Goal: Use online tool/utility: Utilize a website feature to perform a specific function

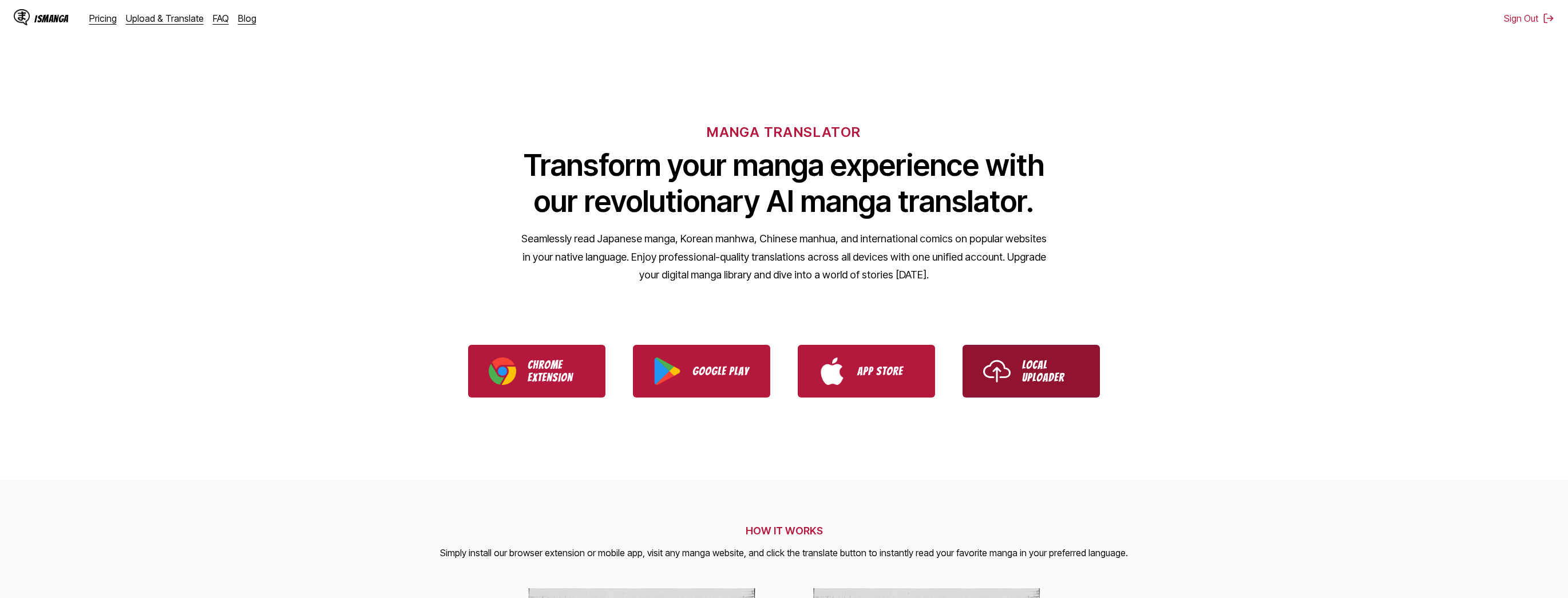
click at [1050, 376] on p "Local Uploader" at bounding box center [1051, 371] width 57 height 25
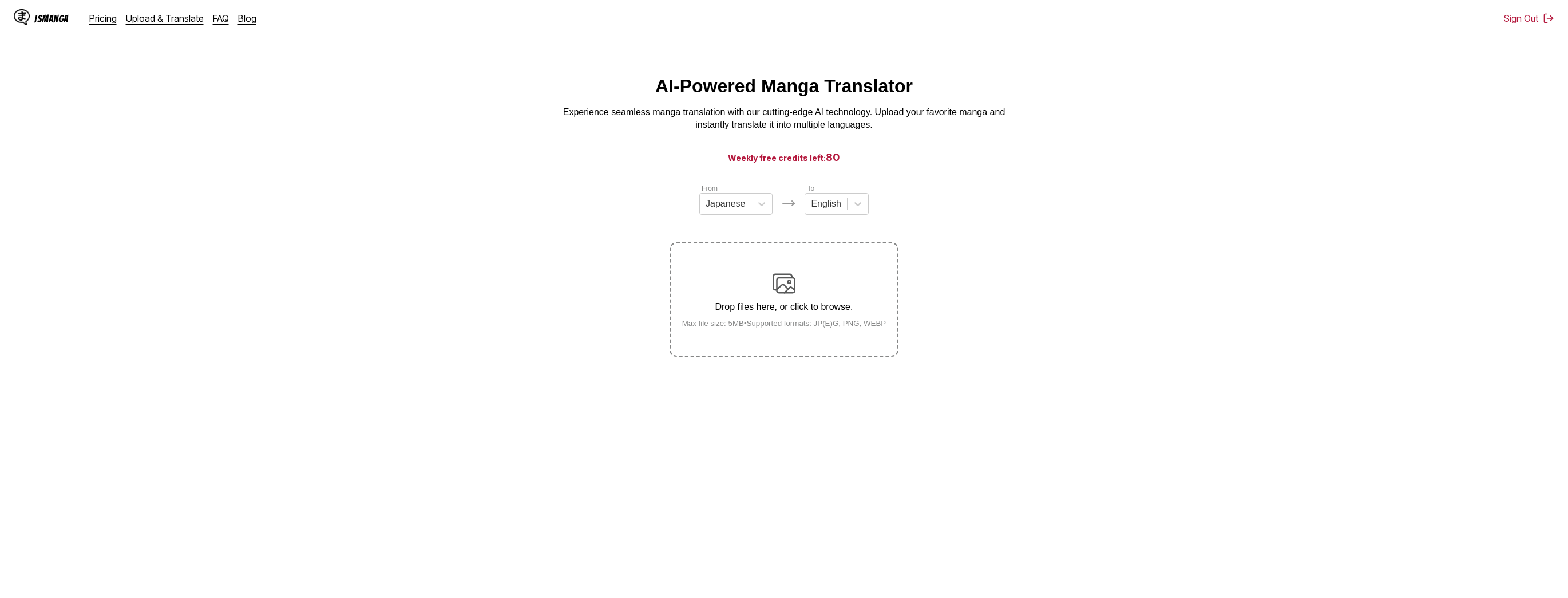
click at [796, 278] on div "Drop files here, or click to browse. Max file size: 5MB • Supported formats: JP…" at bounding box center [784, 300] width 223 height 55
click at [0, 0] on input "Drop files here, or click to browse. Max file size: 5MB • Supported formats: JP…" at bounding box center [0, 0] width 0 height 0
click at [751, 227] on div "From Japanese To English Drop files here, or click to browse. Max file size: 5M…" at bounding box center [784, 270] width 229 height 174
click at [768, 275] on div "Drop files here, or click to browse. Max file size: 5MB • Supported formats: JP…" at bounding box center [784, 300] width 223 height 55
click at [0, 0] on input "Drop files here, or click to browse. Max file size: 5MB • Supported formats: JP…" at bounding box center [0, 0] width 0 height 0
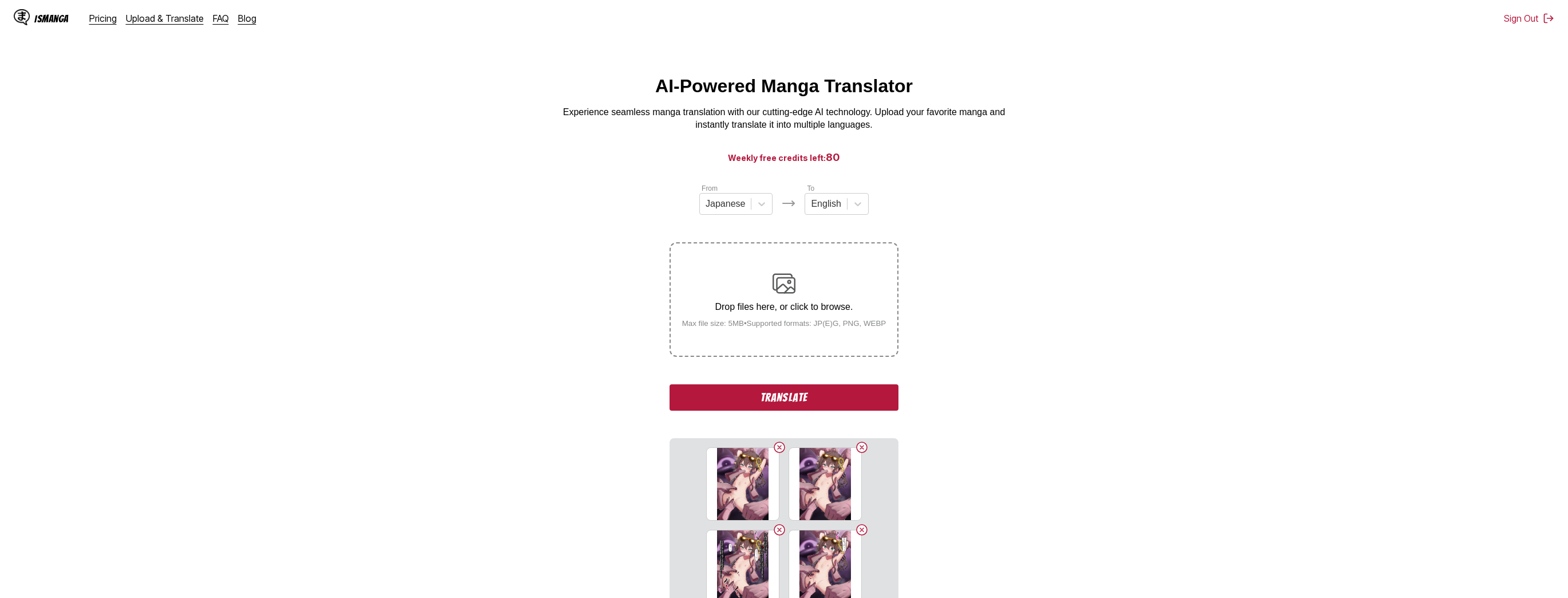
click at [774, 400] on button "Translate" at bounding box center [784, 397] width 229 height 26
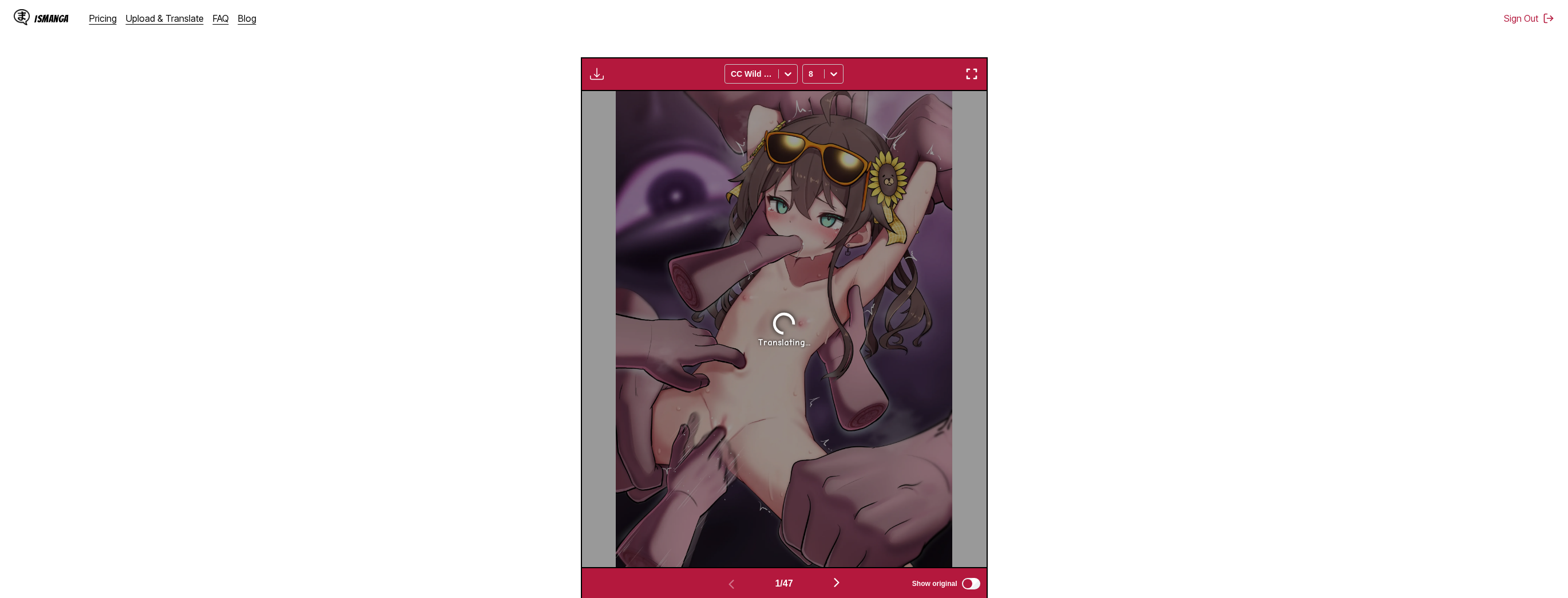
scroll to position [384, 0]
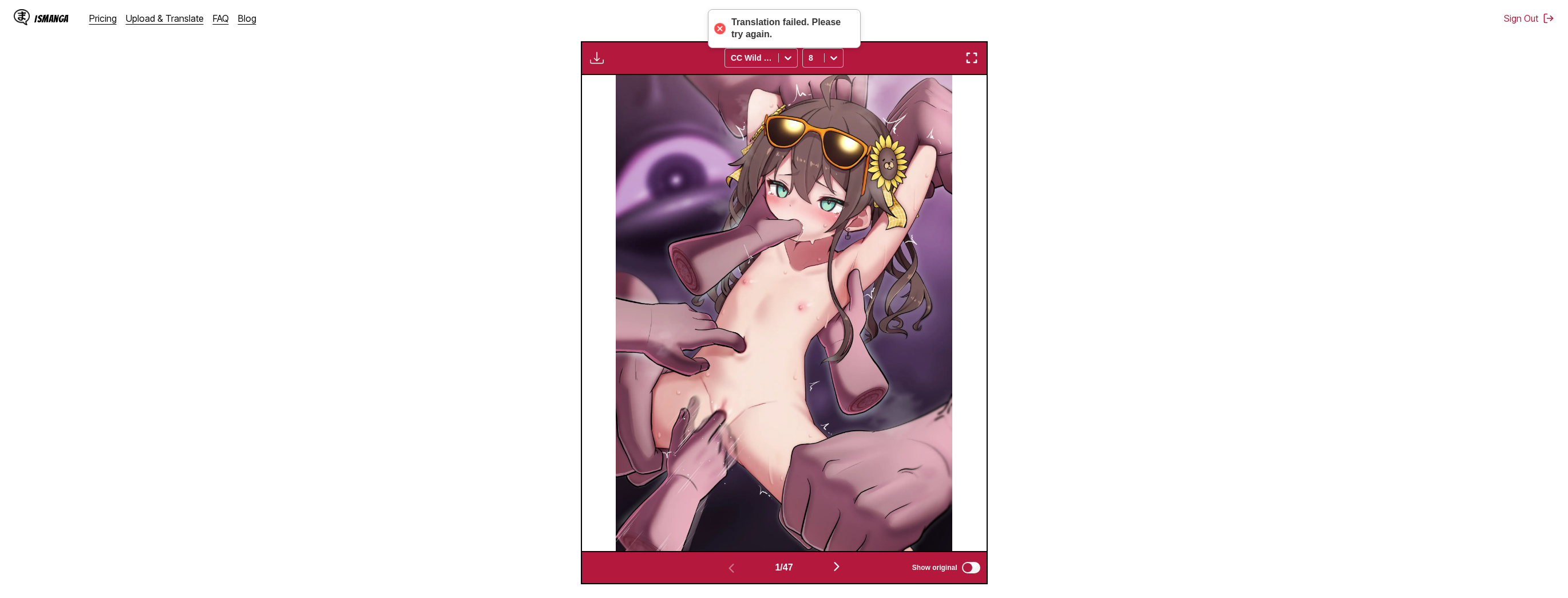
click at [844, 570] on img "button" at bounding box center [837, 566] width 13 height 13
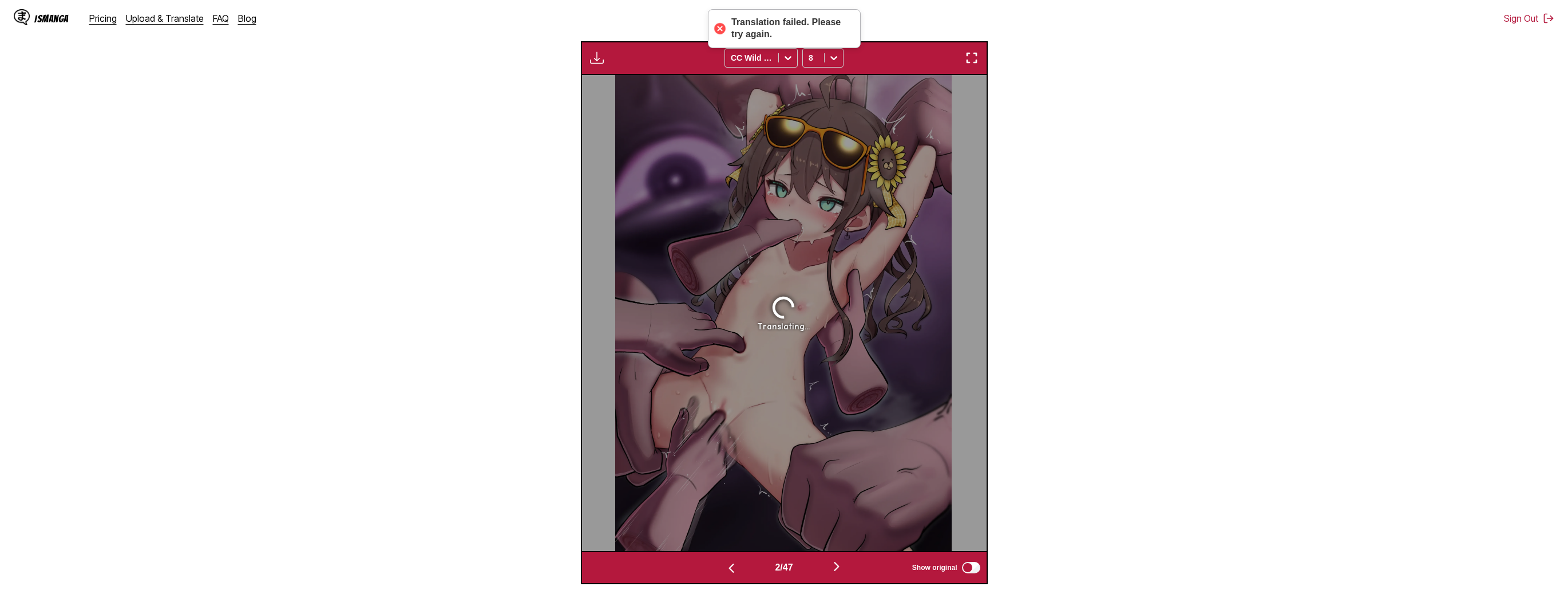
click at [844, 570] on img "button" at bounding box center [837, 566] width 13 height 13
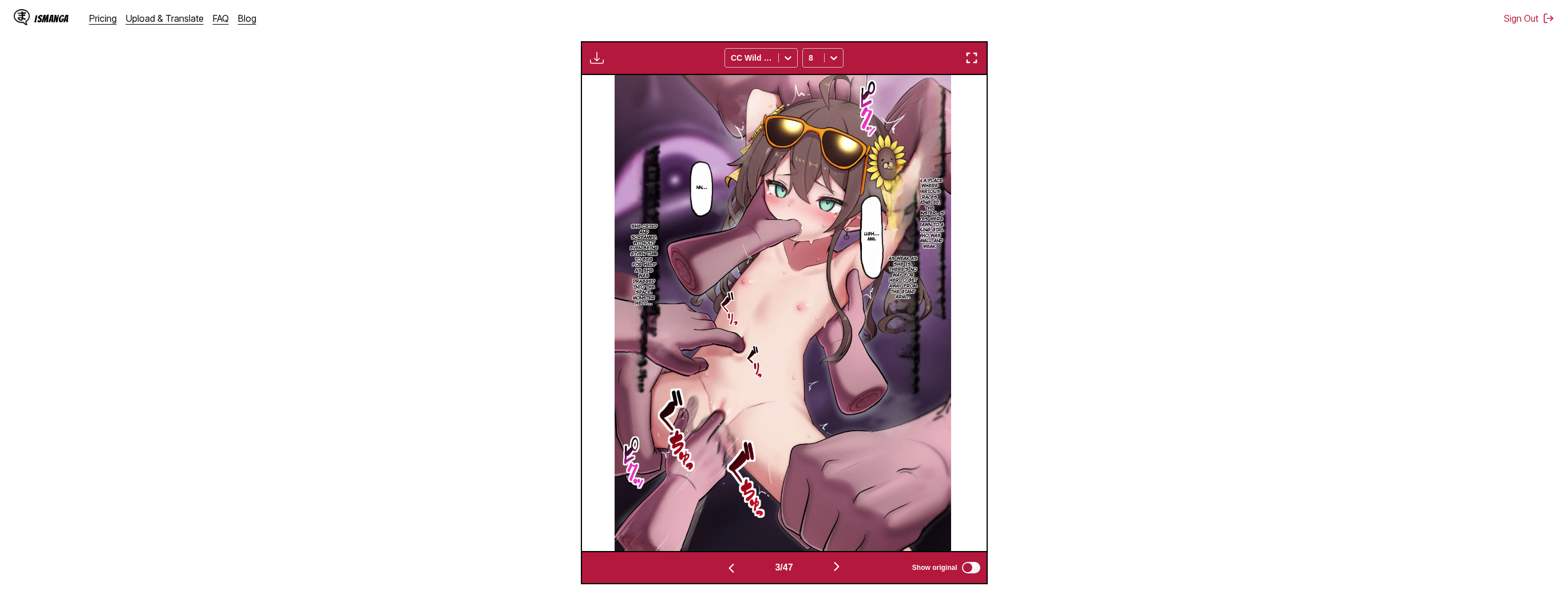
click at [844, 568] on img "button" at bounding box center [837, 566] width 13 height 13
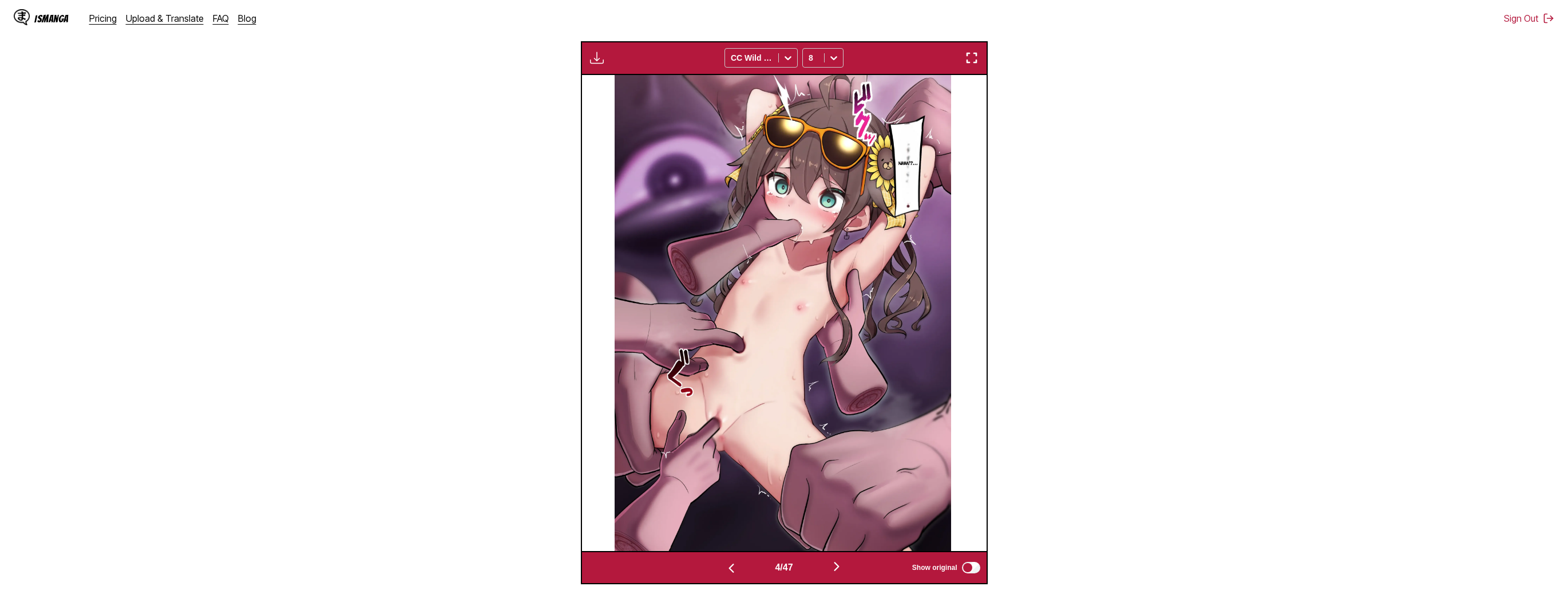
click at [844, 568] on img "button" at bounding box center [837, 566] width 13 height 13
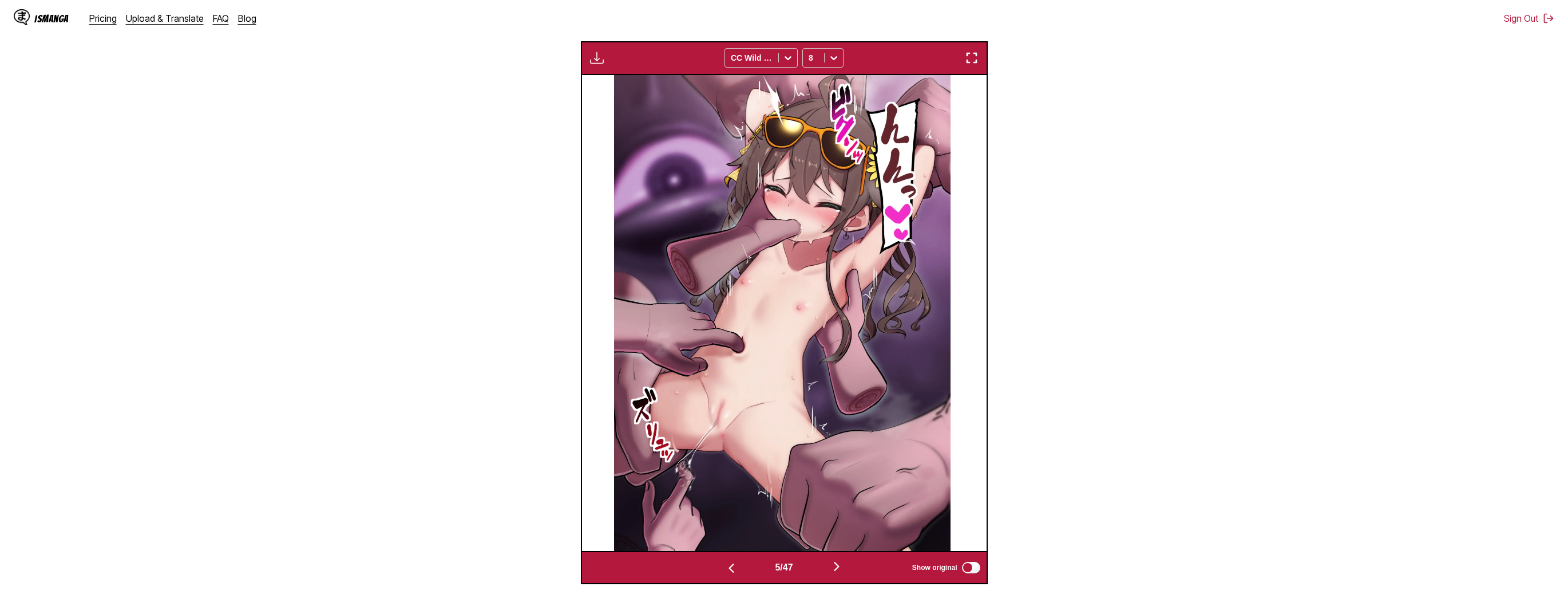
click at [844, 568] on img "button" at bounding box center [837, 566] width 13 height 13
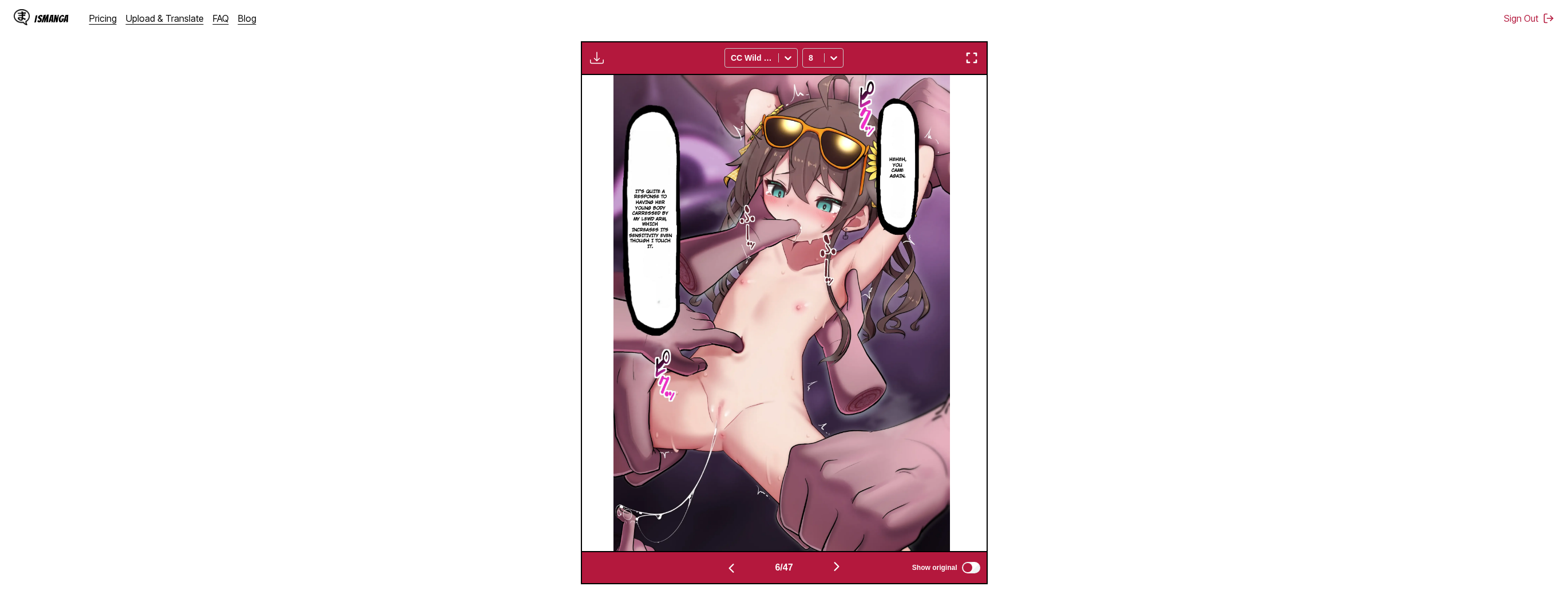
click at [844, 568] on img "button" at bounding box center [837, 566] width 13 height 13
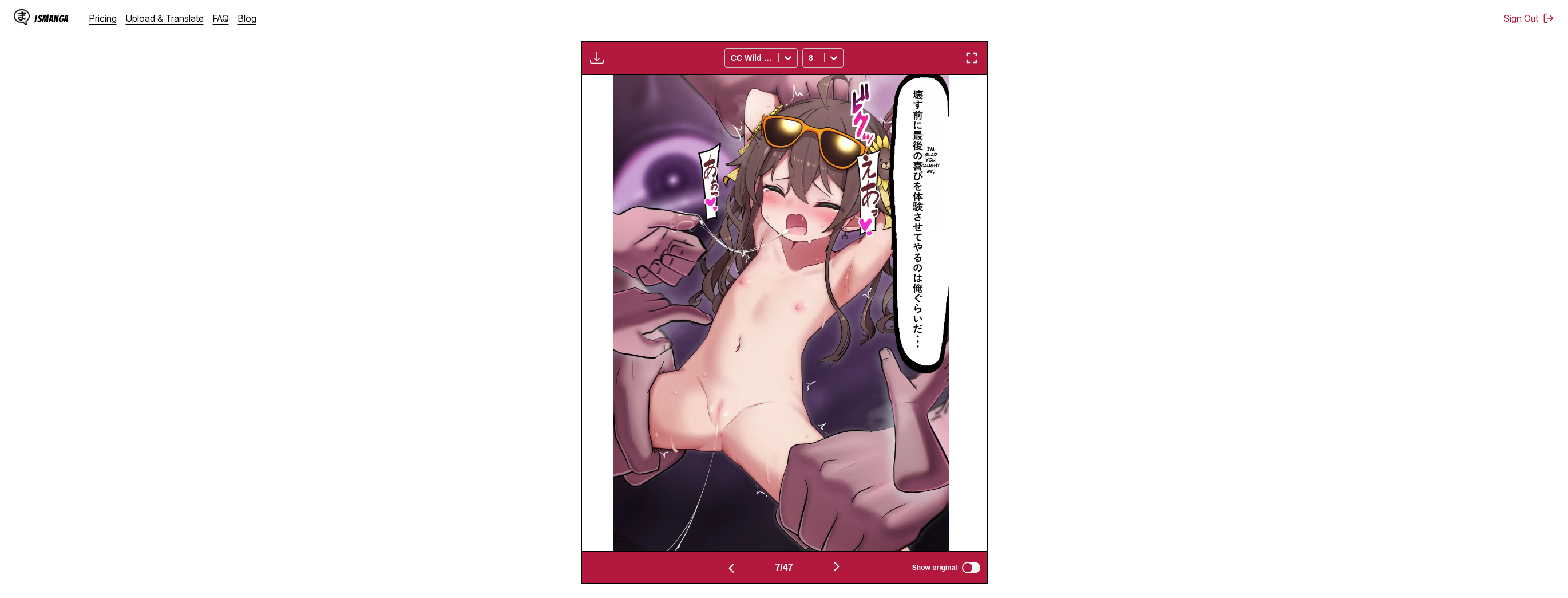
click at [844, 568] on img "button" at bounding box center [837, 566] width 13 height 13
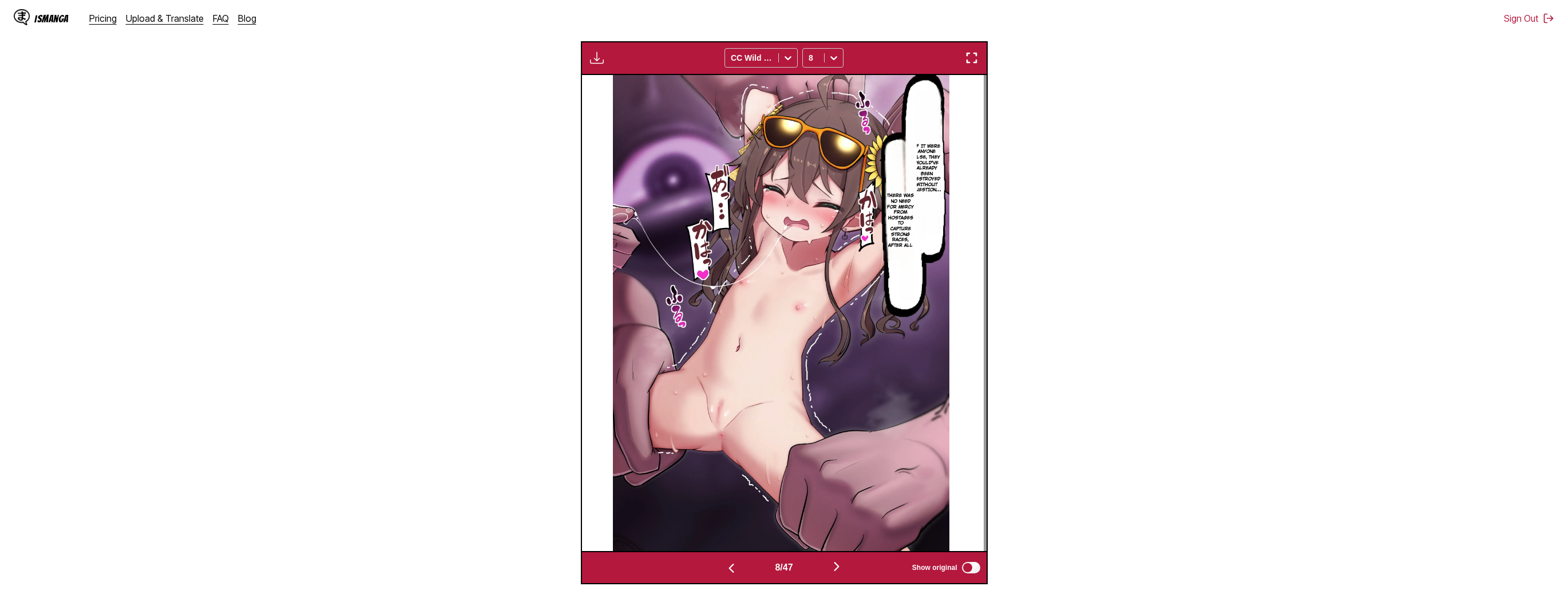
click at [844, 568] on img "button" at bounding box center [837, 566] width 13 height 13
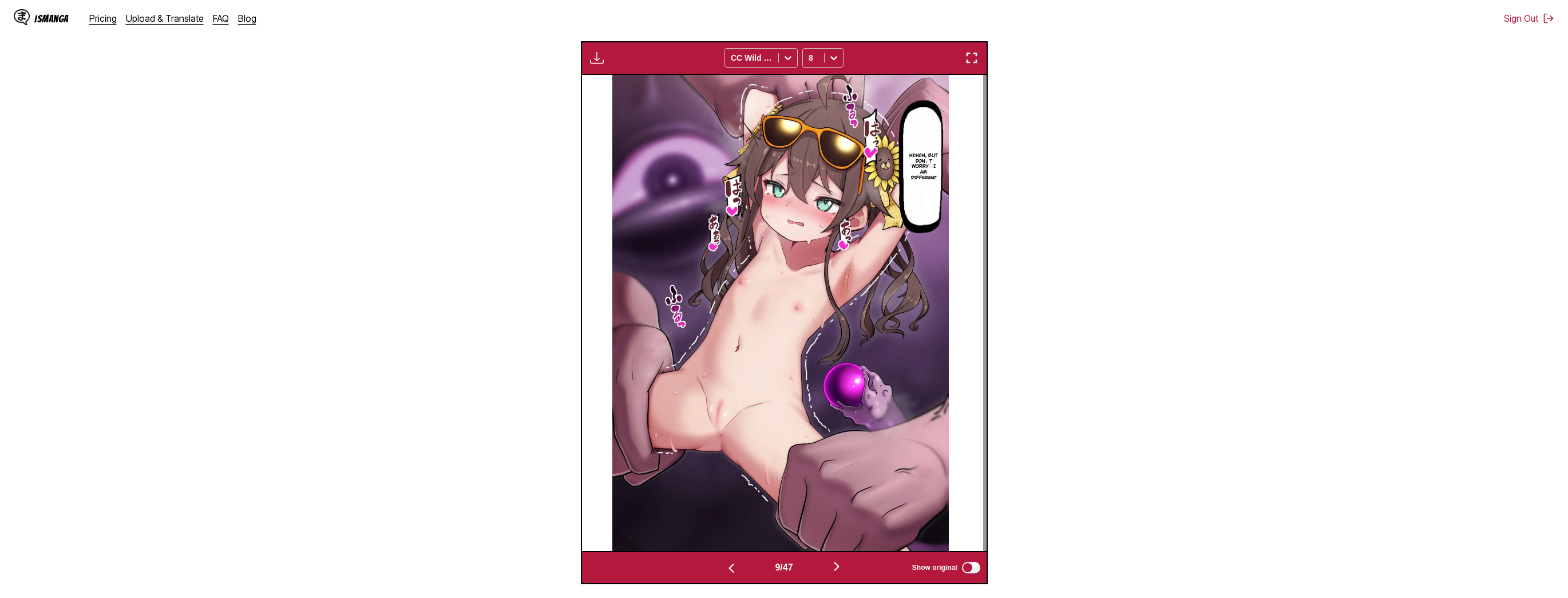
click at [844, 568] on img "button" at bounding box center [837, 566] width 13 height 13
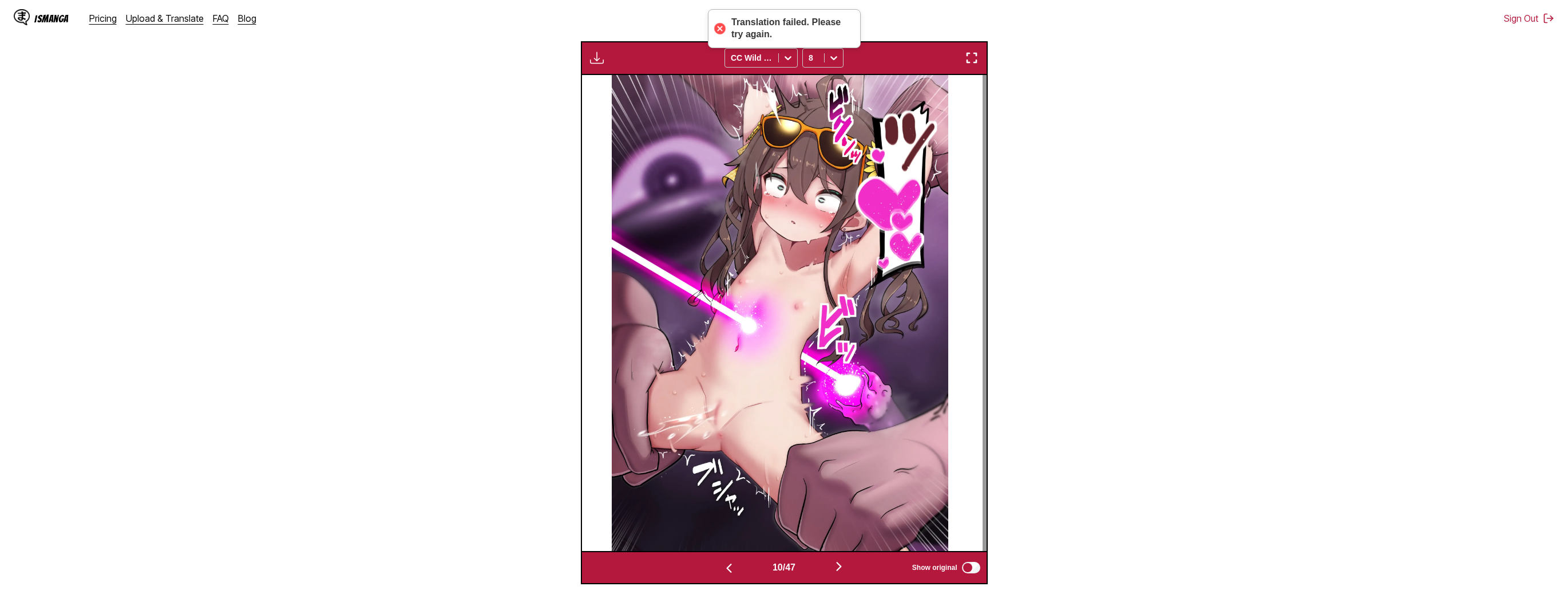
click at [846, 568] on img "button" at bounding box center [839, 566] width 13 height 13
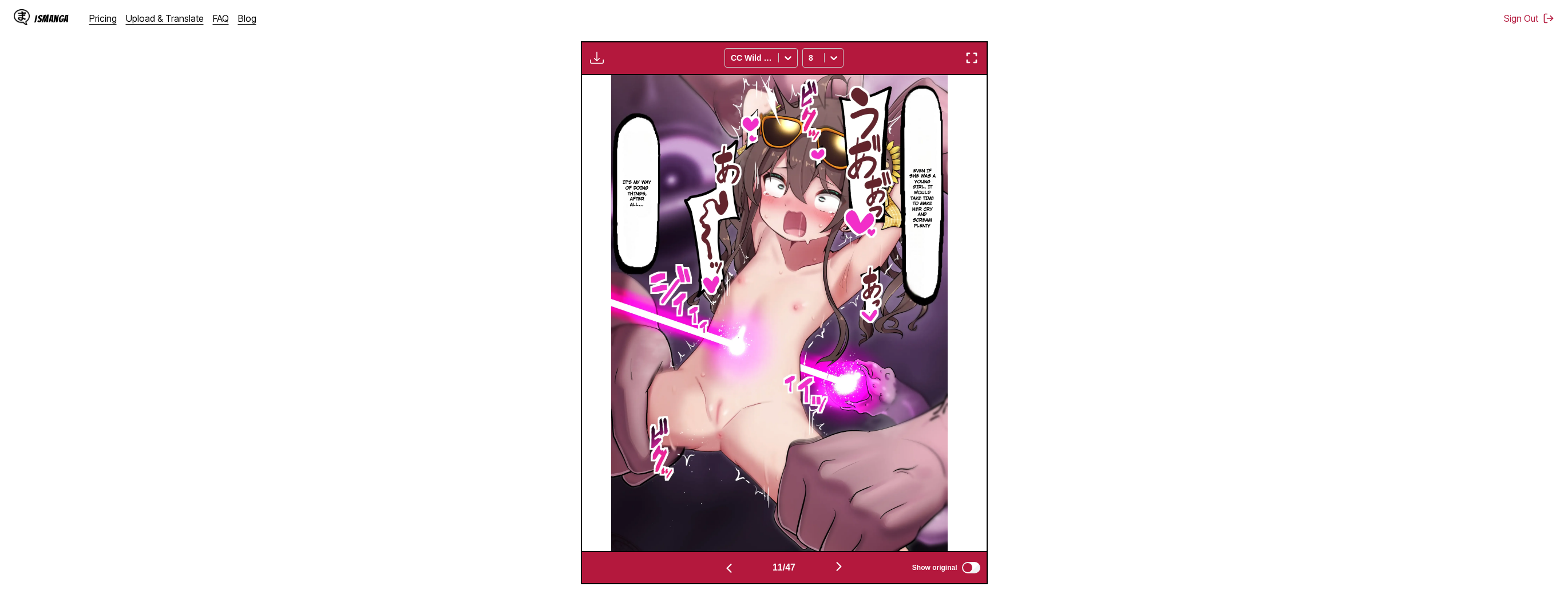
click at [844, 566] on img "button" at bounding box center [839, 566] width 13 height 13
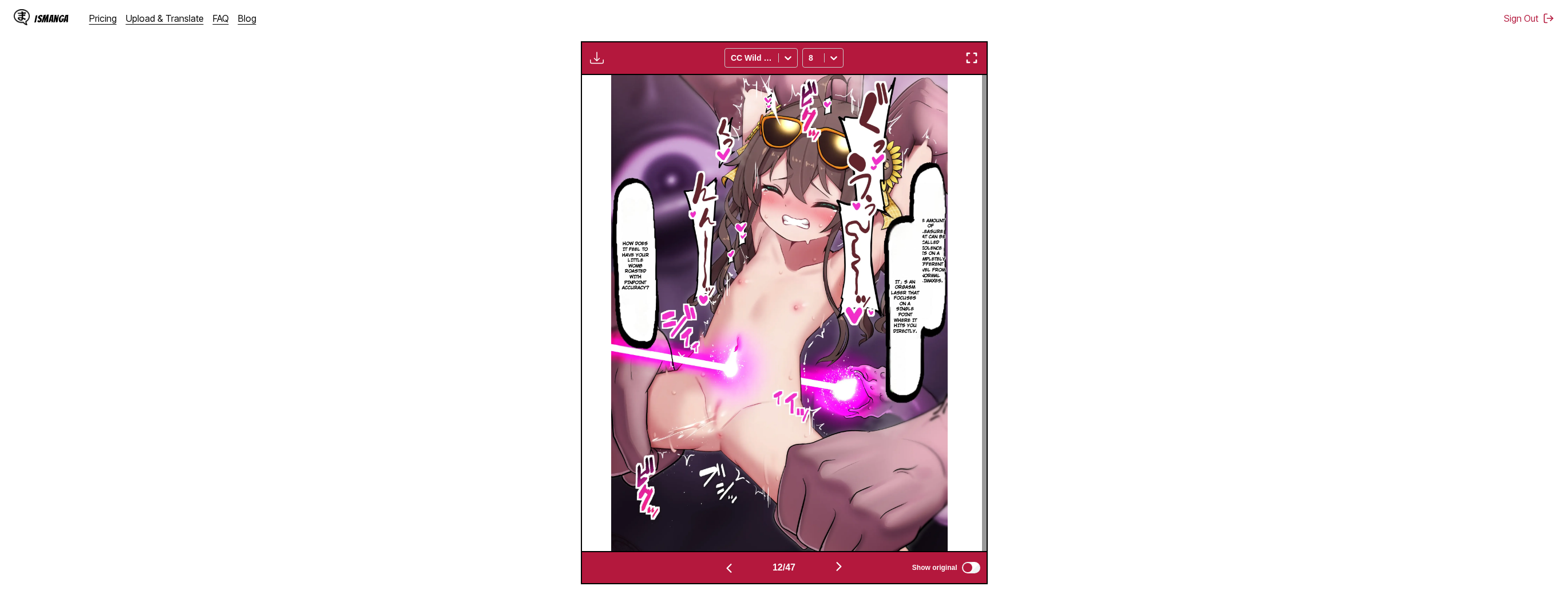
click at [844, 566] on img "button" at bounding box center [839, 566] width 13 height 13
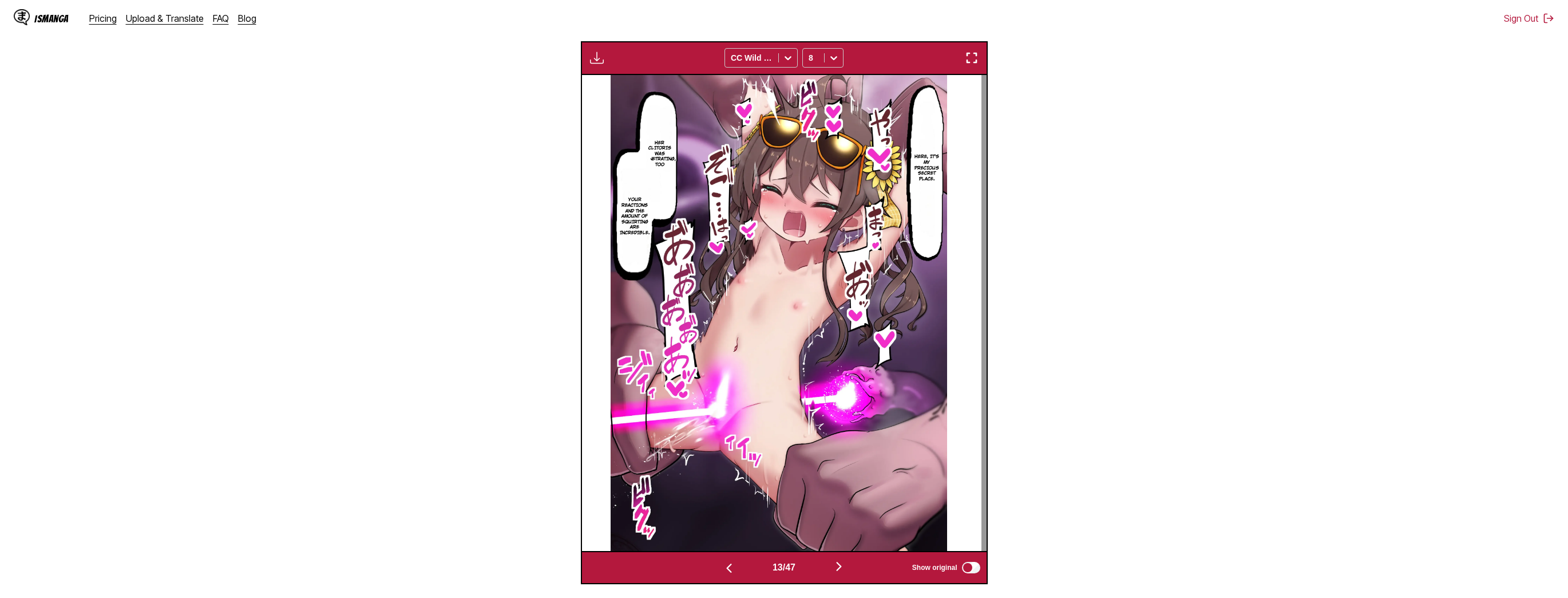
click at [841, 564] on img "button" at bounding box center [839, 566] width 13 height 13
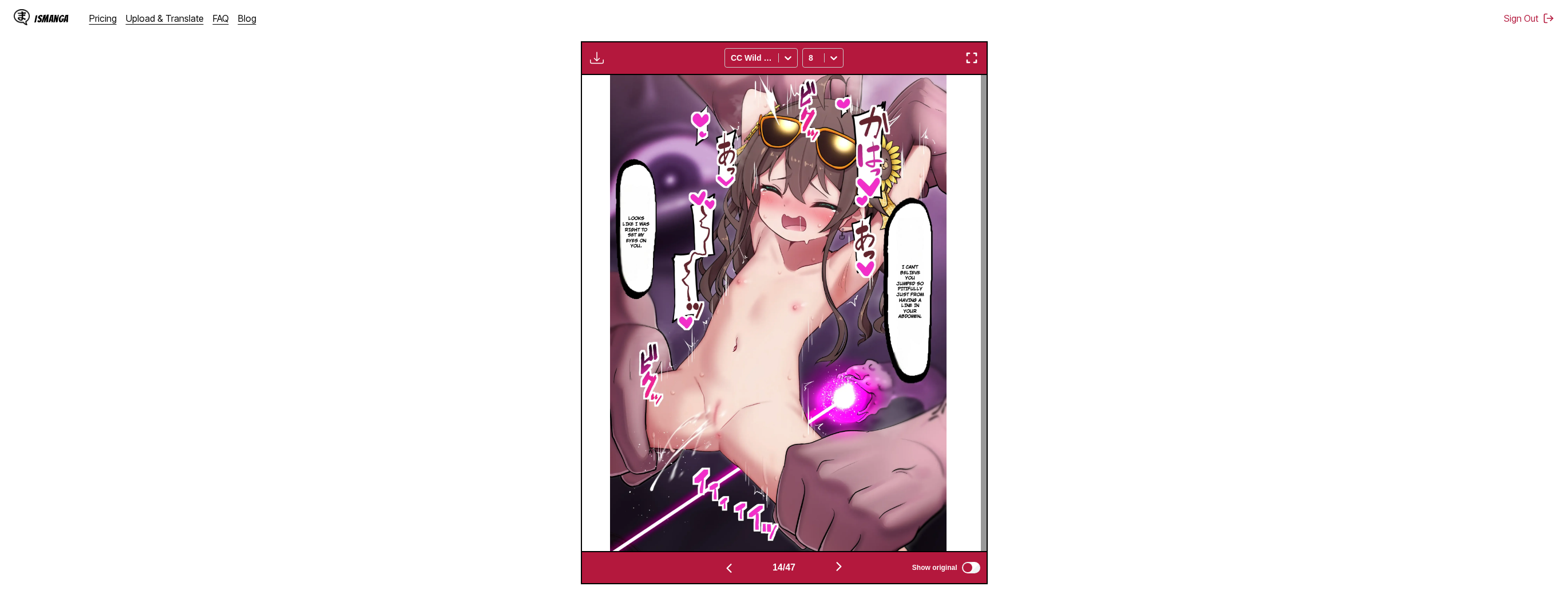
click at [821, 588] on div "IsManga Pricing Upload & Translate FAQ Blog Sign Out Pricing Upload & Translate…" at bounding box center [784, 191] width 1568 height 999
click at [840, 570] on img "button" at bounding box center [839, 566] width 13 height 13
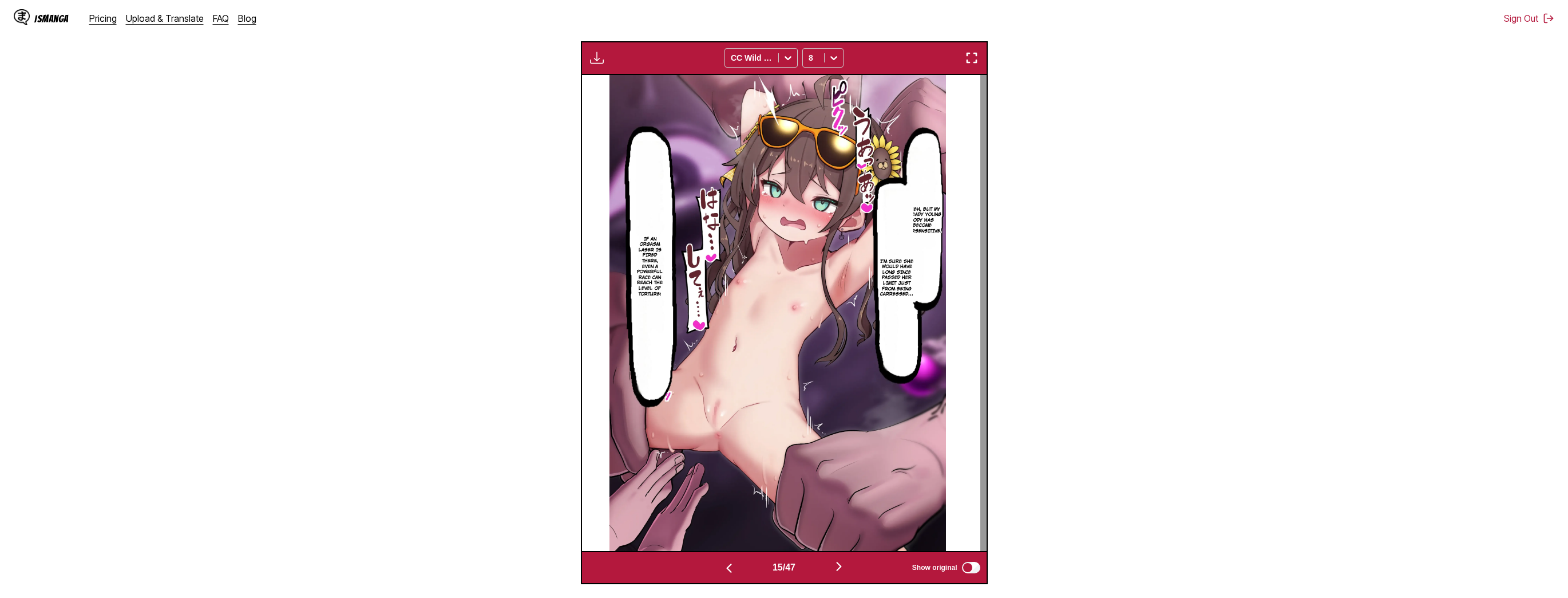
click at [834, 562] on button "button" at bounding box center [839, 567] width 69 height 17
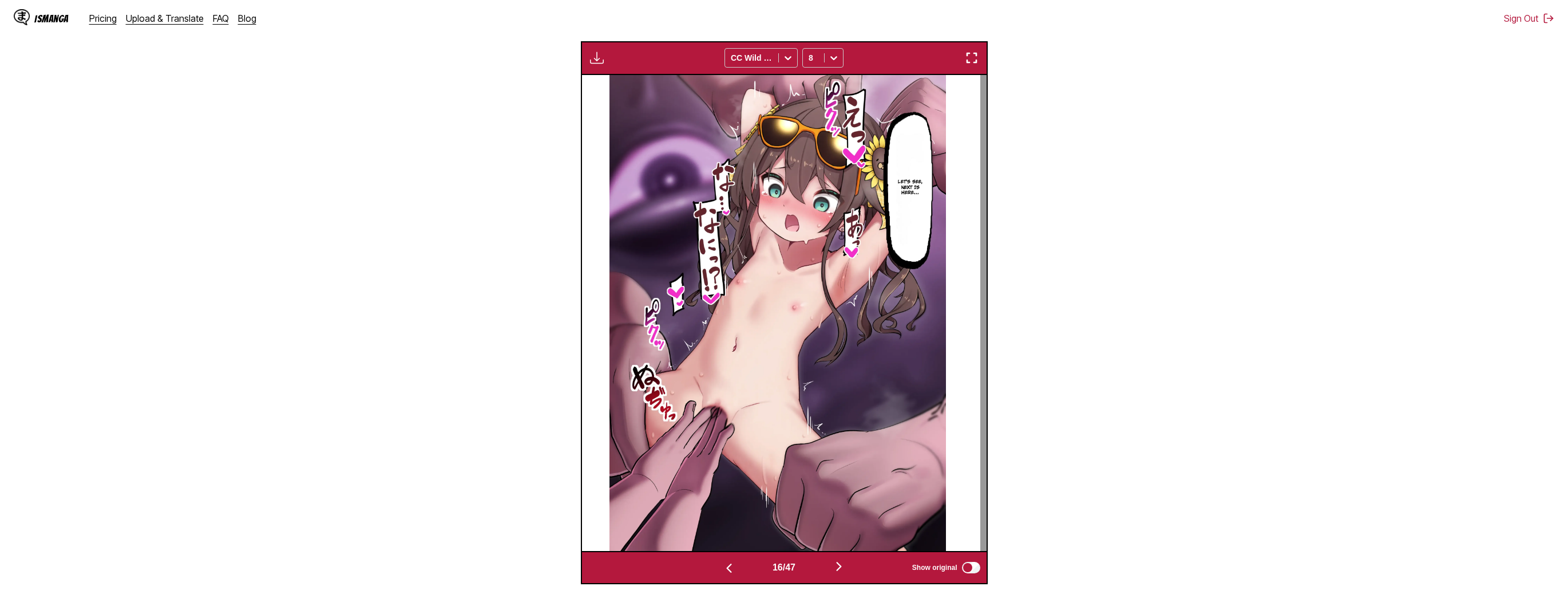
click at [834, 562] on button "button" at bounding box center [839, 567] width 69 height 17
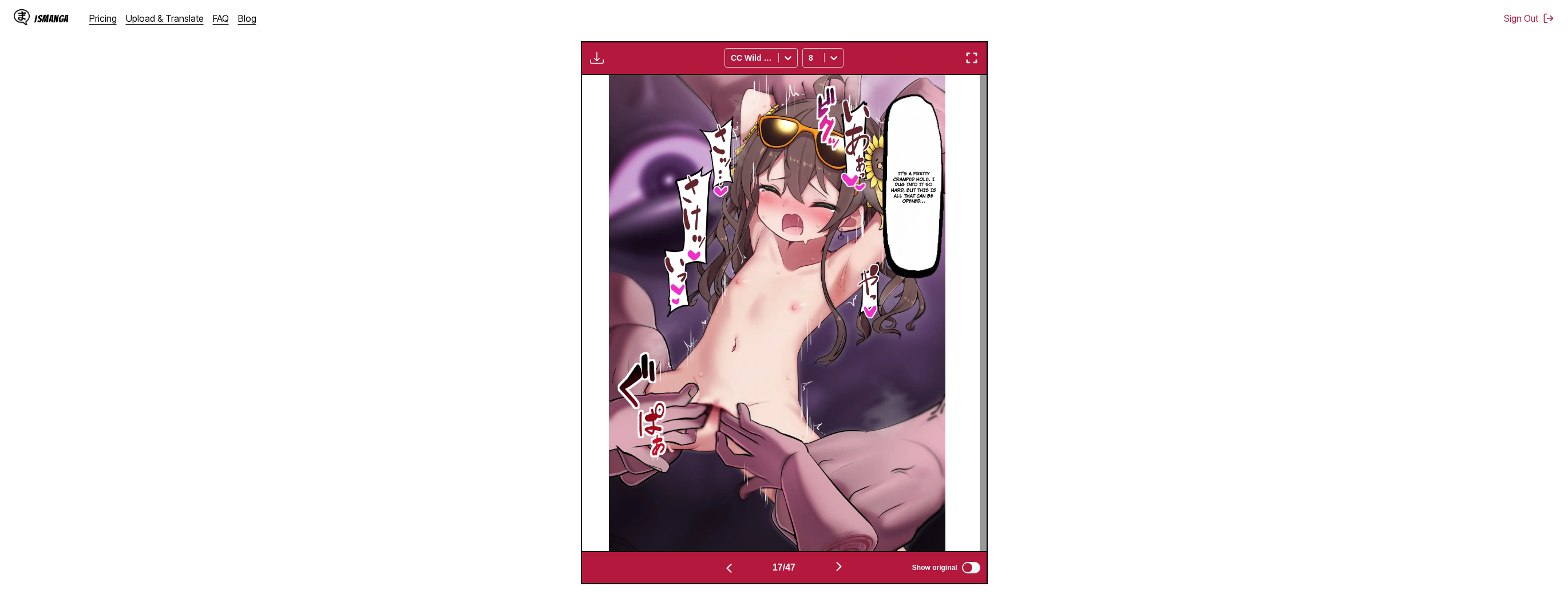
click at [834, 562] on button "button" at bounding box center [839, 567] width 69 height 17
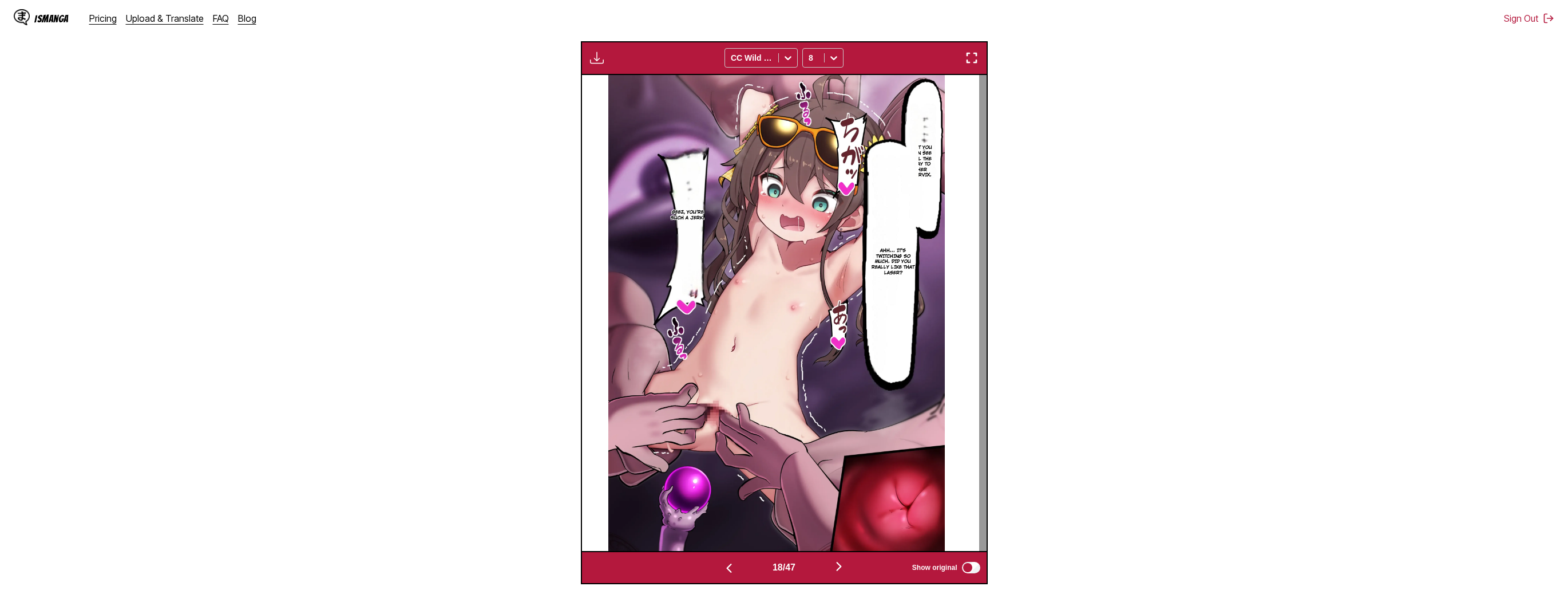
click at [840, 566] on img "button" at bounding box center [839, 566] width 13 height 13
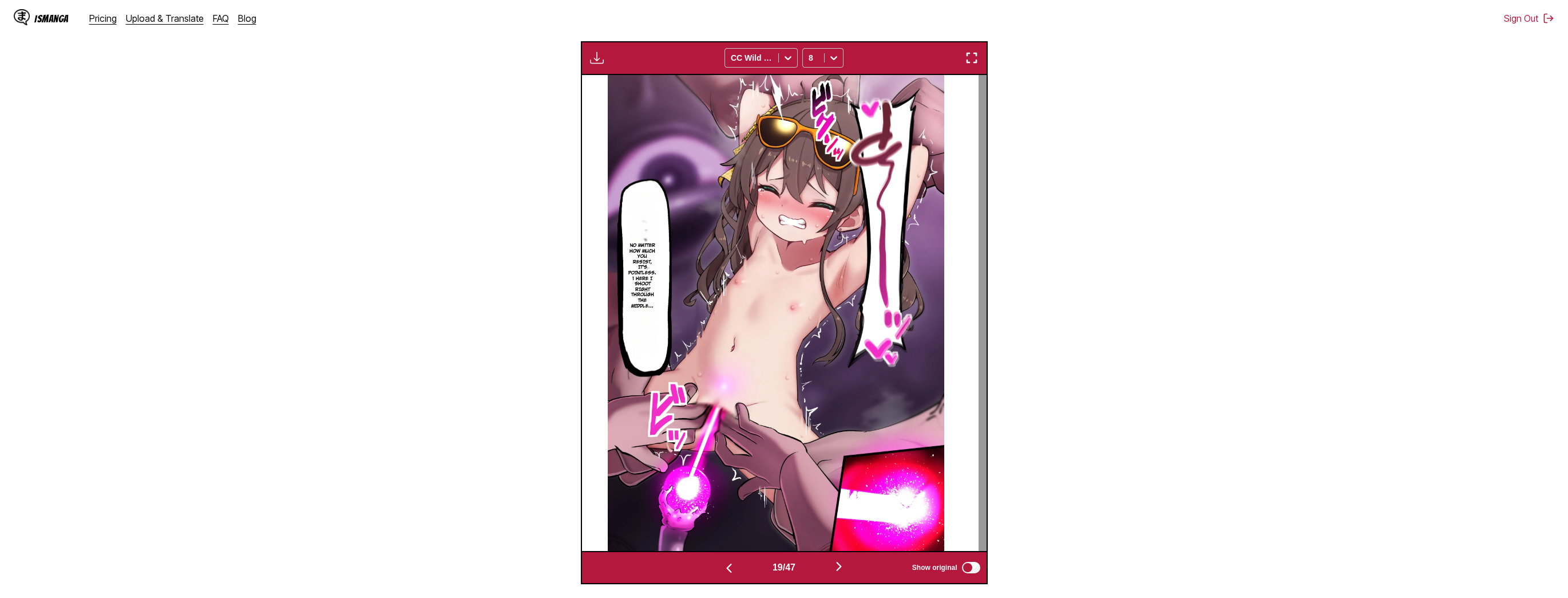
click at [842, 570] on img "button" at bounding box center [839, 566] width 13 height 13
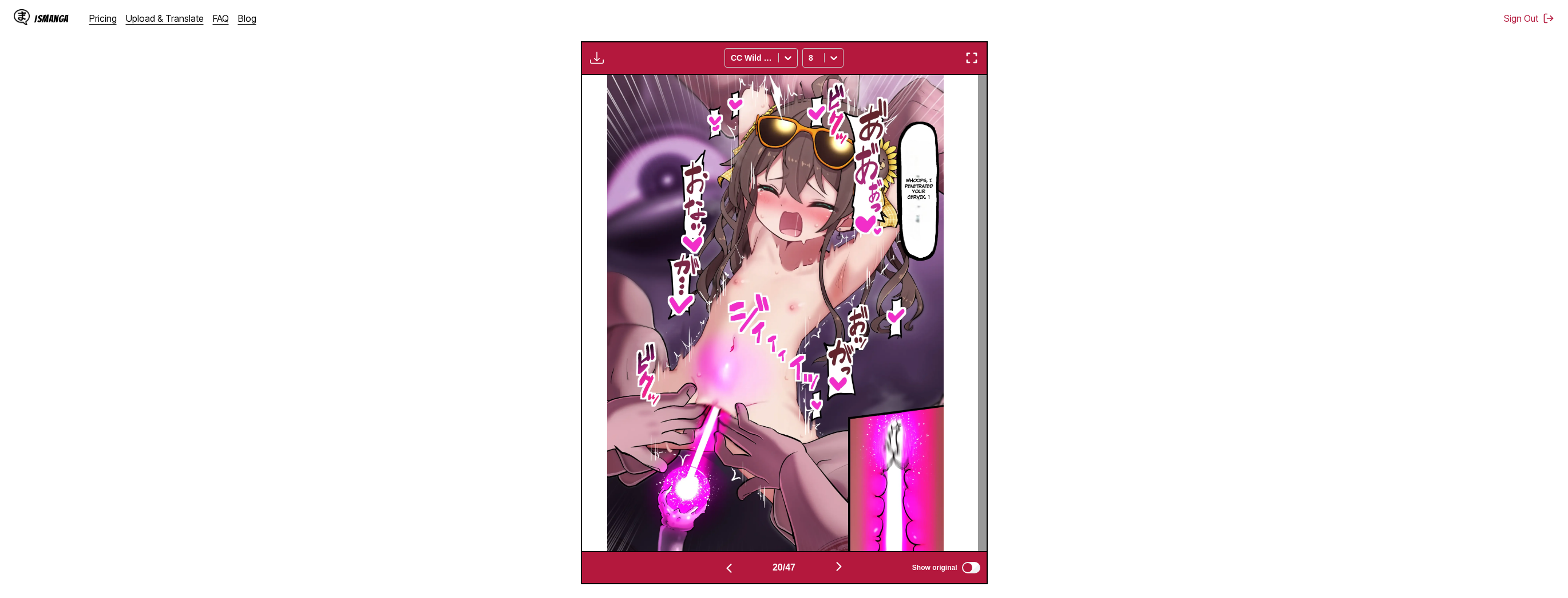
click at [841, 570] on img "button" at bounding box center [839, 566] width 13 height 13
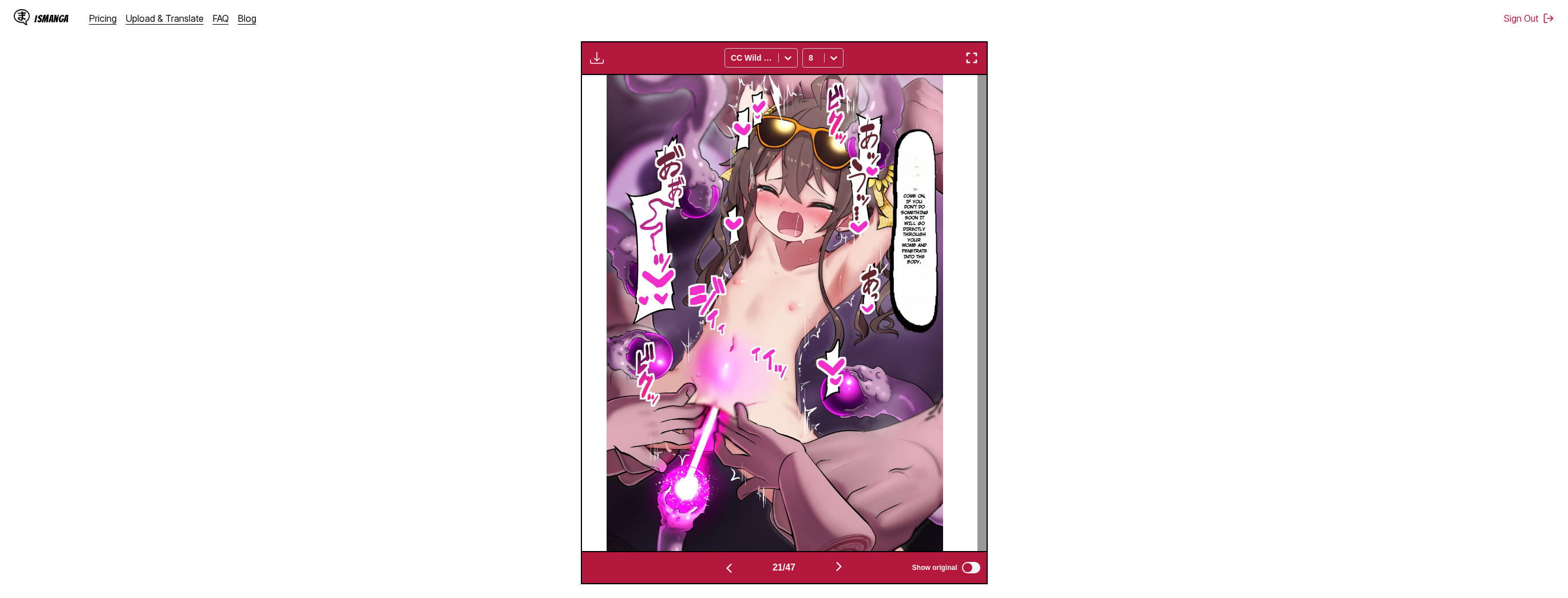
click at [838, 565] on img "button" at bounding box center [839, 566] width 13 height 13
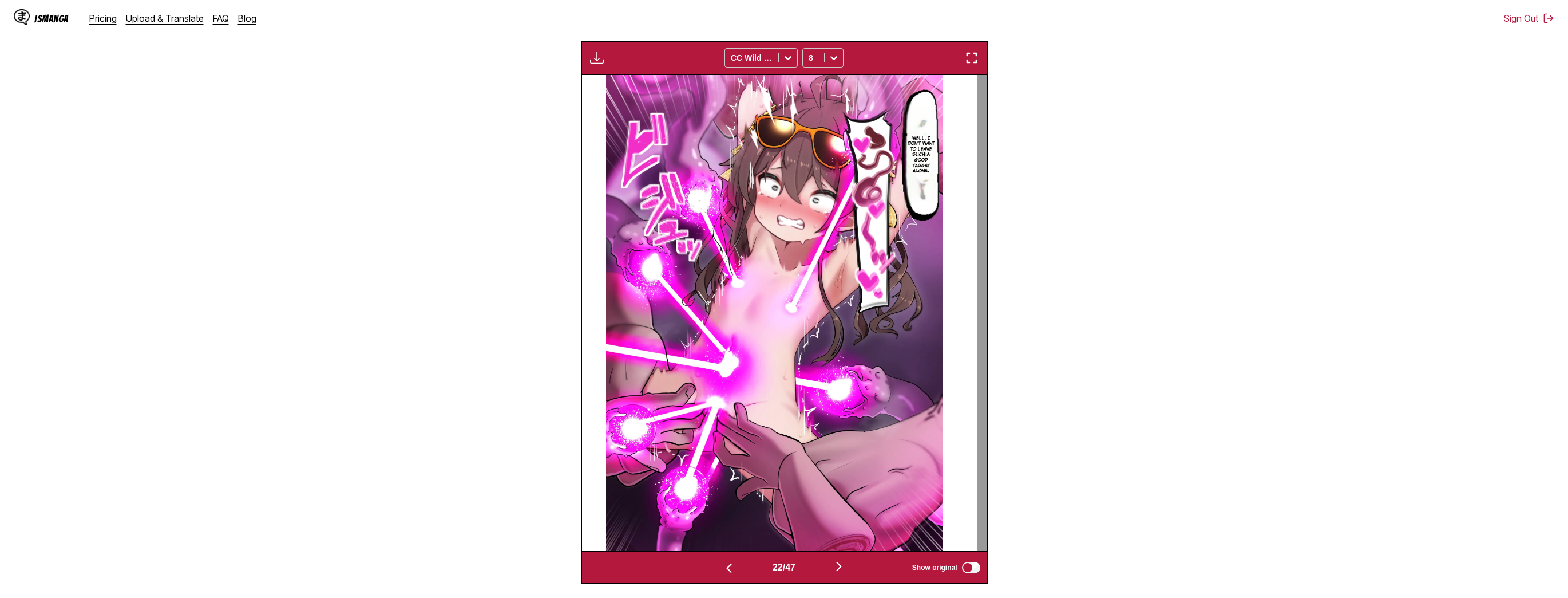
click at [838, 565] on img "button" at bounding box center [839, 566] width 13 height 13
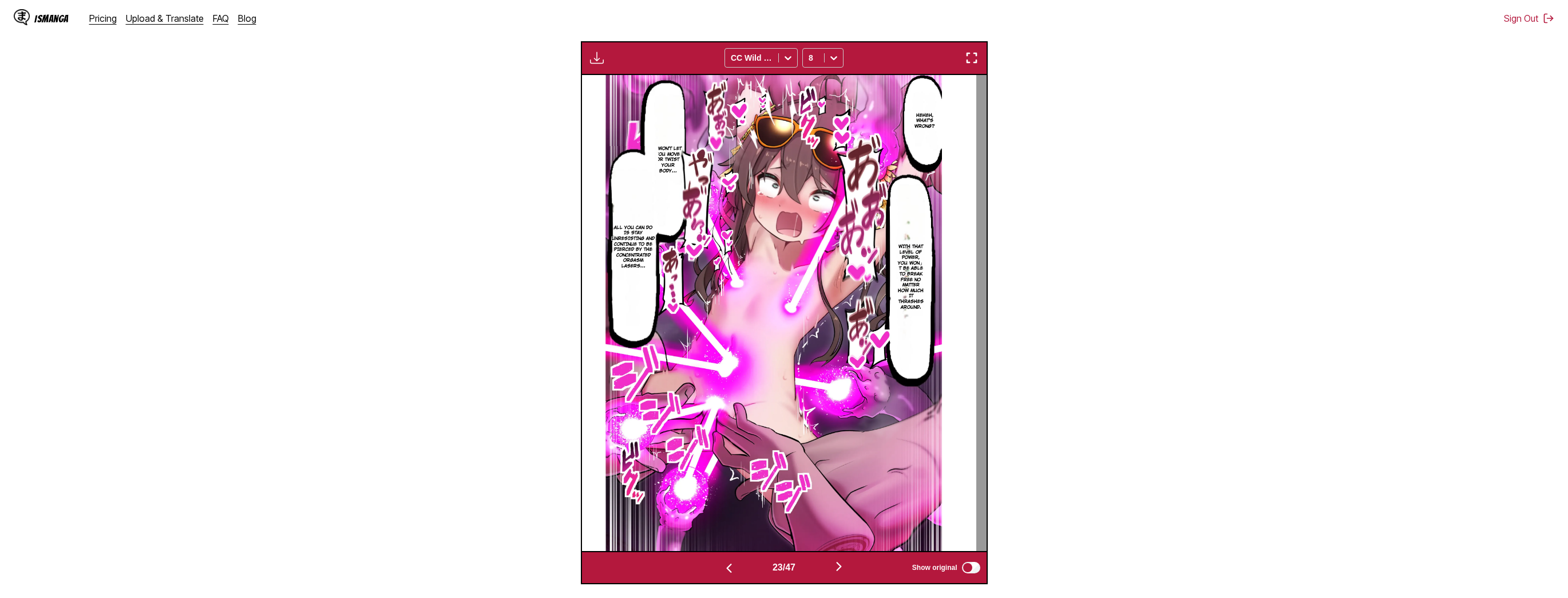
click at [838, 565] on img "button" at bounding box center [839, 566] width 13 height 13
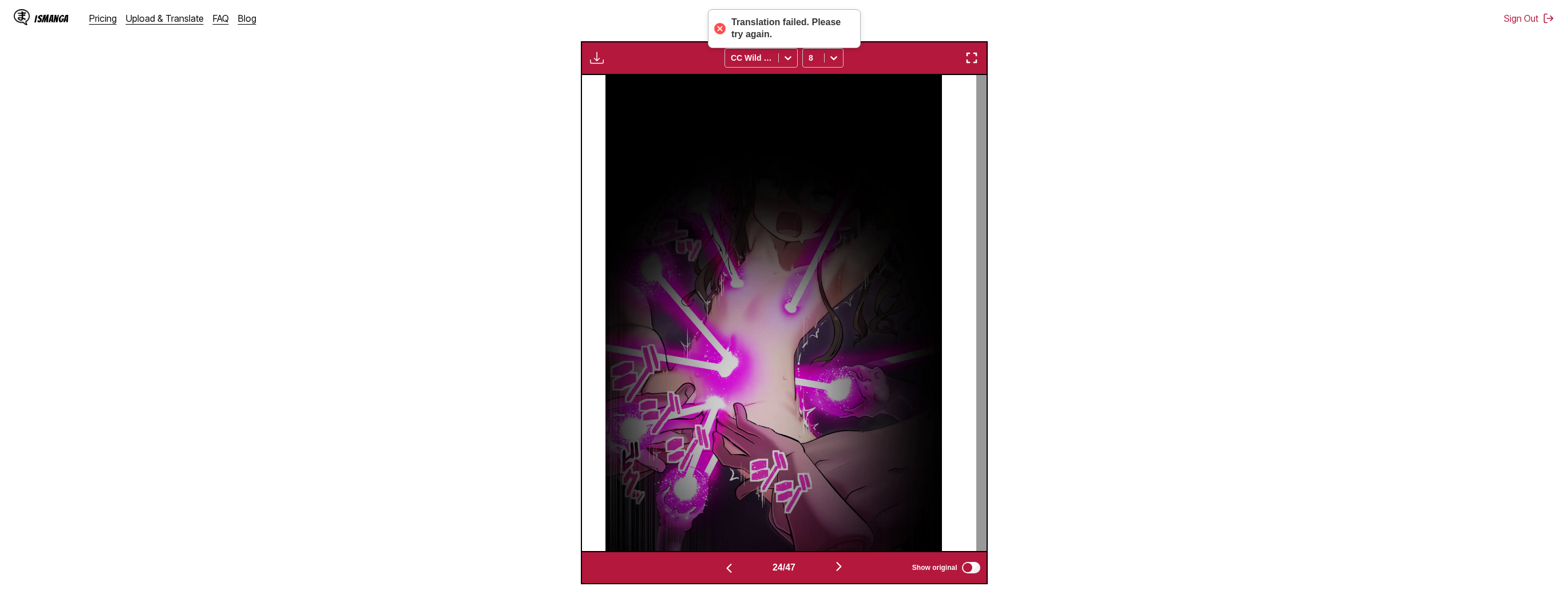
click at [838, 565] on img "button" at bounding box center [839, 566] width 13 height 13
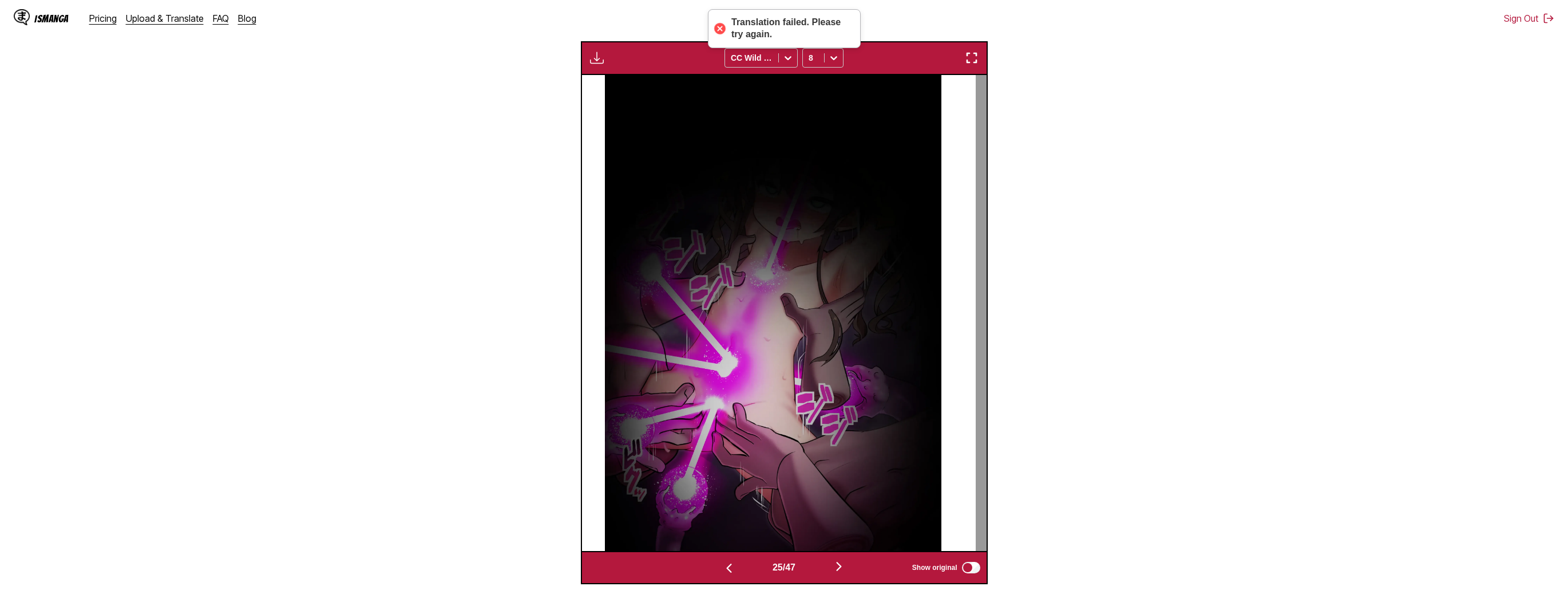
click at [838, 565] on img "button" at bounding box center [839, 566] width 13 height 13
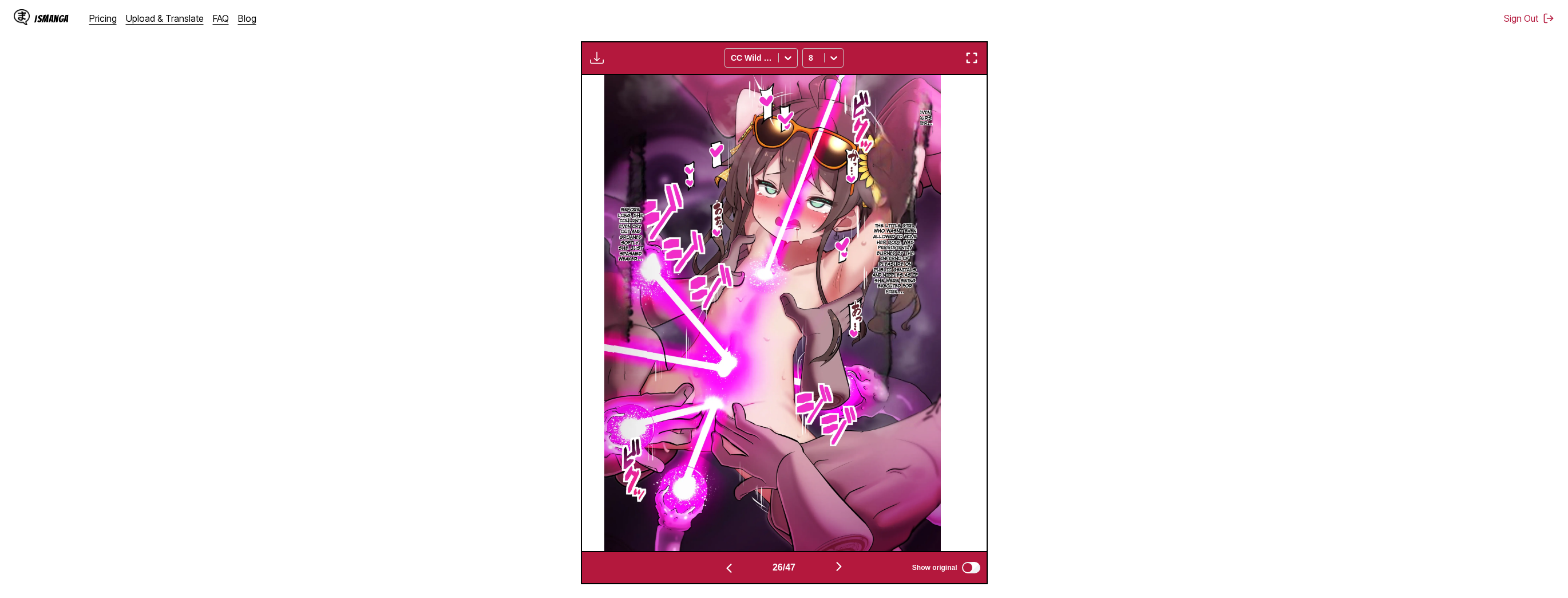
click at [838, 565] on img "button" at bounding box center [839, 566] width 13 height 13
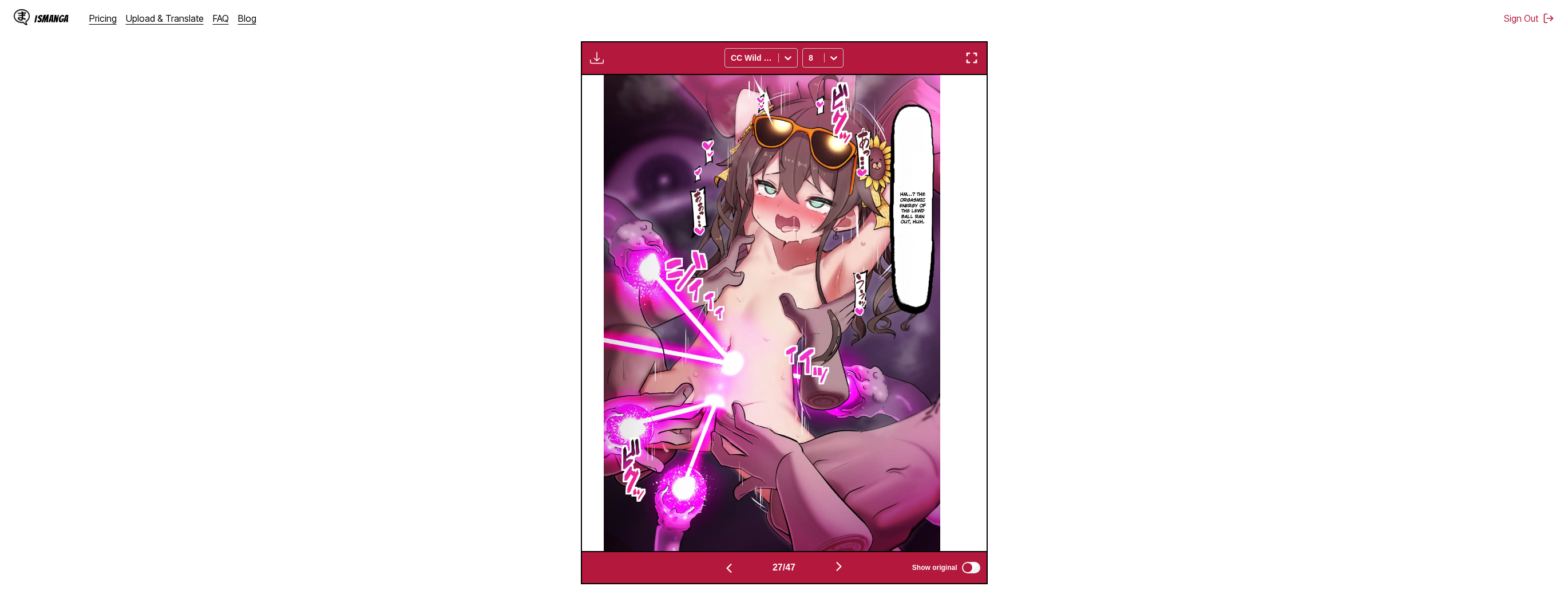
click at [838, 565] on img "button" at bounding box center [839, 566] width 13 height 13
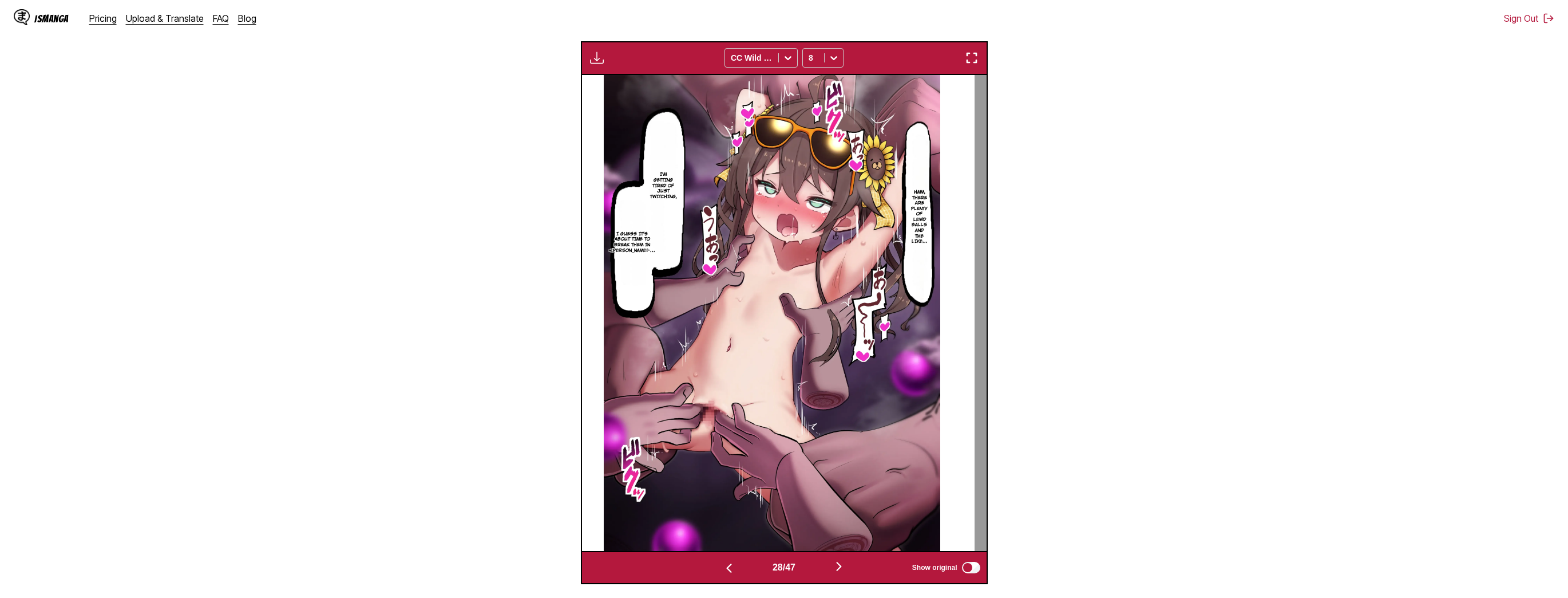
click at [838, 565] on img "button" at bounding box center [839, 566] width 13 height 13
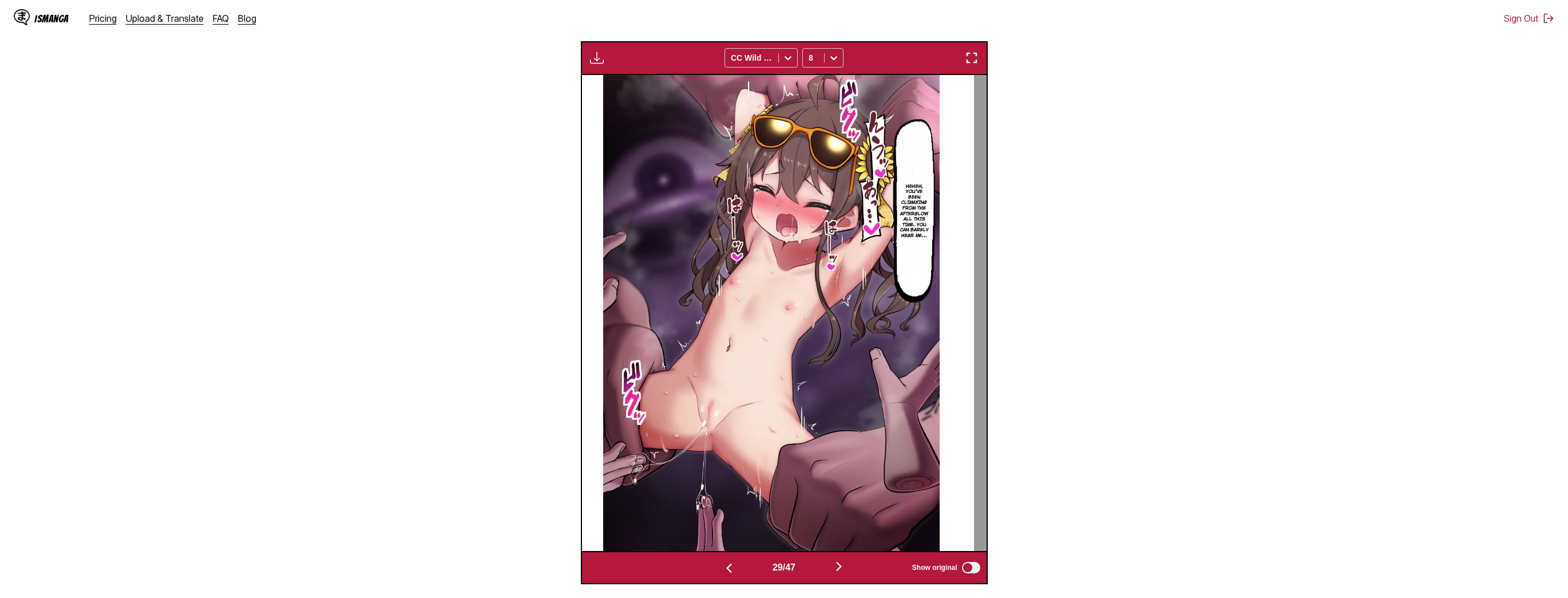
click at [838, 565] on img "button" at bounding box center [839, 566] width 13 height 13
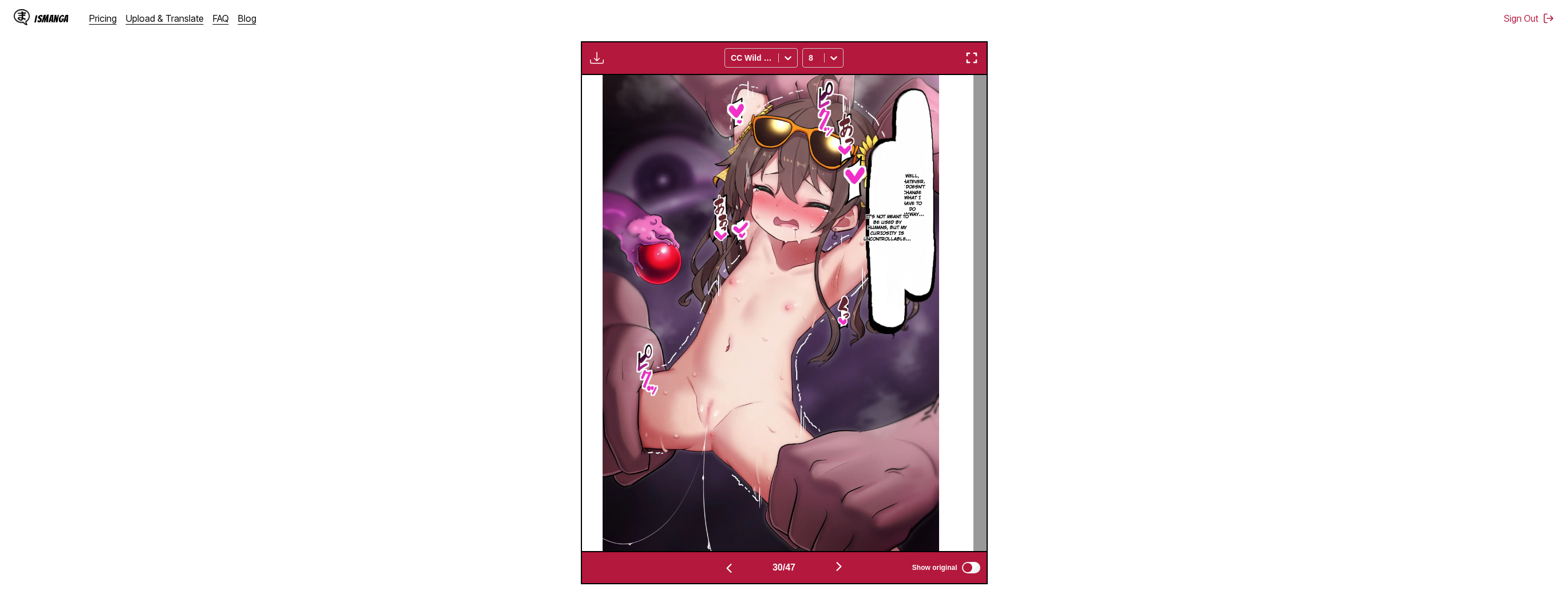
click at [838, 565] on img "button" at bounding box center [839, 566] width 13 height 13
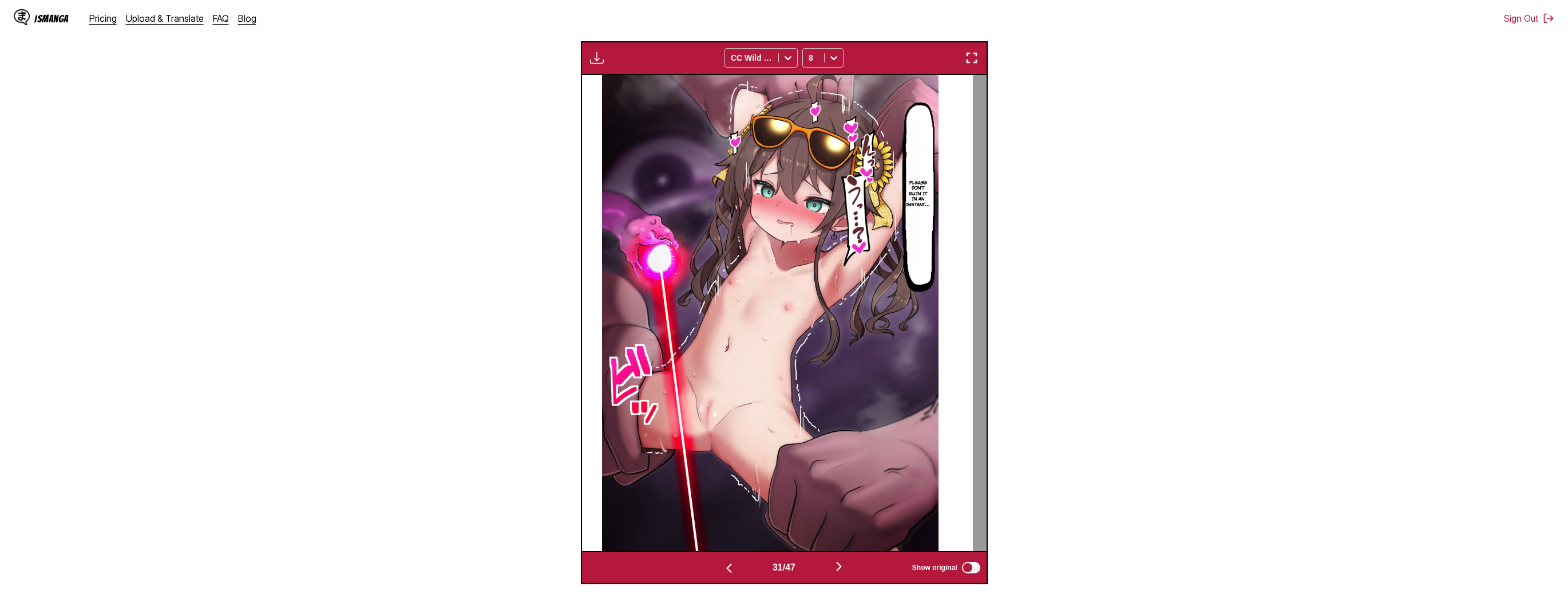
click at [838, 565] on img "button" at bounding box center [839, 566] width 13 height 13
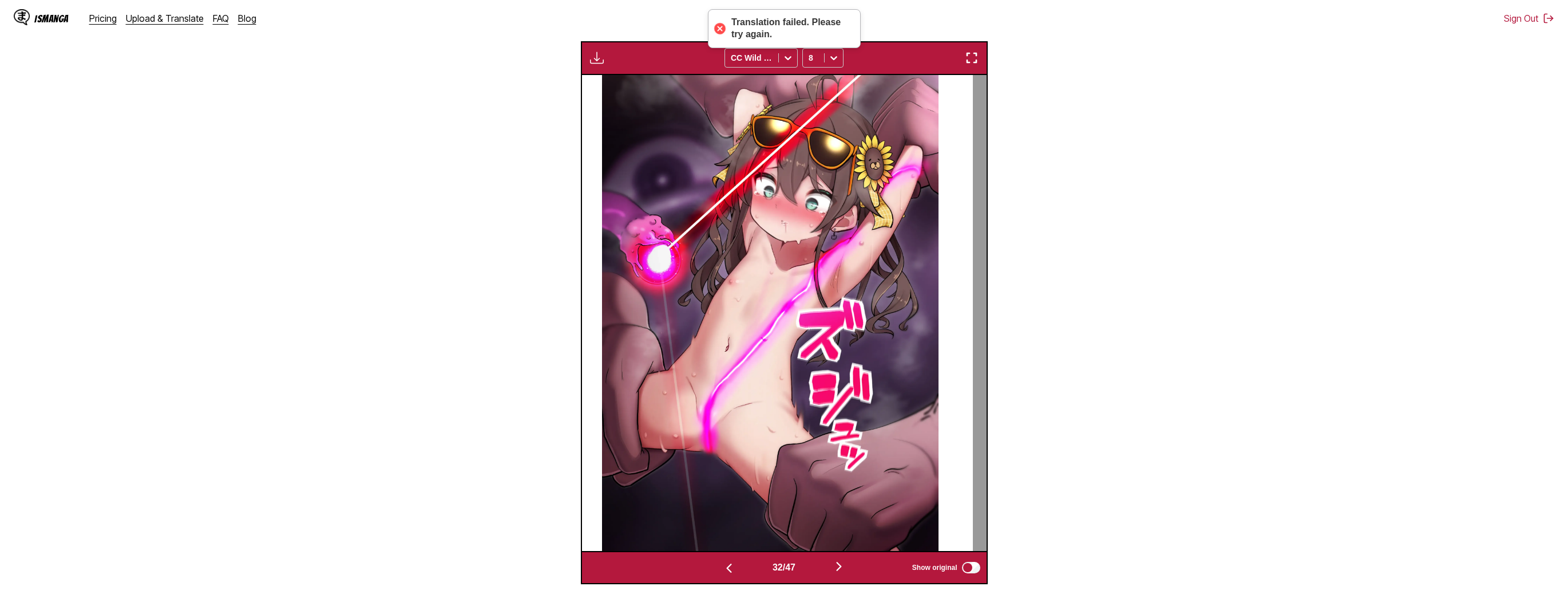
click at [838, 565] on img "button" at bounding box center [839, 566] width 13 height 13
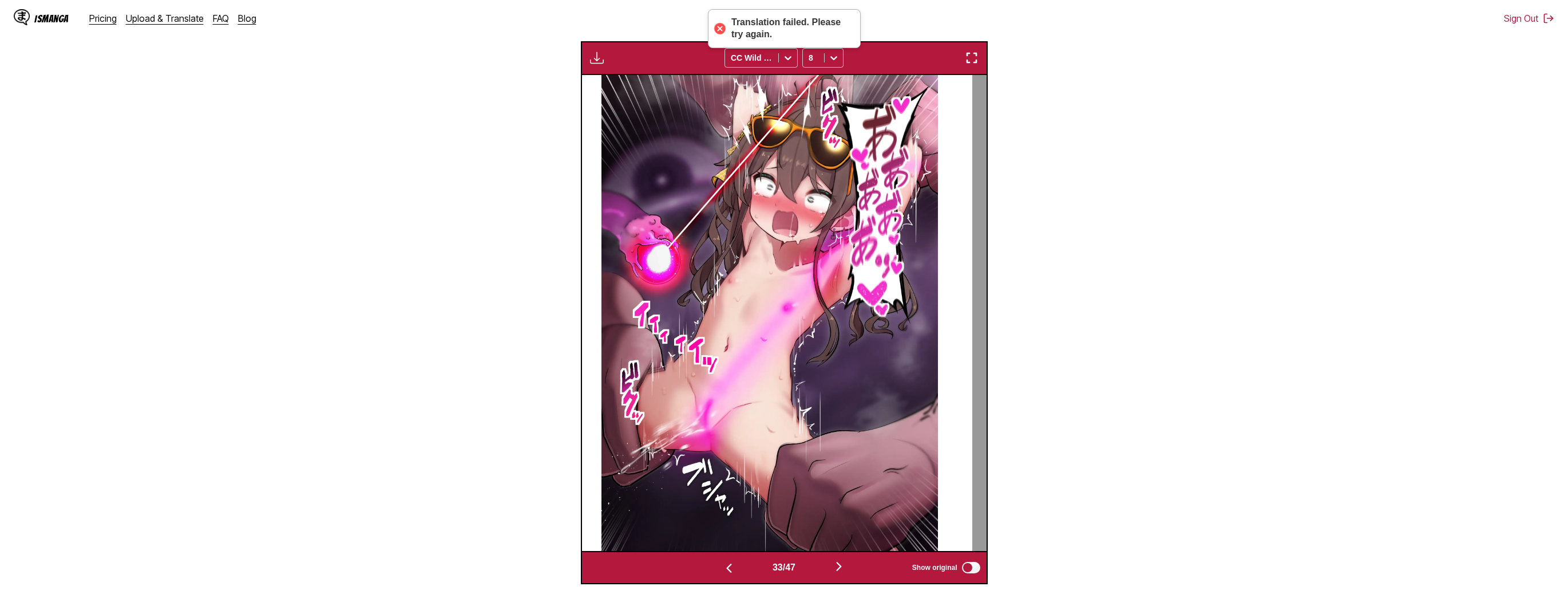
click at [838, 565] on img "button" at bounding box center [839, 566] width 13 height 13
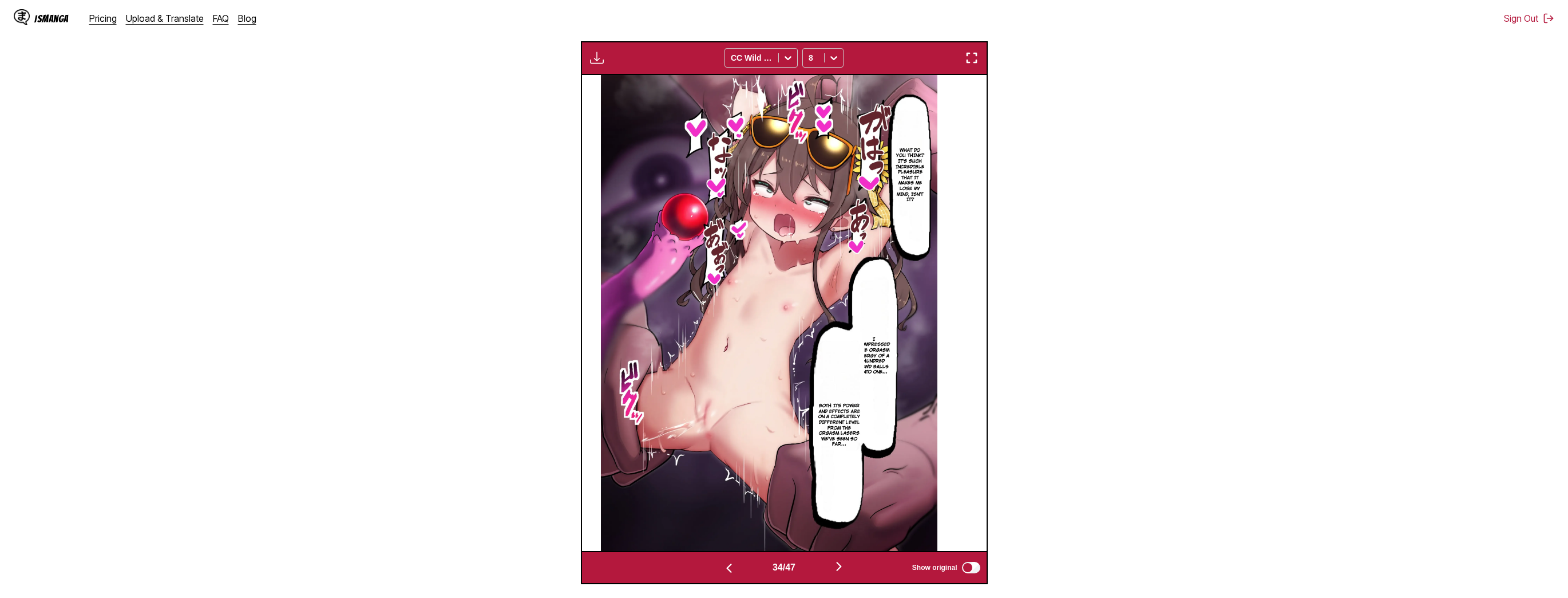
click at [838, 564] on img "button" at bounding box center [839, 566] width 13 height 13
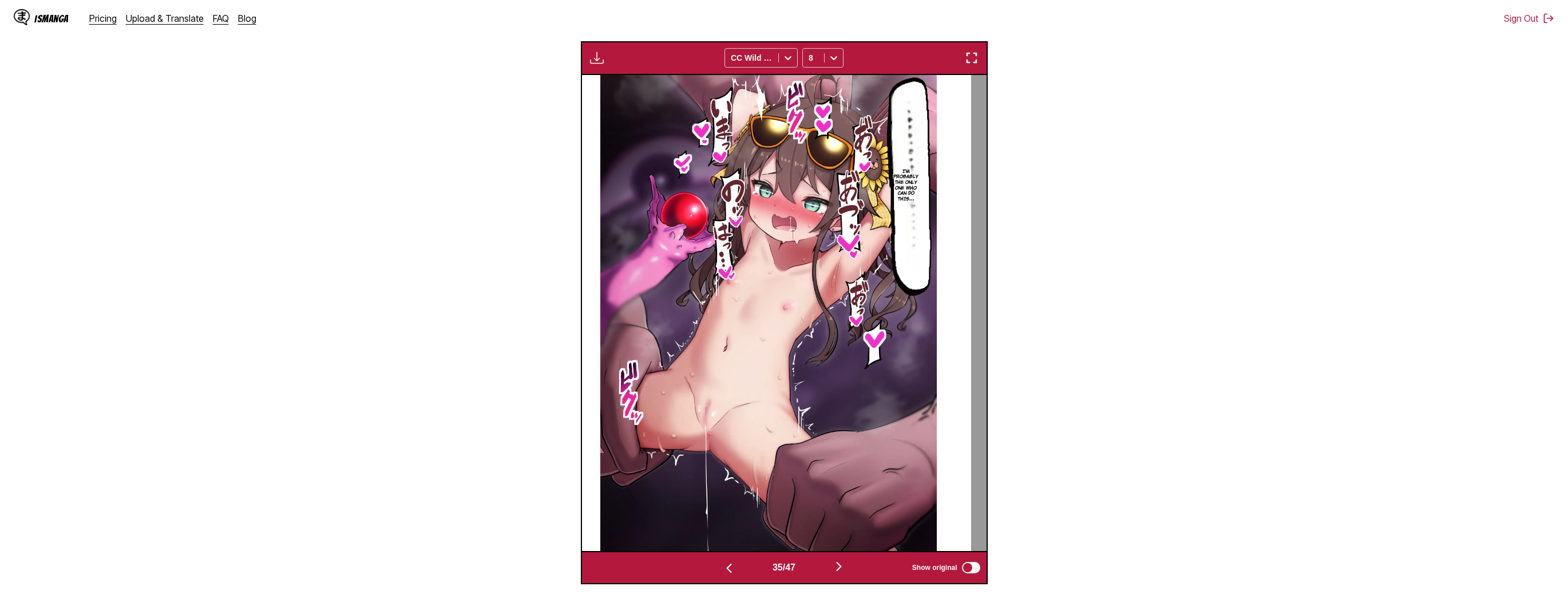
click at [838, 564] on img "button" at bounding box center [839, 566] width 13 height 13
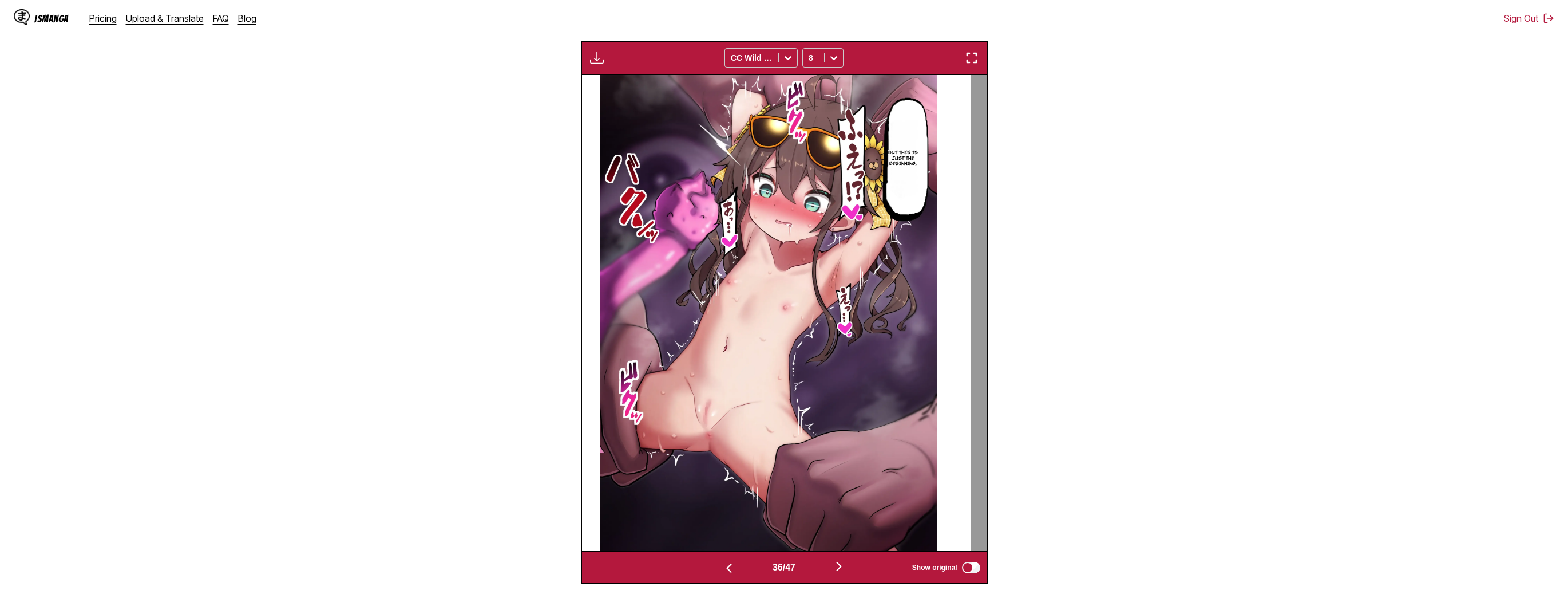
click at [838, 564] on img "button" at bounding box center [839, 566] width 13 height 13
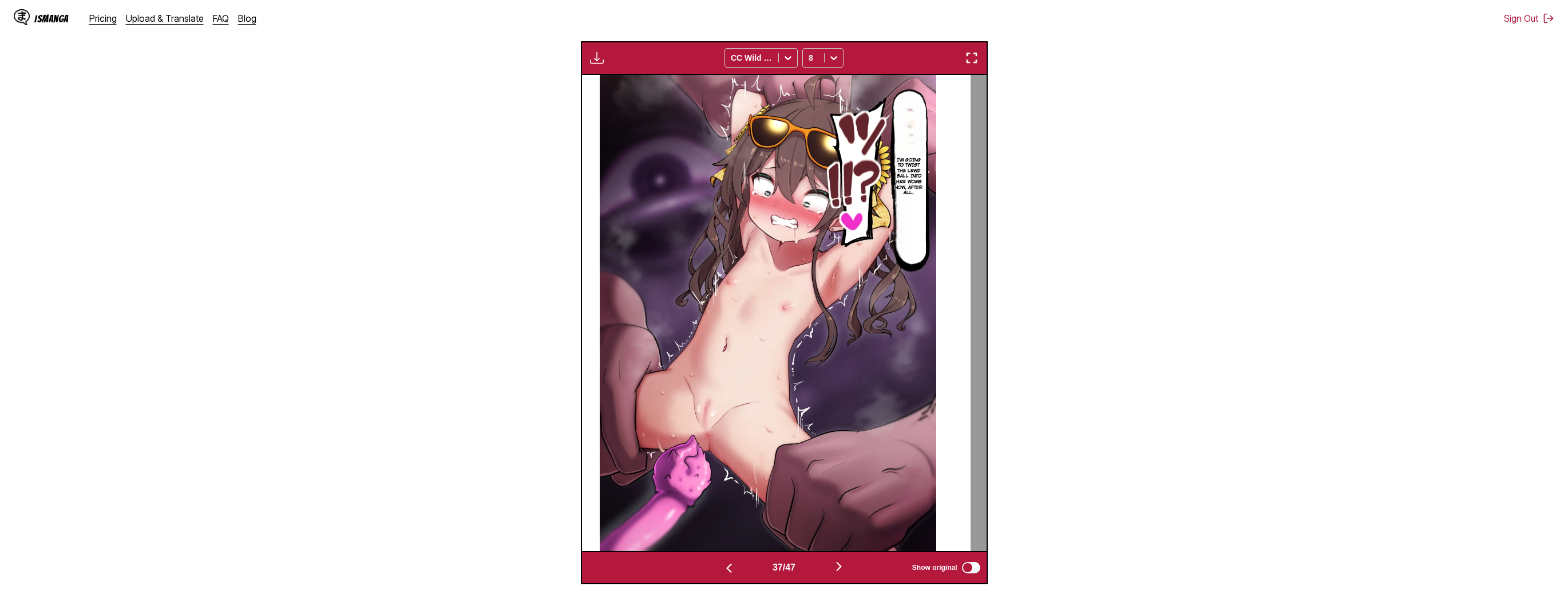
click at [838, 564] on img "button" at bounding box center [839, 566] width 13 height 13
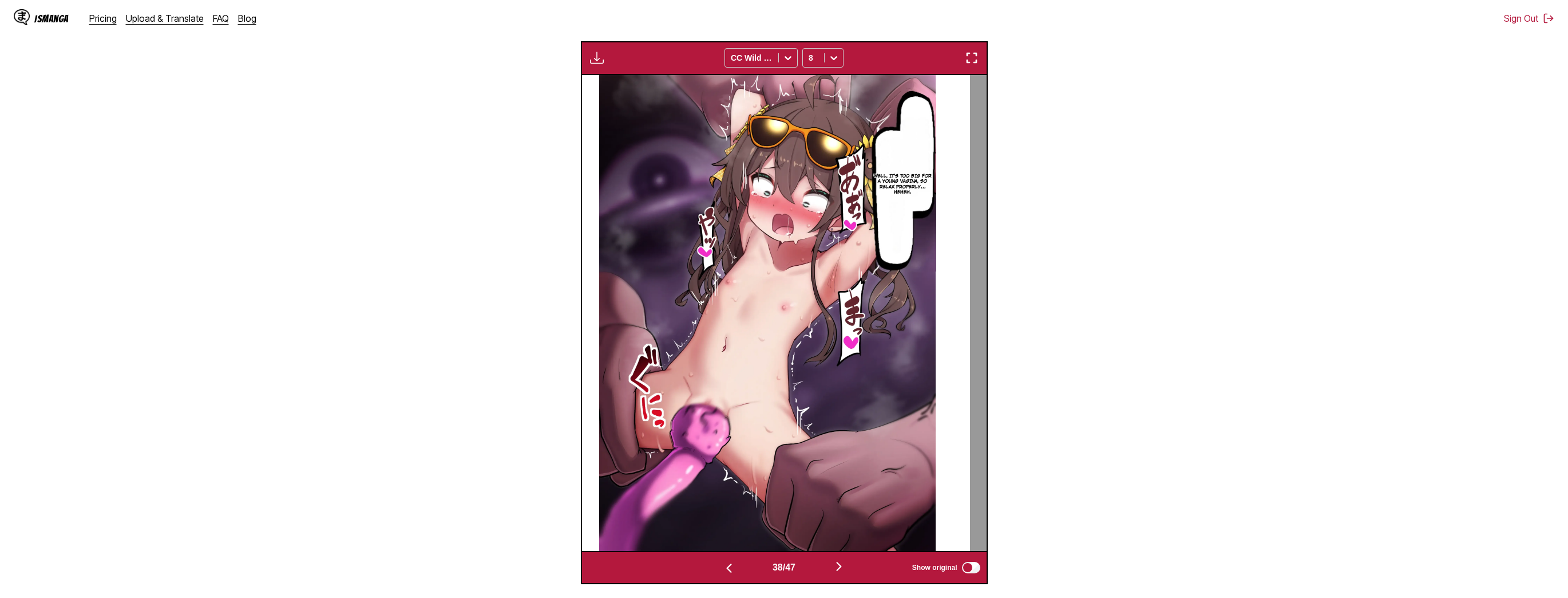
click at [838, 560] on button "button" at bounding box center [839, 567] width 69 height 17
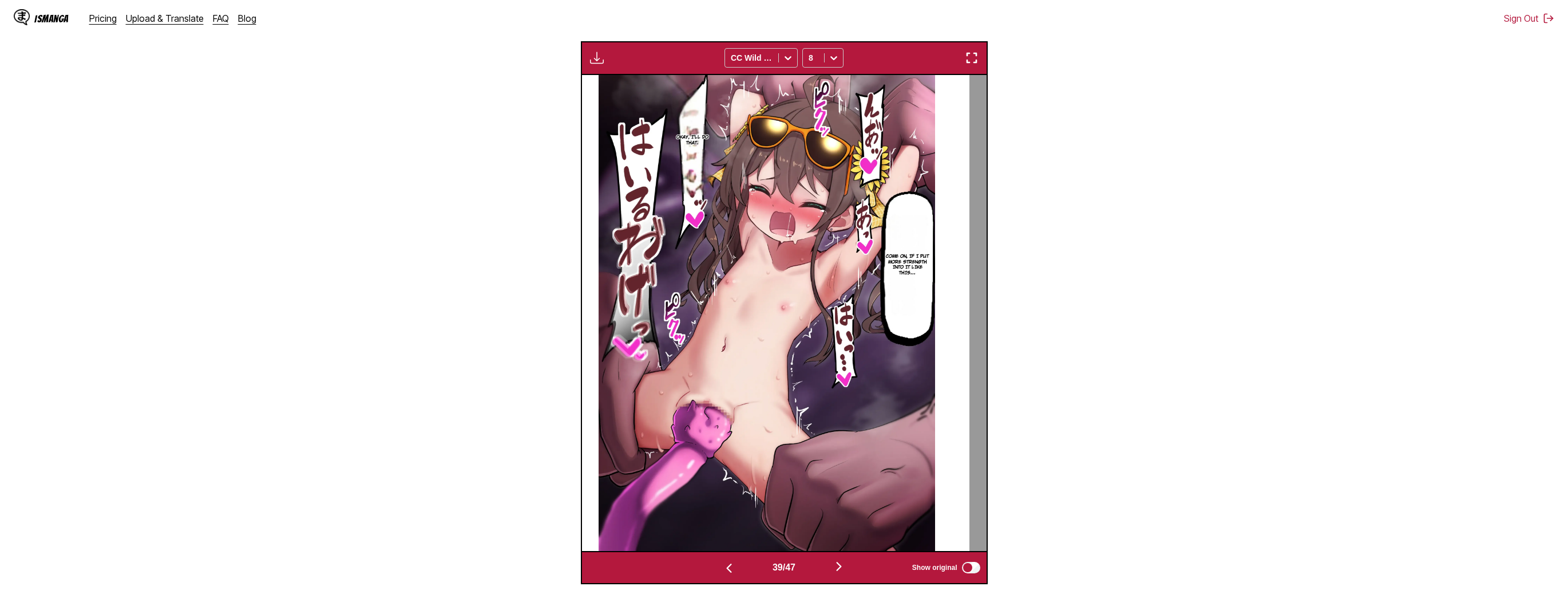
click at [838, 560] on button "button" at bounding box center [839, 567] width 69 height 17
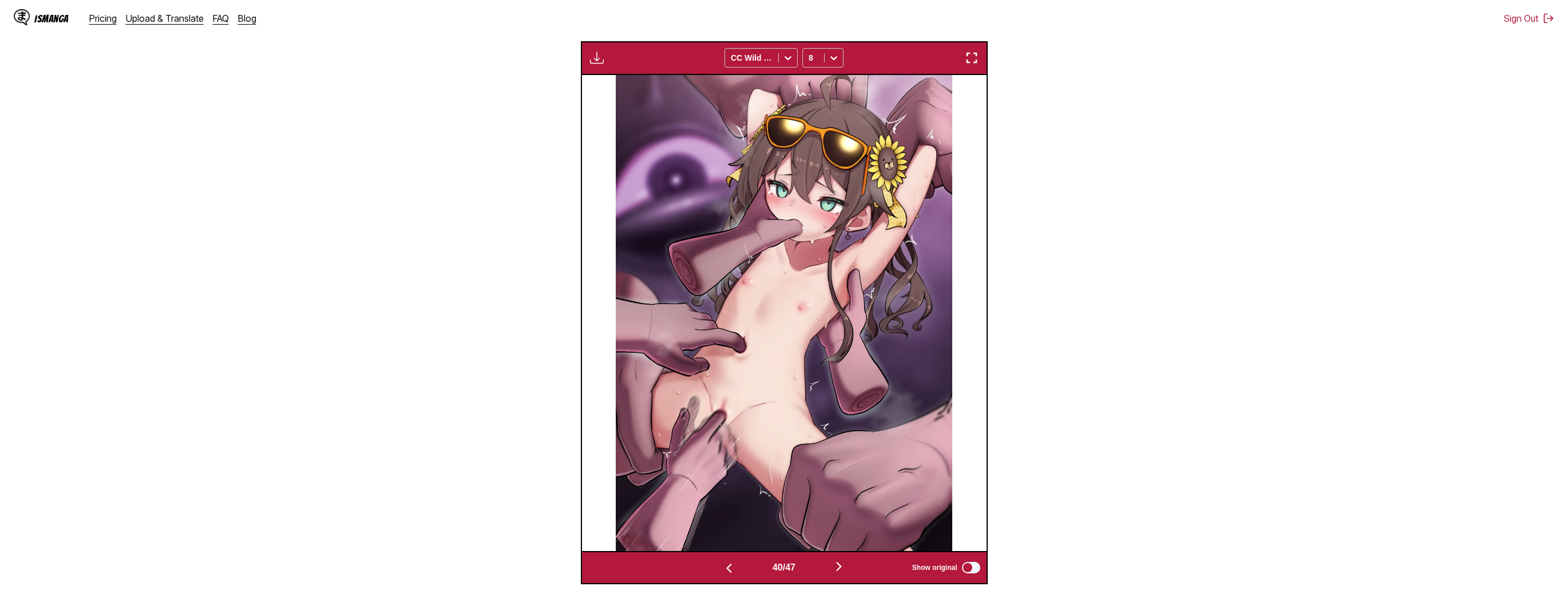
scroll to position [0, 15800]
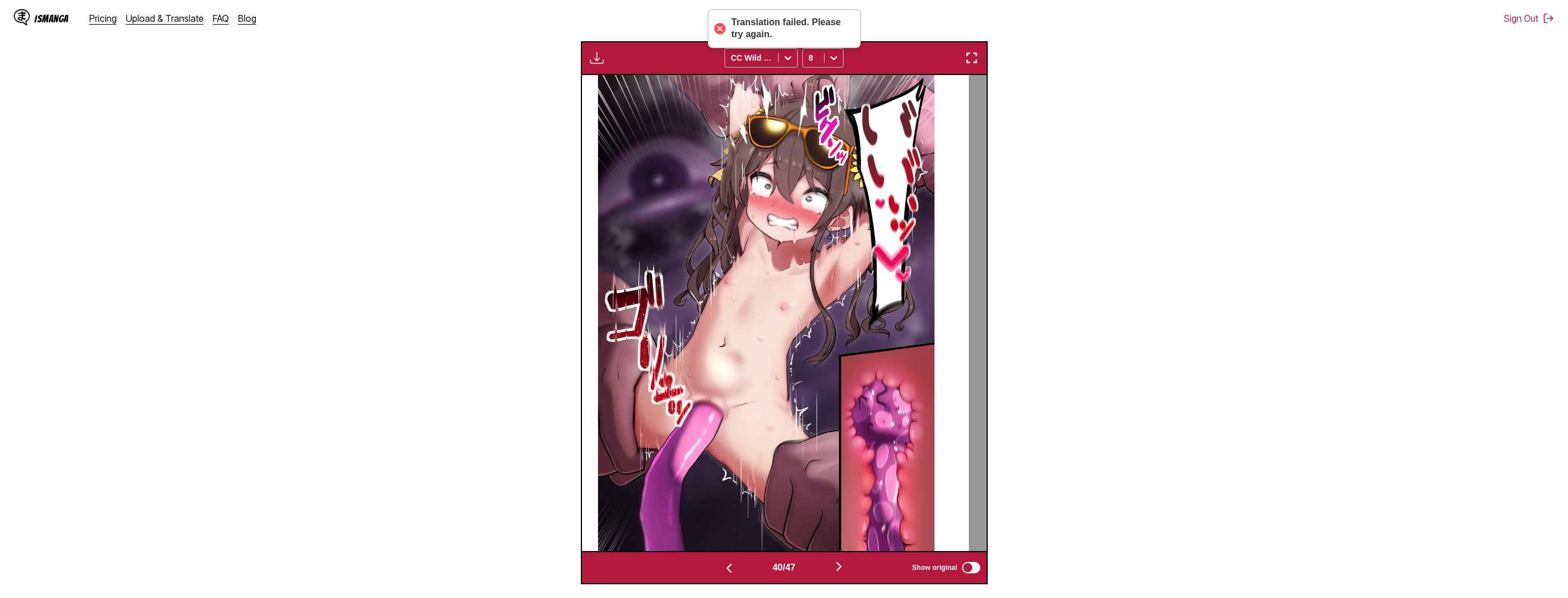
click at [839, 565] on img "button" at bounding box center [839, 566] width 13 height 13
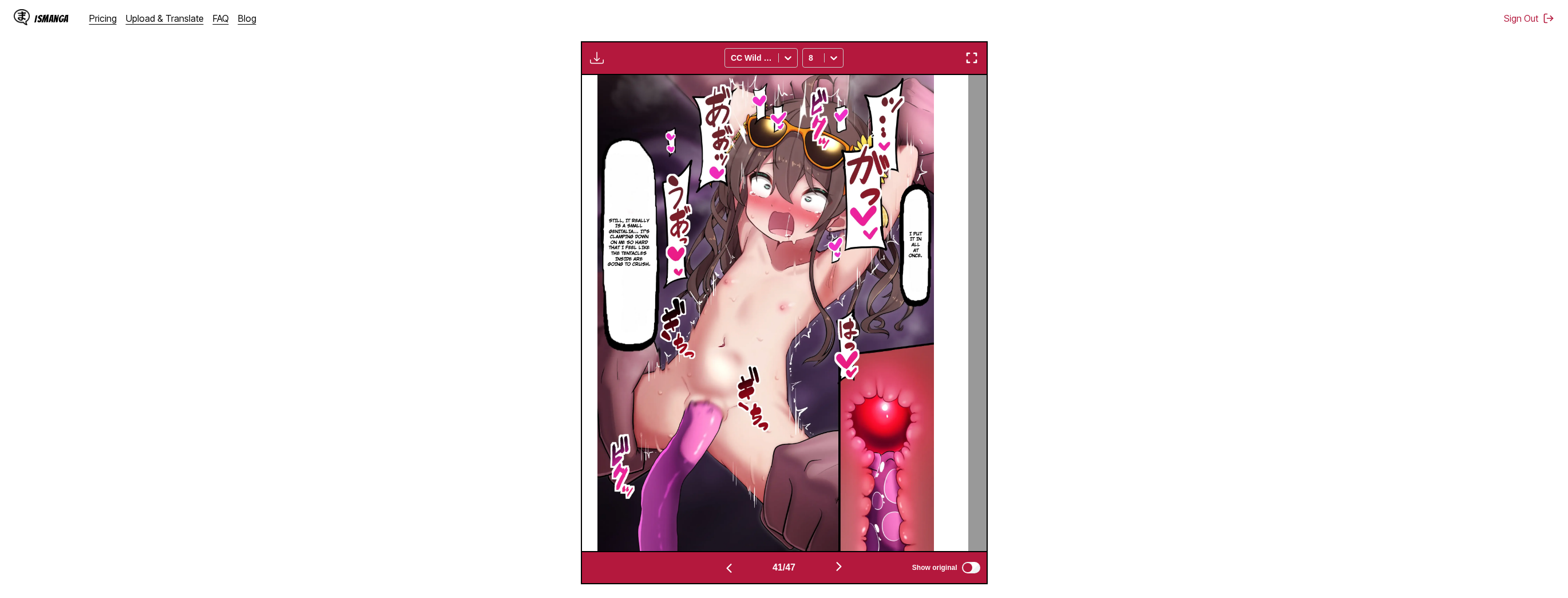
click at [839, 564] on img "button" at bounding box center [839, 566] width 13 height 13
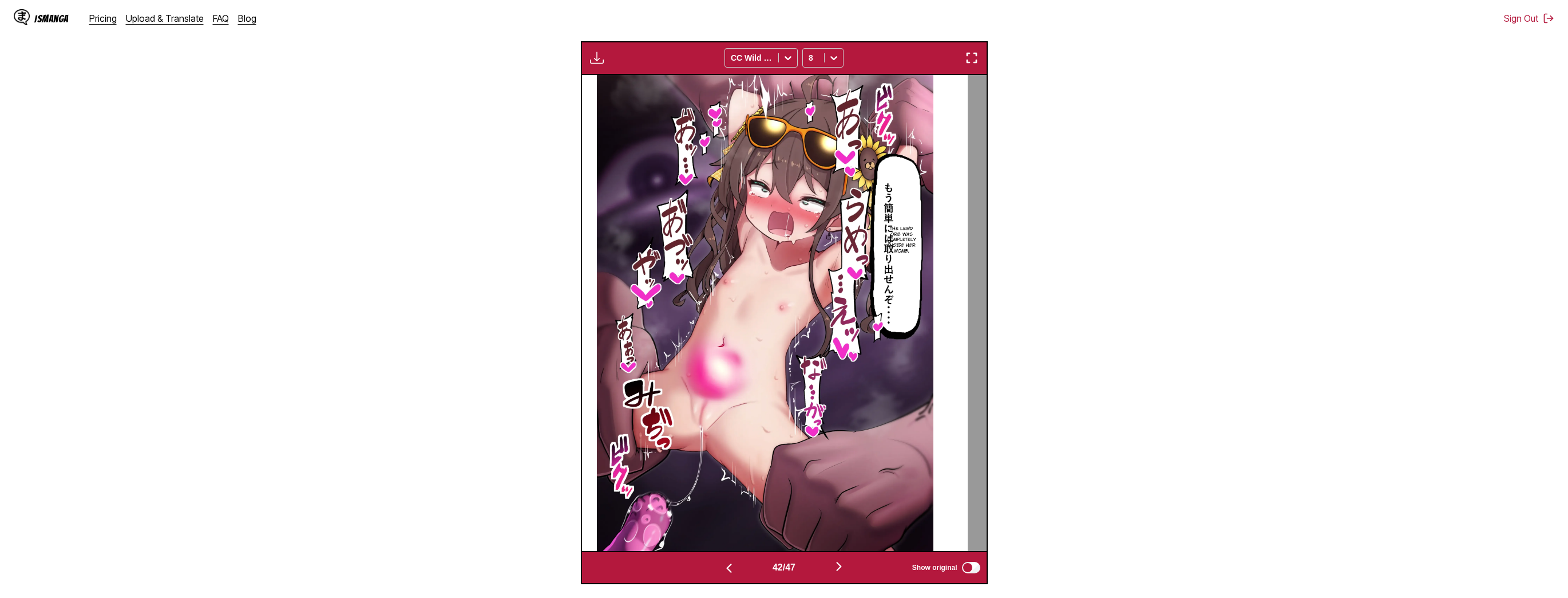
click at [839, 564] on img "button" at bounding box center [839, 566] width 13 height 13
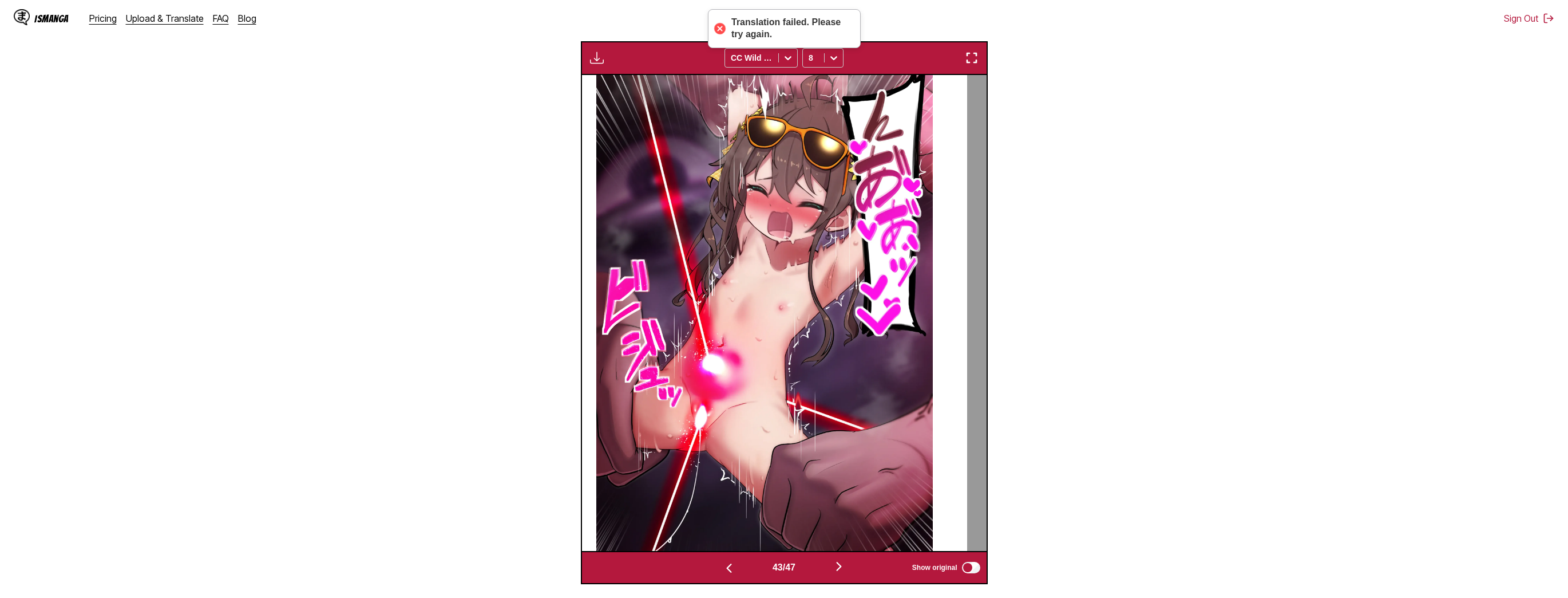
click at [839, 564] on img "button" at bounding box center [839, 566] width 13 height 13
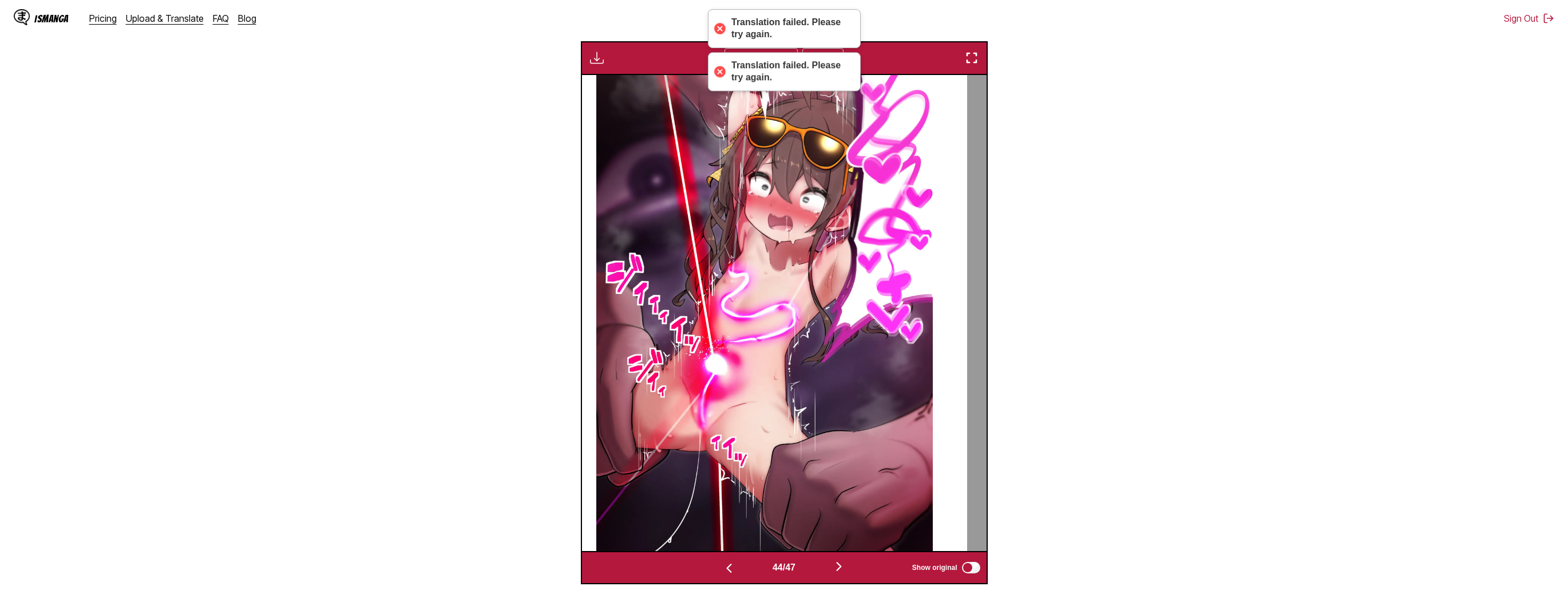
click at [839, 564] on img "button" at bounding box center [839, 566] width 13 height 13
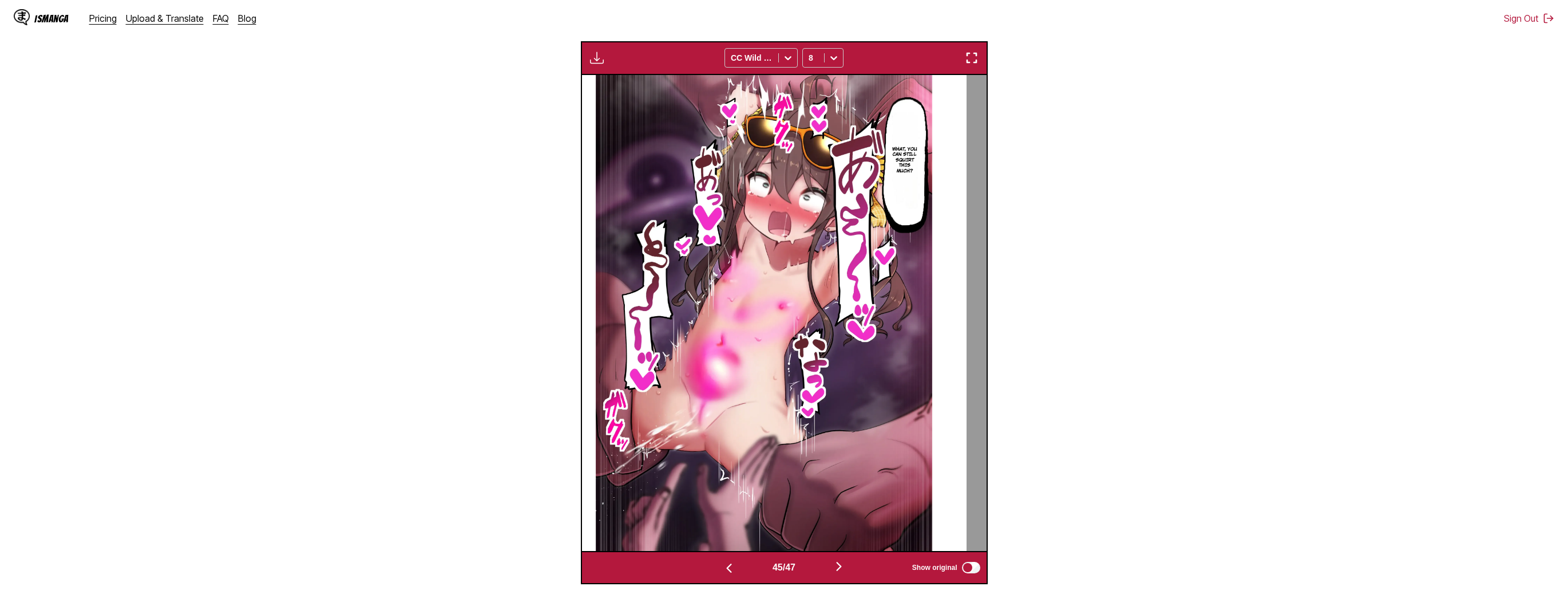
click at [839, 564] on img "button" at bounding box center [839, 566] width 13 height 13
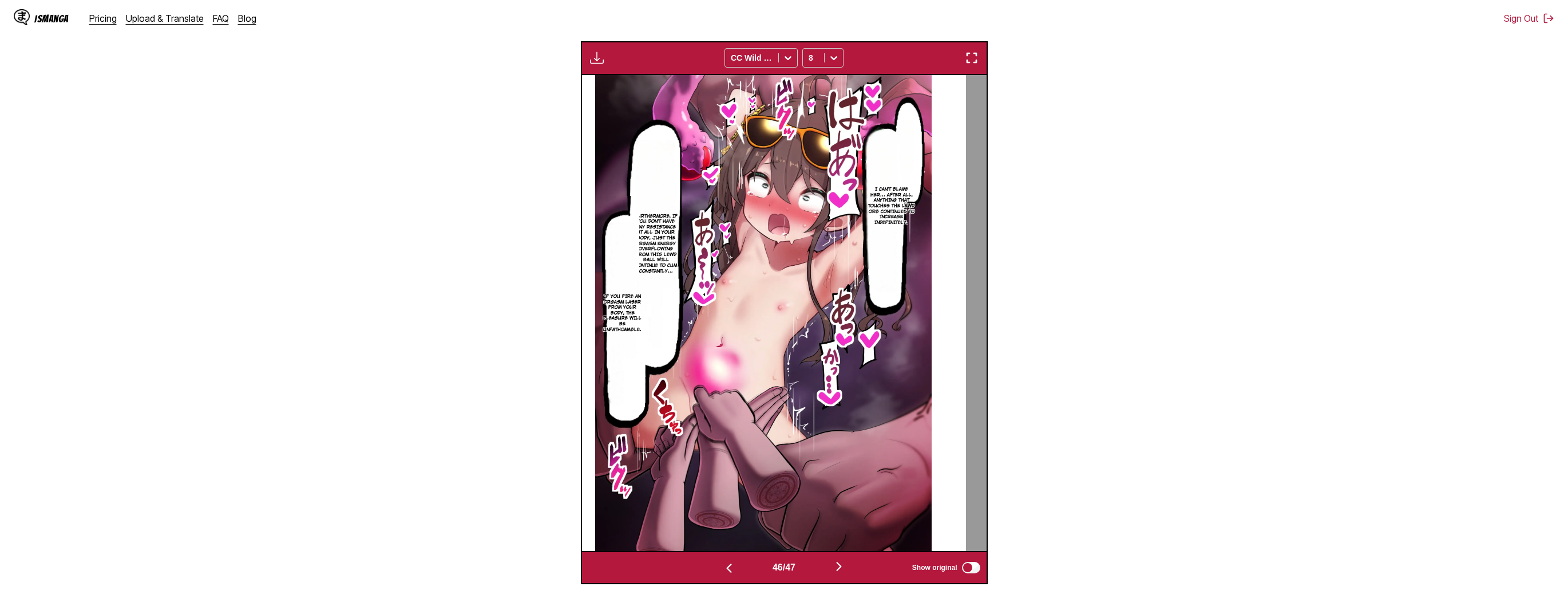
click at [847, 559] on div "46 / 47 Show original" at bounding box center [784, 568] width 407 height 34
click at [845, 562] on img "button" at bounding box center [839, 566] width 13 height 13
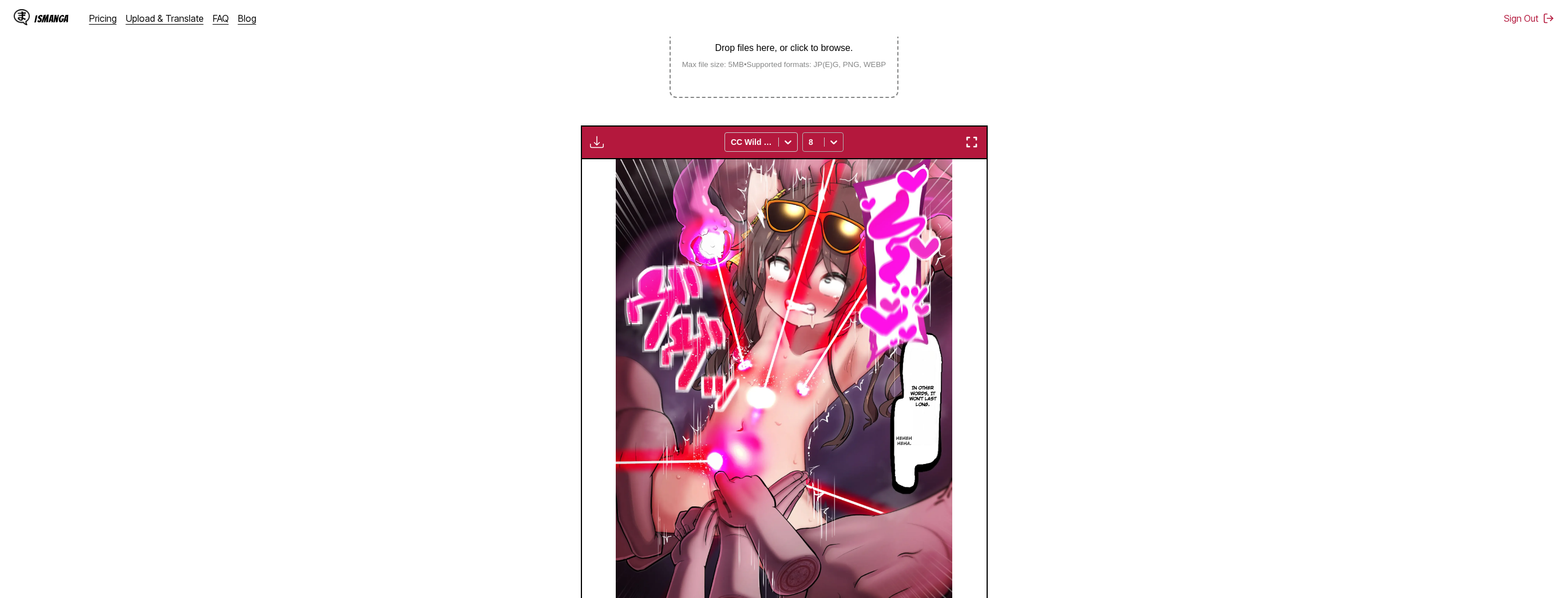
scroll to position [163, 0]
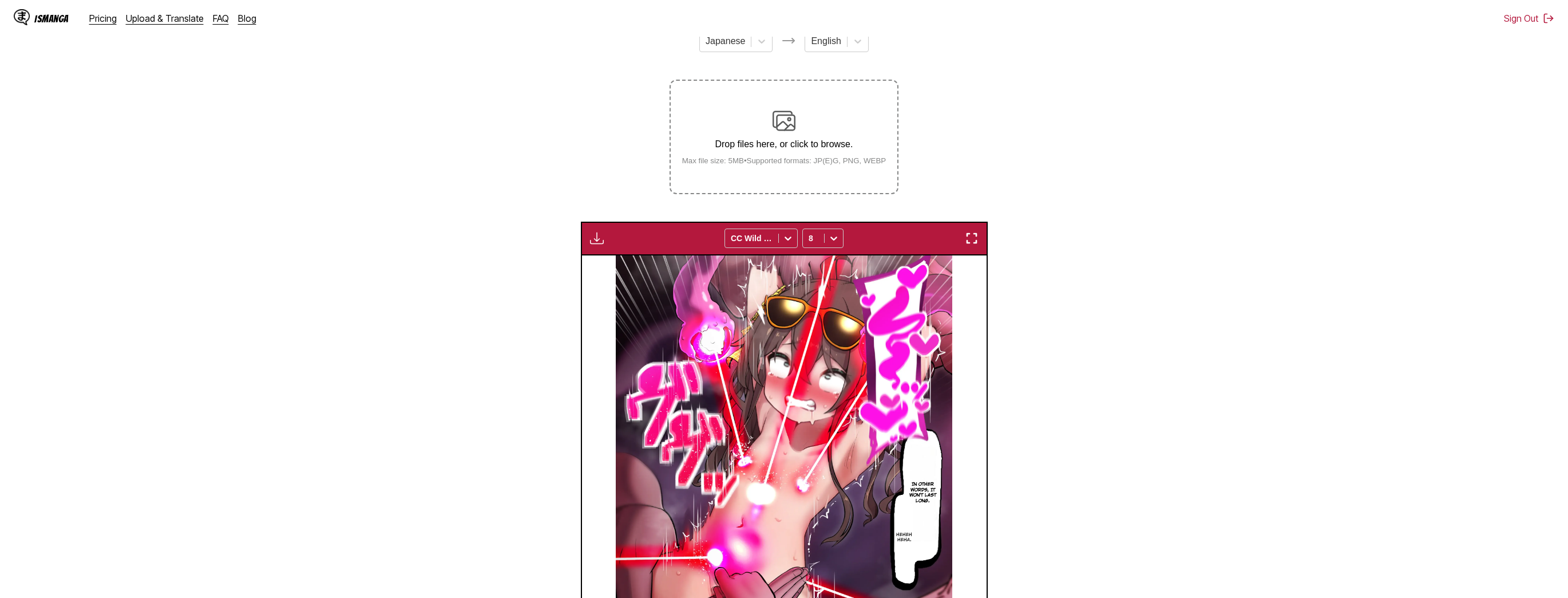
click at [811, 157] on div "Drop files here, or click to browse. Max file size: 5MB • Supported formats: JP…" at bounding box center [784, 137] width 223 height 55
click at [0, 0] on input "Drop files here, or click to browse. Max file size: 5MB • Supported formats: JP…" at bounding box center [0, 0] width 0 height 0
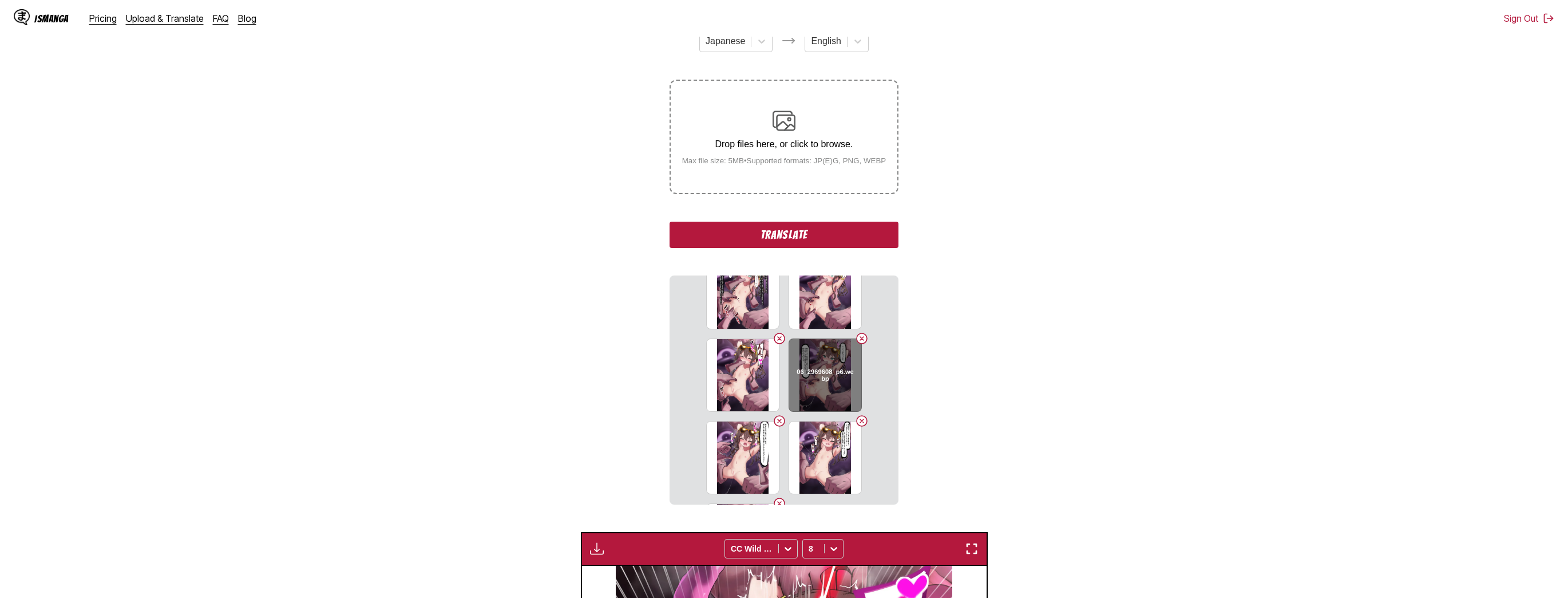
scroll to position [0, 0]
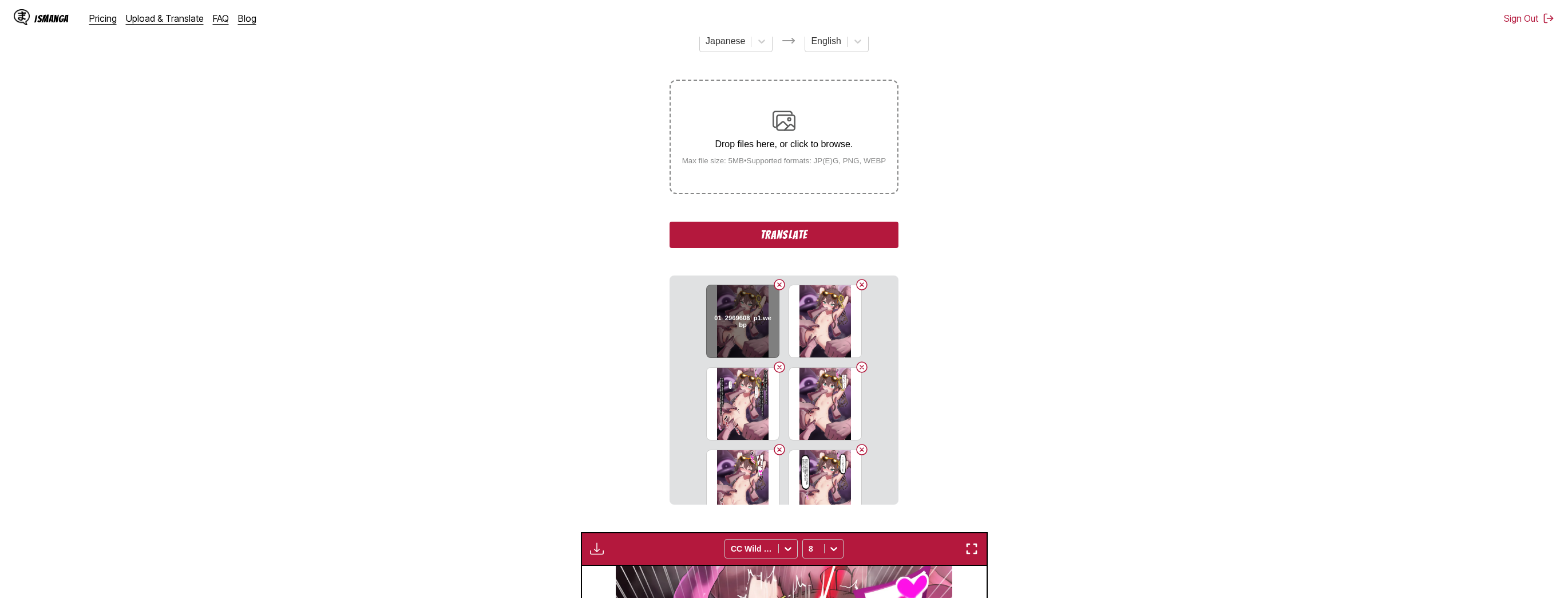
click at [776, 282] on button "Delete image" at bounding box center [780, 285] width 13 height 13
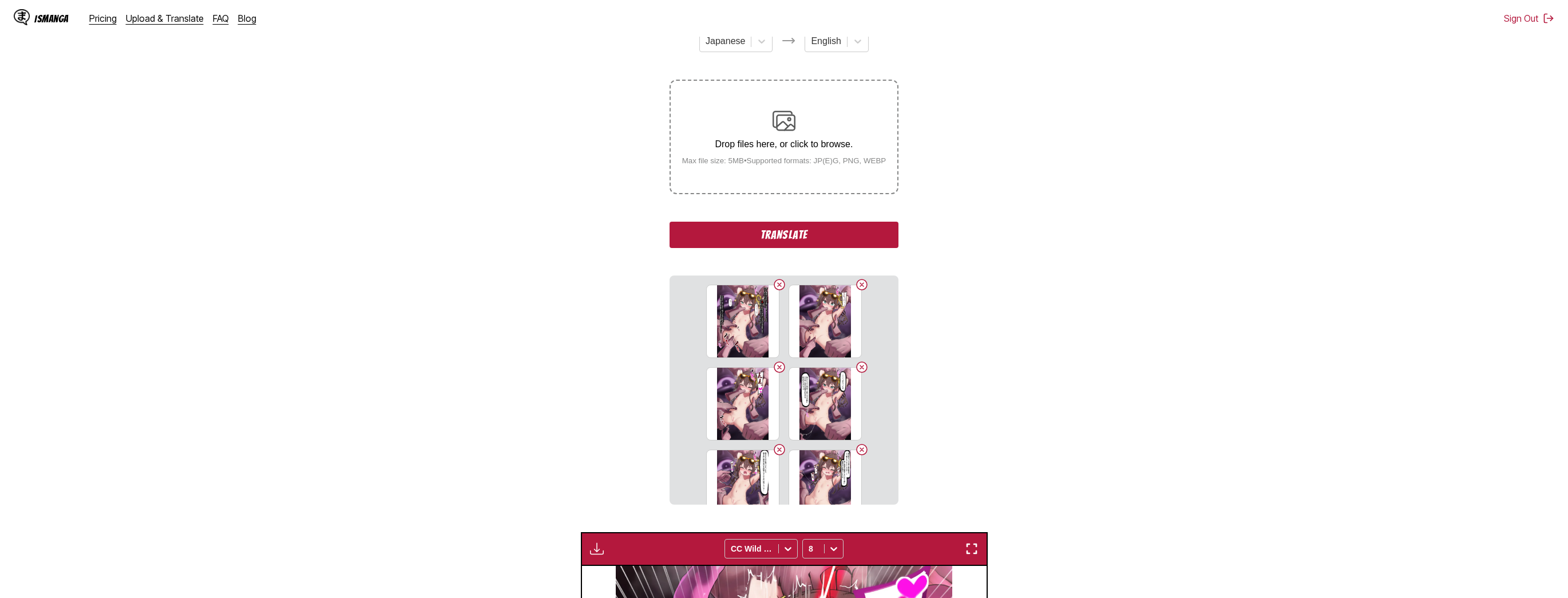
click at [776, 282] on button "Delete image" at bounding box center [780, 285] width 13 height 13
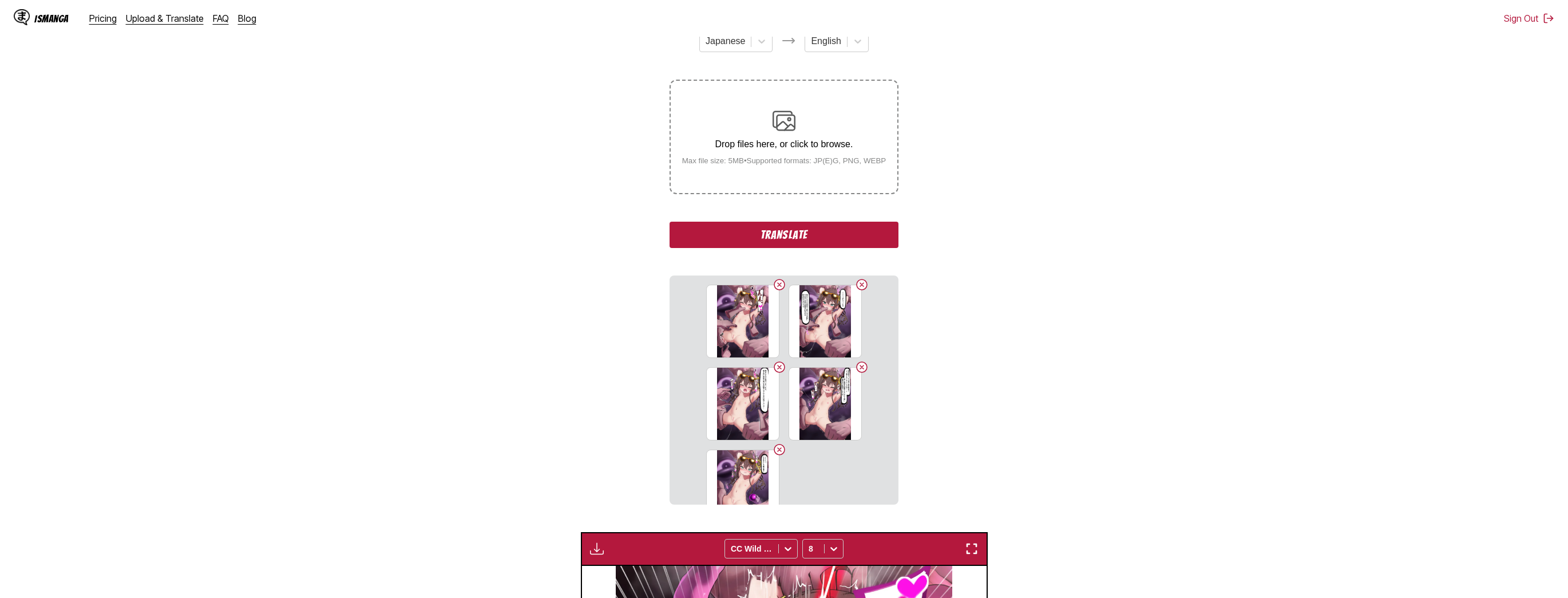
click at [776, 282] on button "Delete image" at bounding box center [780, 285] width 13 height 13
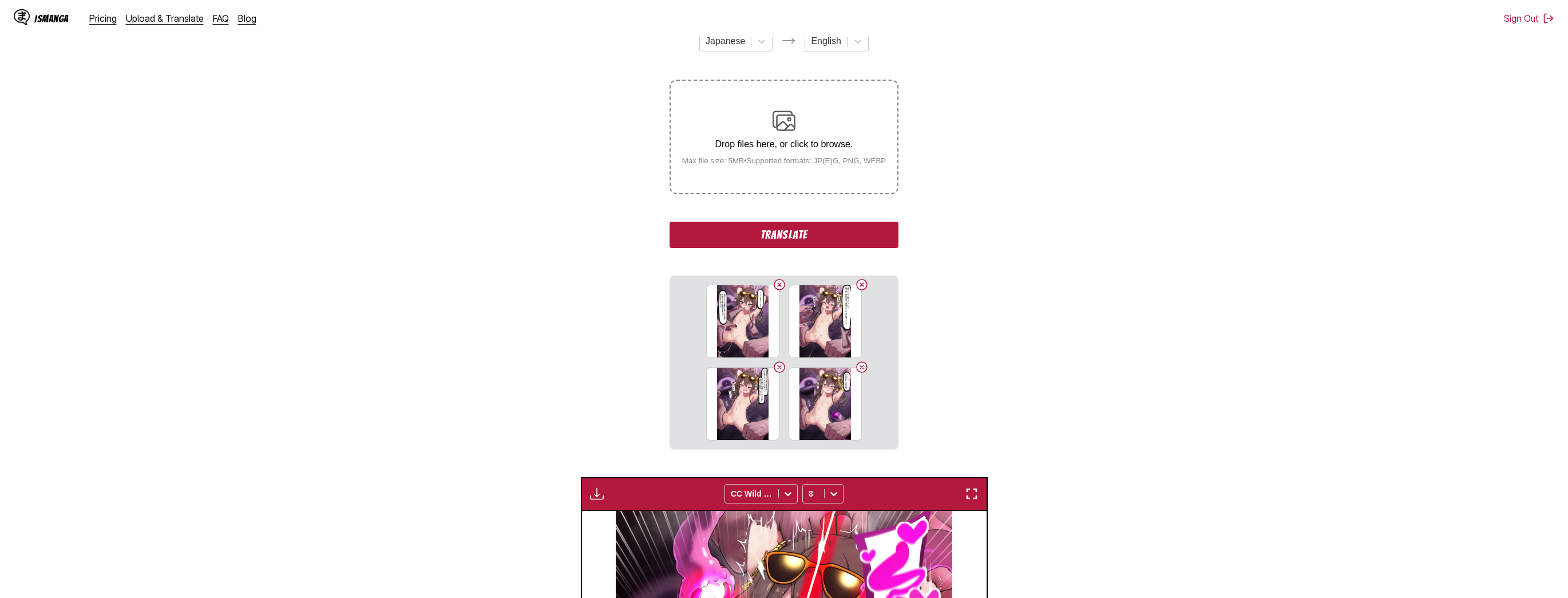
click at [776, 282] on button "Delete image" at bounding box center [780, 285] width 13 height 13
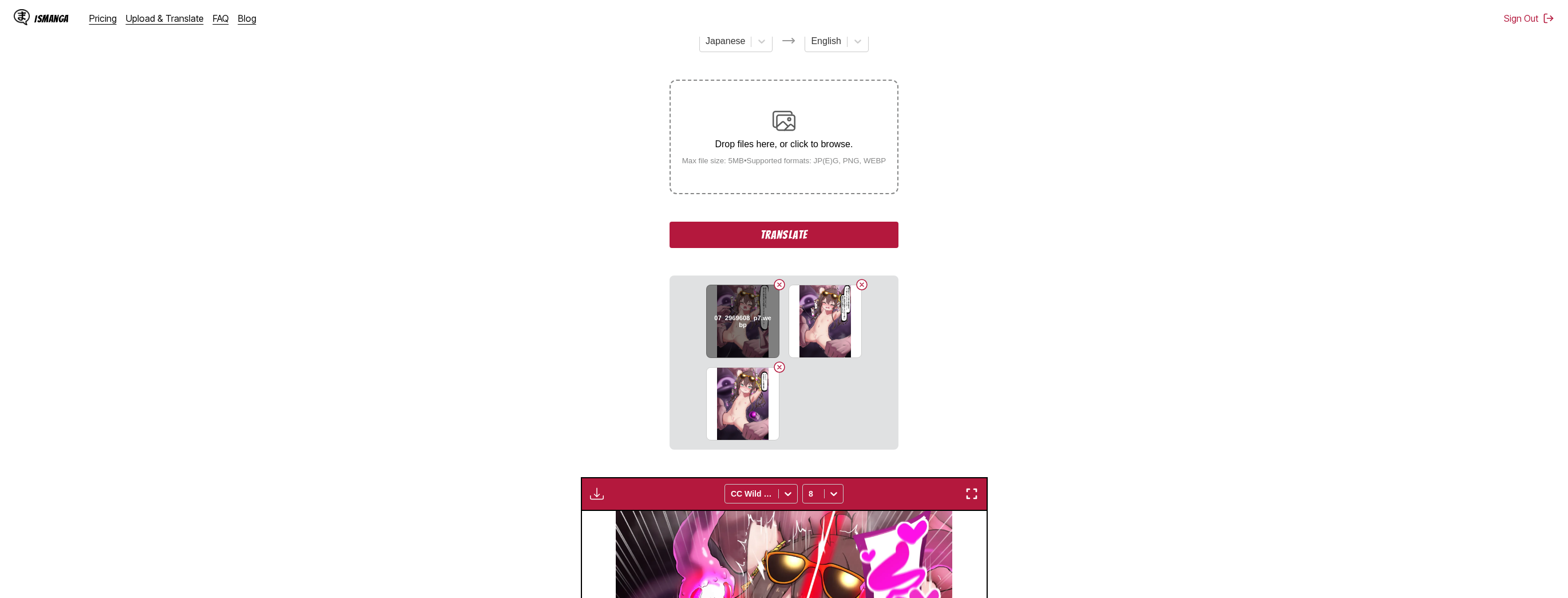
click at [782, 284] on button "Delete image" at bounding box center [780, 285] width 13 height 13
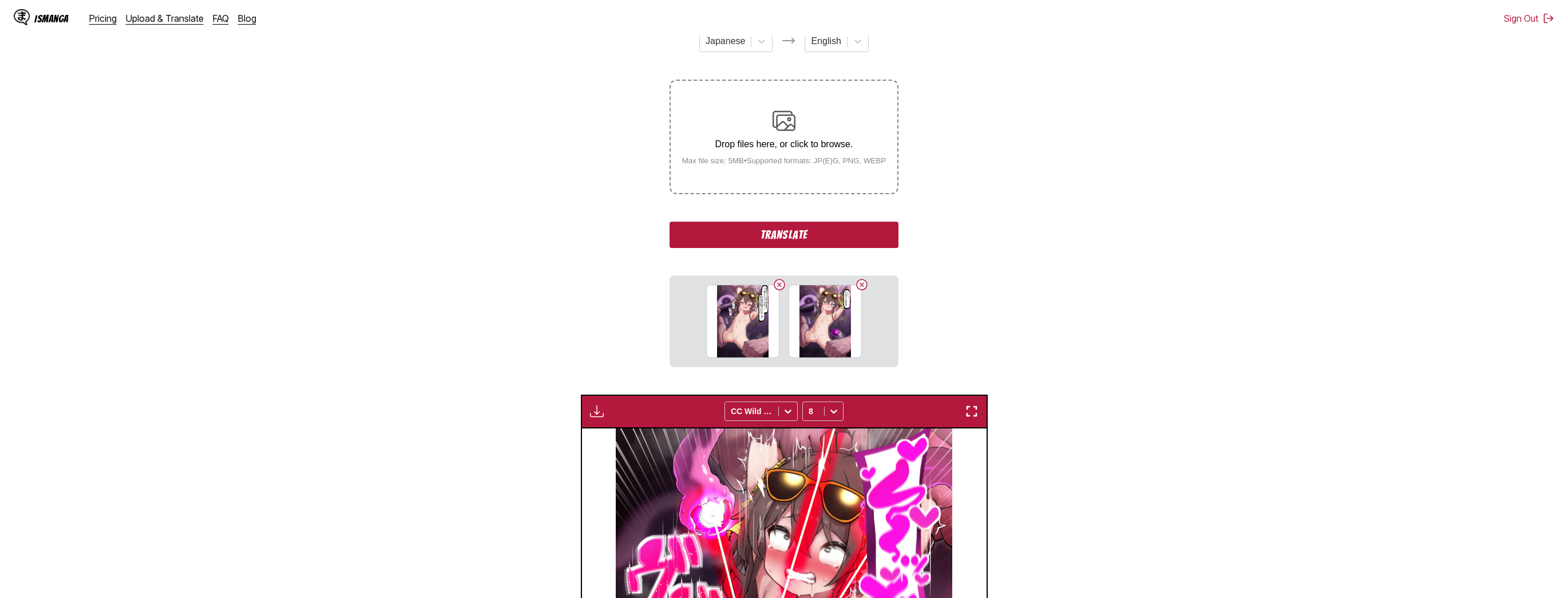
click at [782, 284] on button "Delete image" at bounding box center [780, 285] width 13 height 13
click at [820, 287] on button "Delete image" at bounding box center [821, 285] width 13 height 13
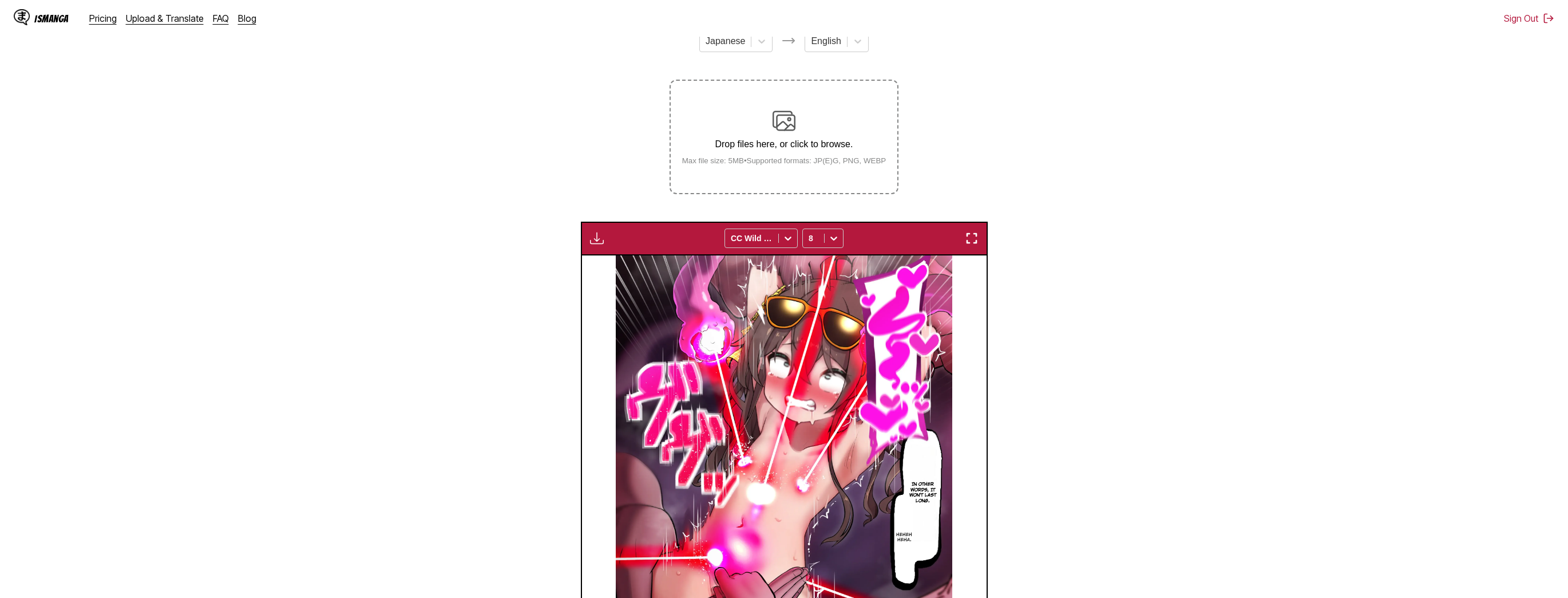
click at [801, 150] on p "Drop files here, or click to browse." at bounding box center [784, 144] width 223 height 10
click at [0, 0] on input "Drop files here, or click to browse. Max file size: 5MB • Supported formats: JP…" at bounding box center [0, 0] width 0 height 0
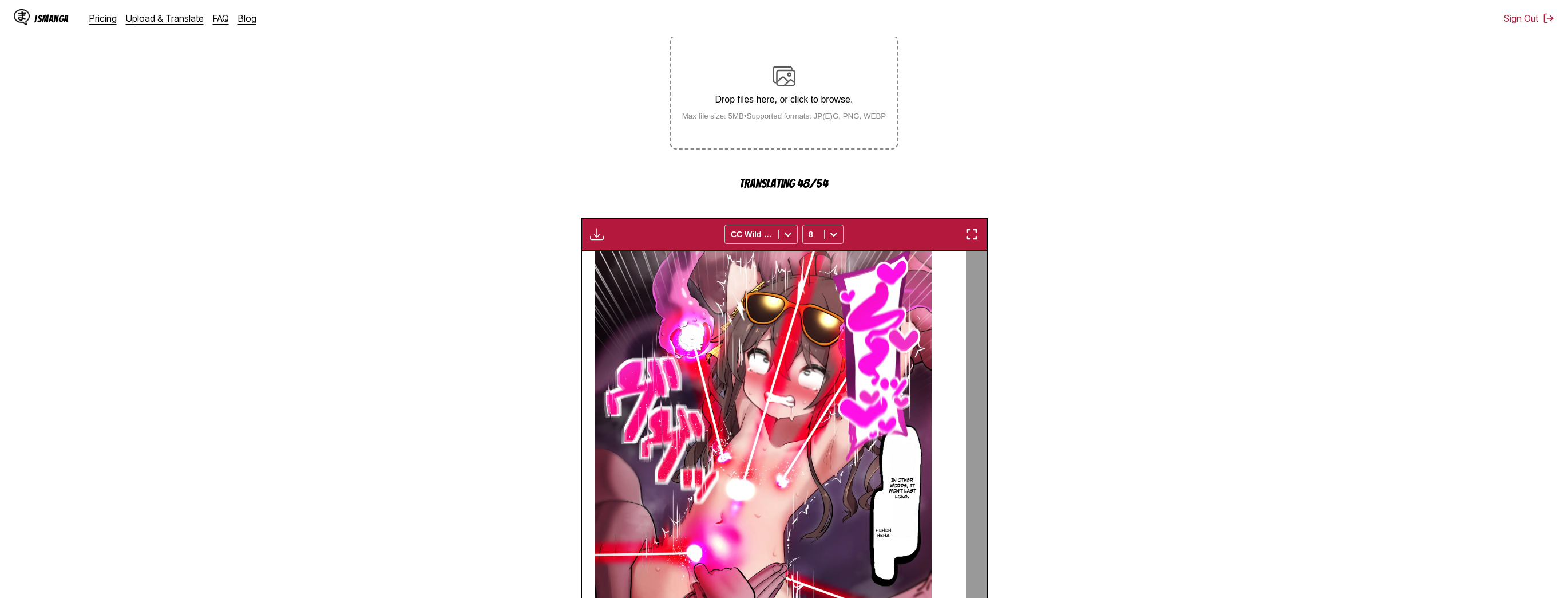
scroll to position [437, 0]
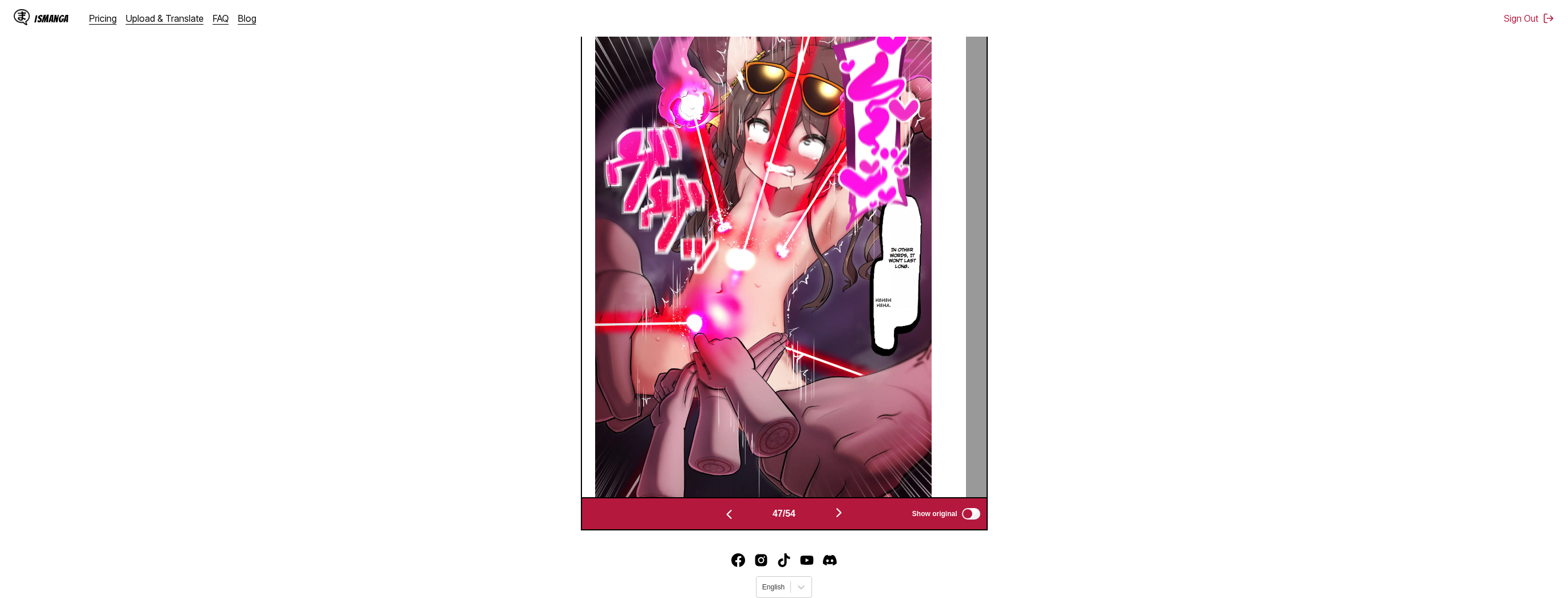
click at [840, 520] on img "button" at bounding box center [839, 512] width 13 height 13
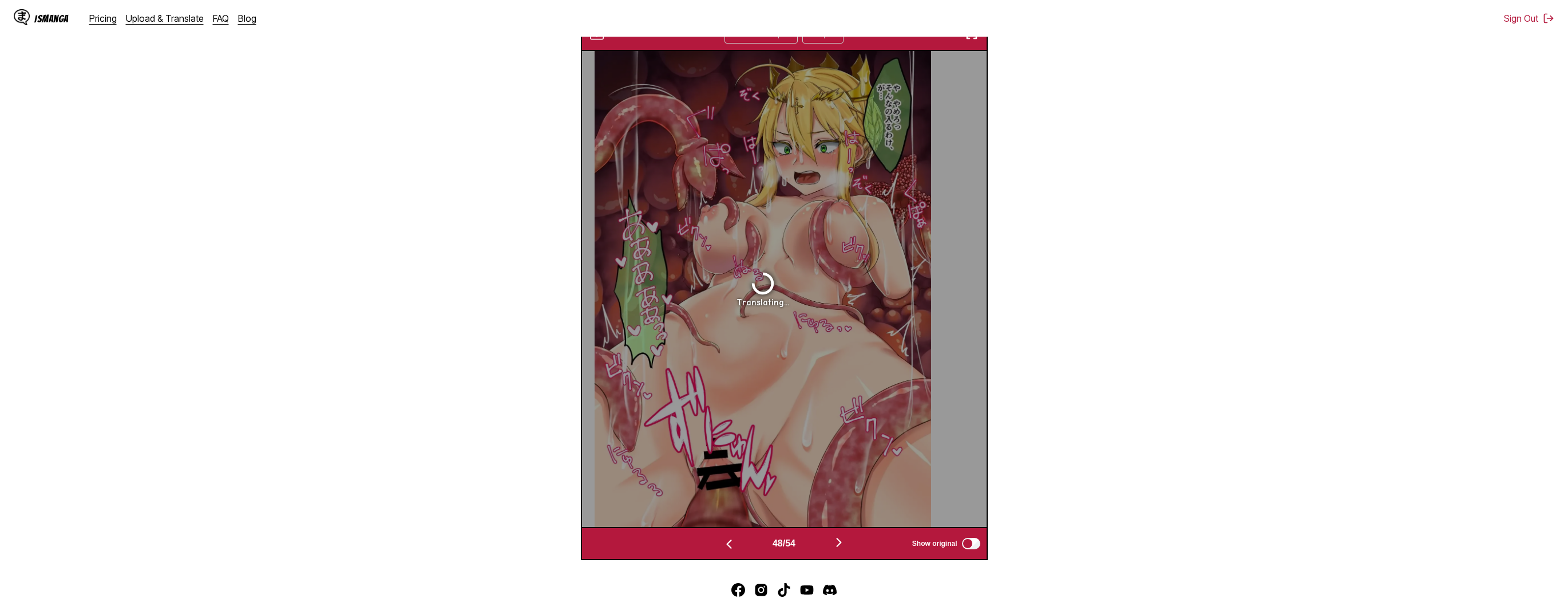
scroll to position [392, 0]
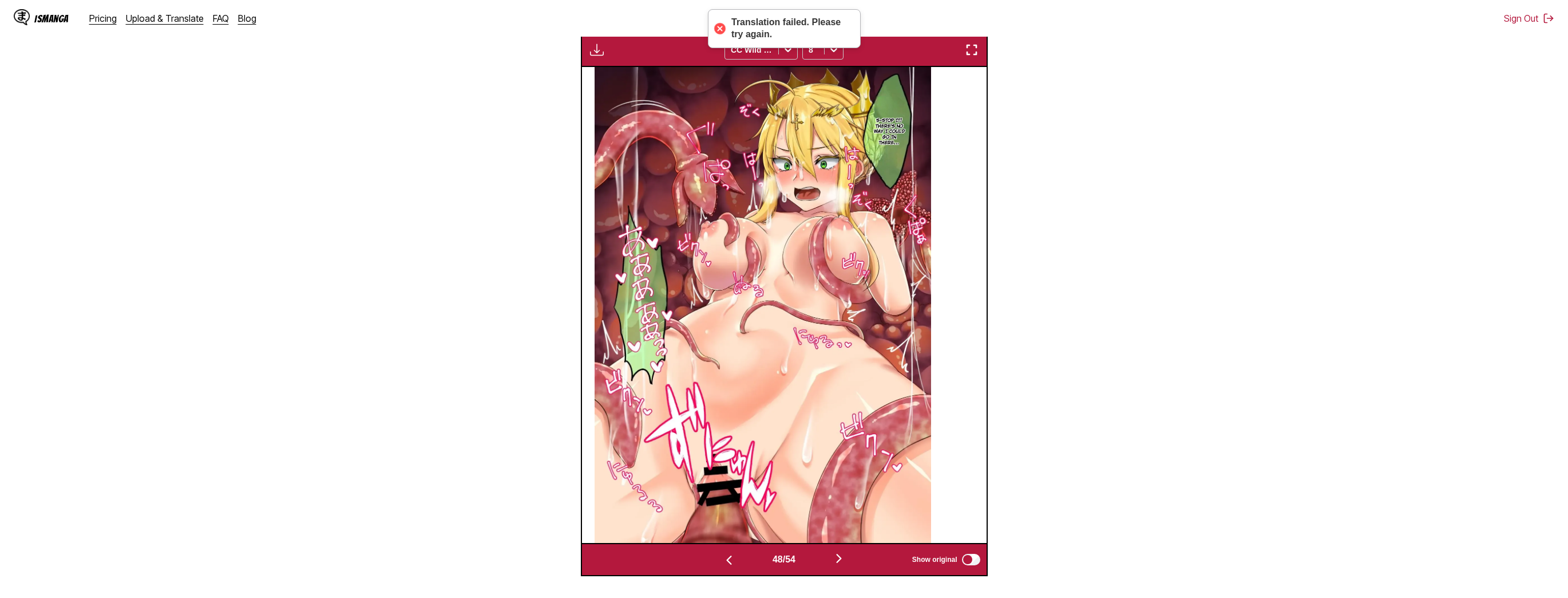
click at [854, 566] on button "button" at bounding box center [839, 559] width 69 height 17
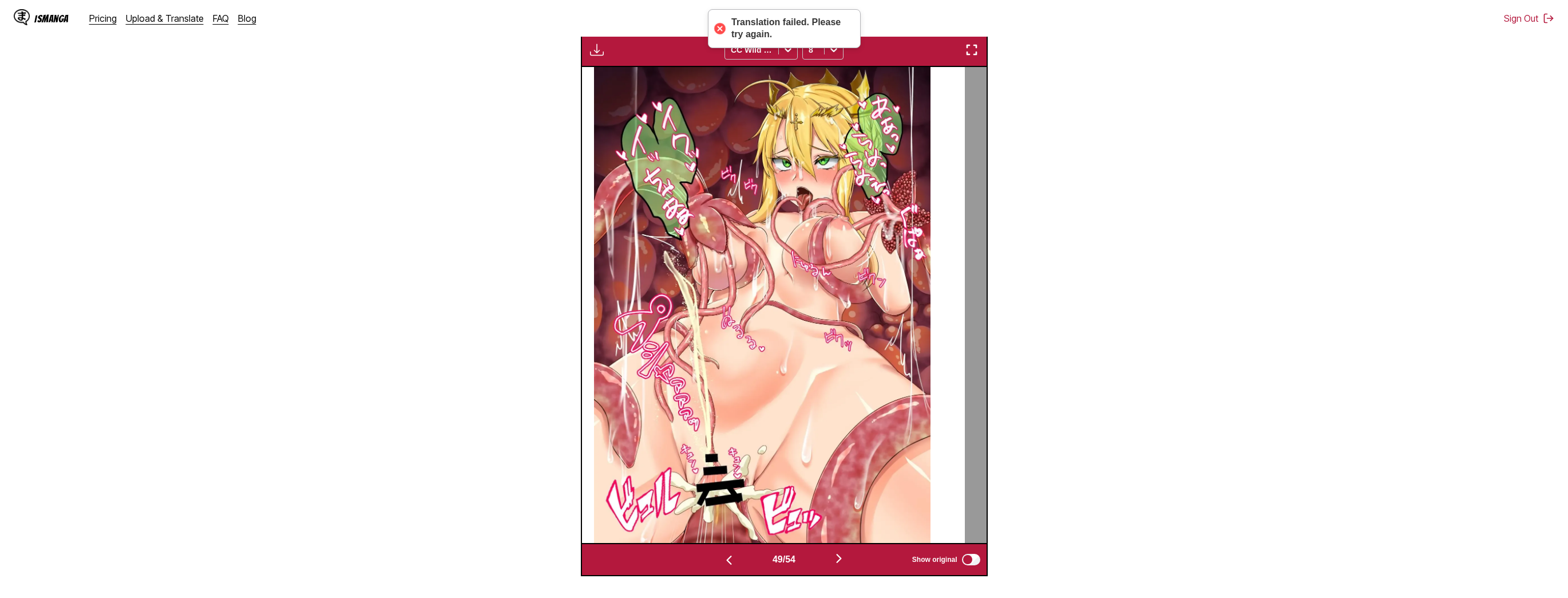
click at [839, 556] on img "button" at bounding box center [839, 558] width 13 height 13
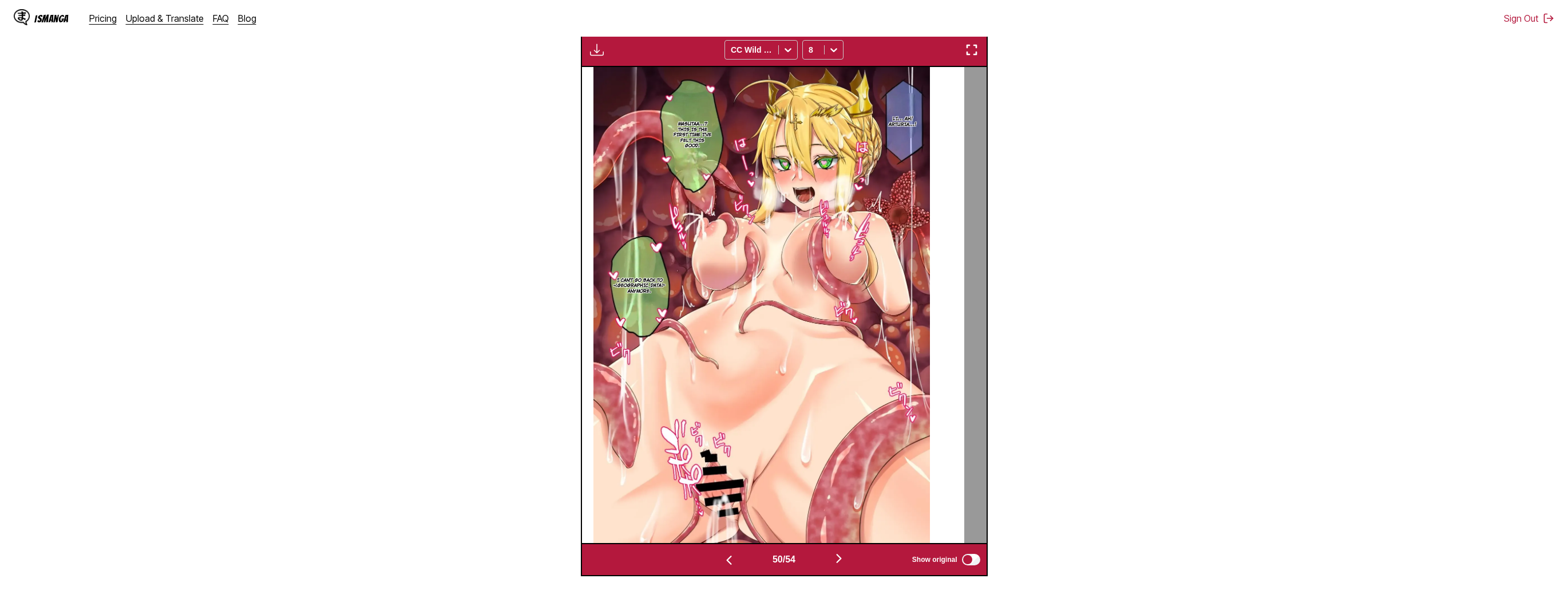
click at [839, 556] on img "button" at bounding box center [839, 558] width 13 height 13
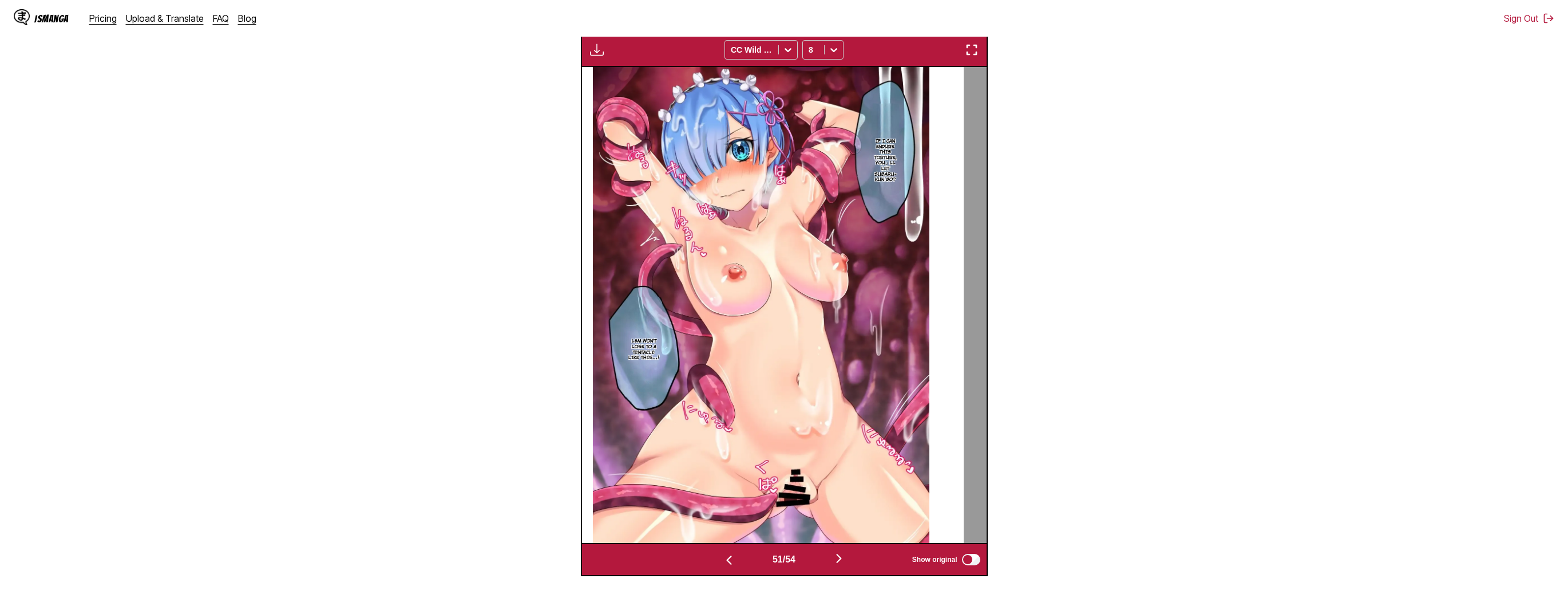
click at [839, 556] on img "button" at bounding box center [839, 558] width 13 height 13
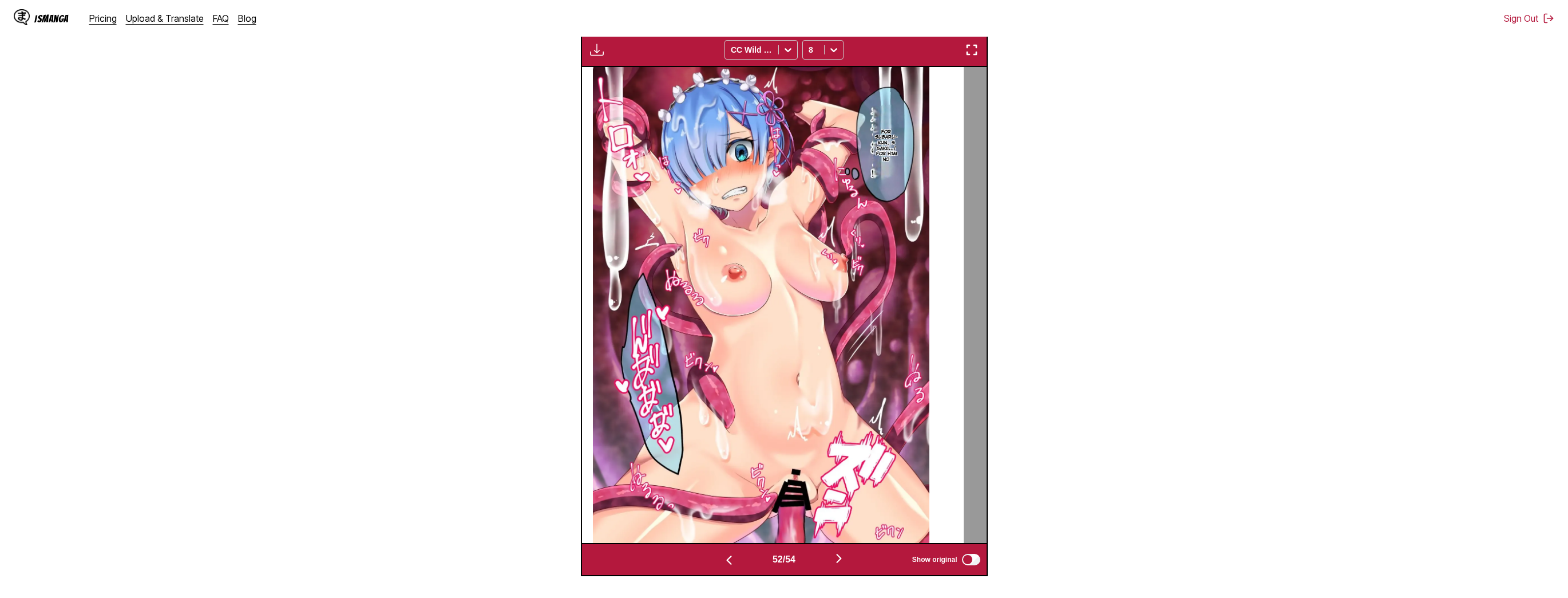
click at [839, 556] on img "button" at bounding box center [839, 558] width 13 height 13
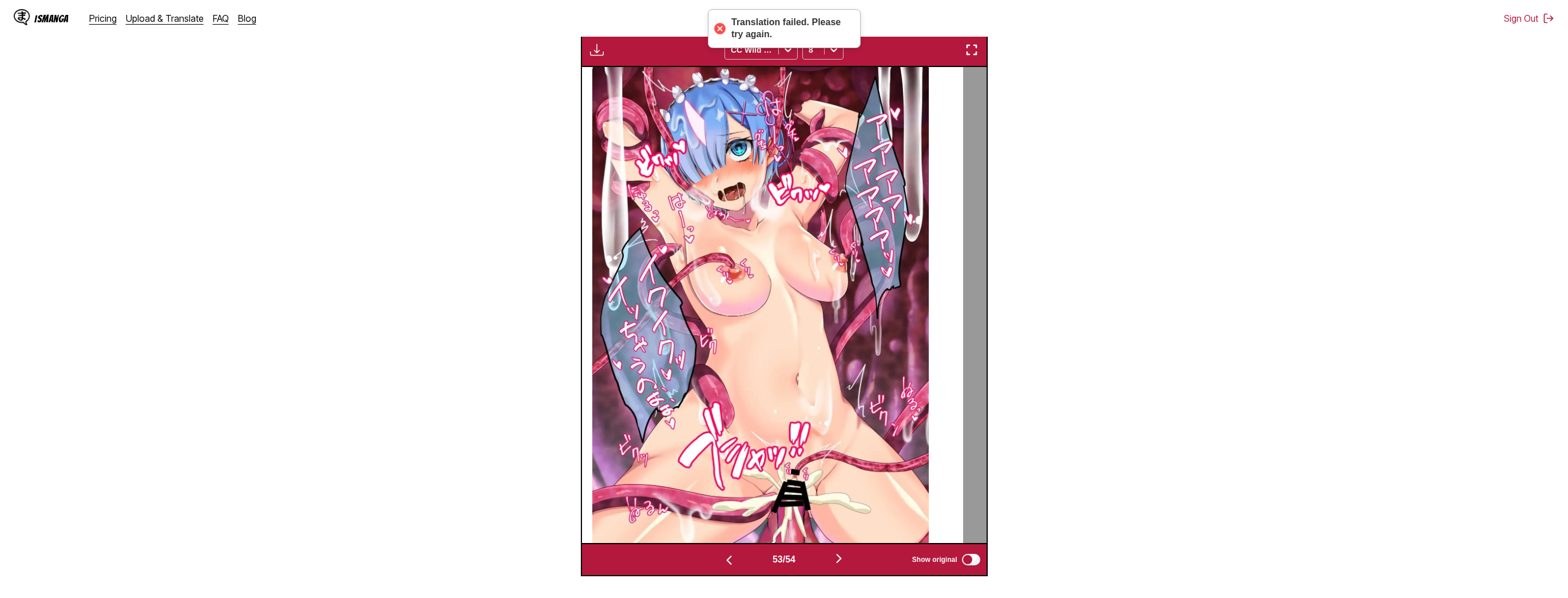
click at [838, 559] on img "button" at bounding box center [839, 558] width 13 height 13
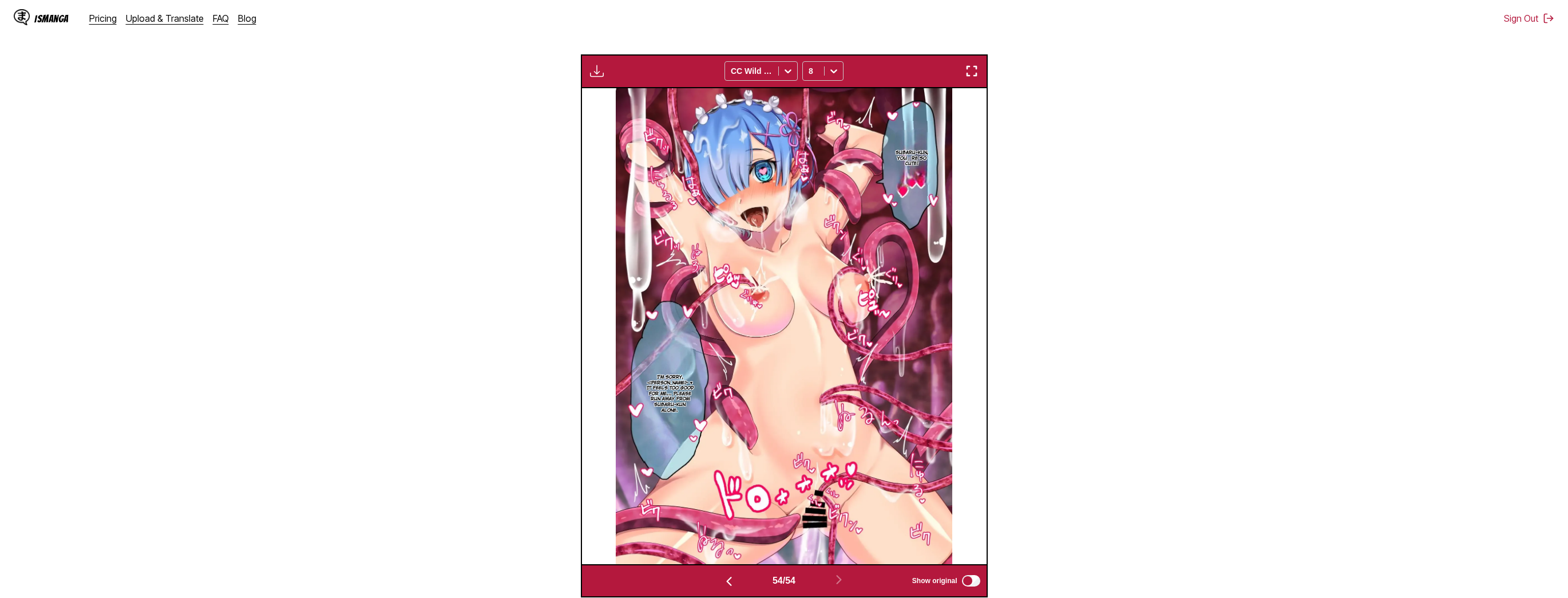
scroll to position [346, 0]
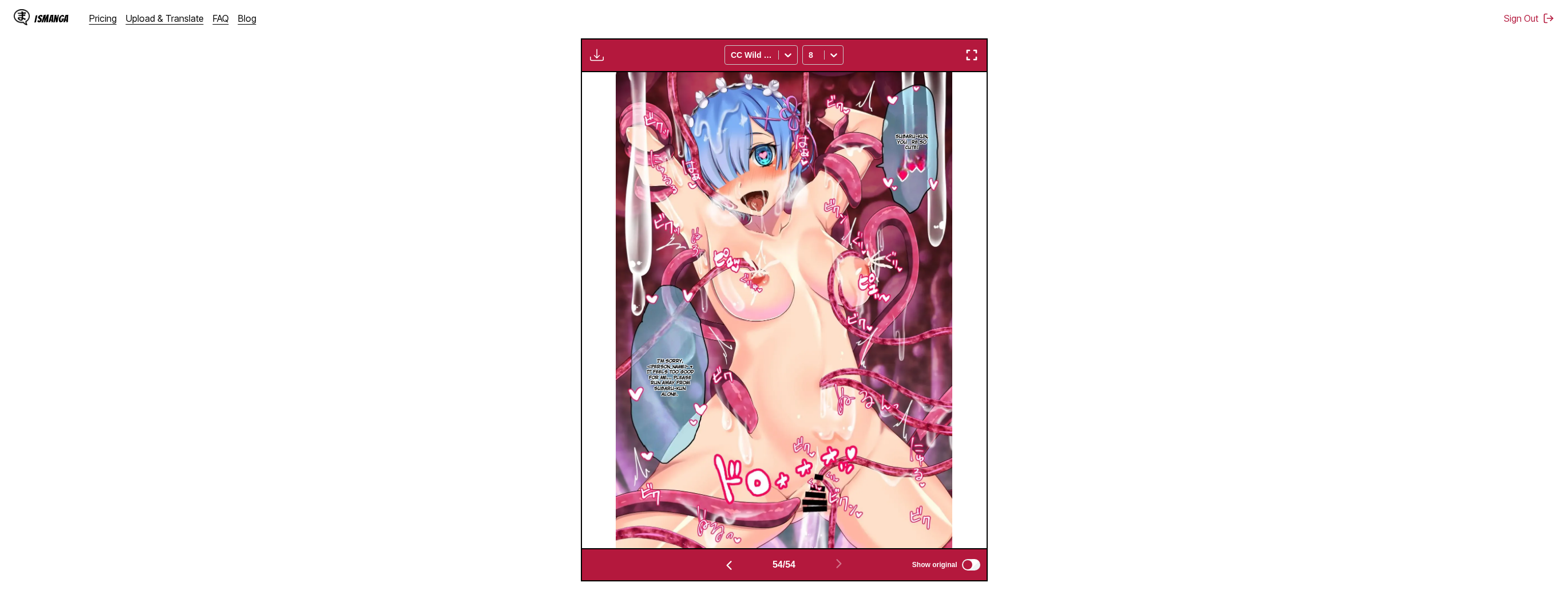
click at [728, 566] on img "button" at bounding box center [729, 566] width 13 height 13
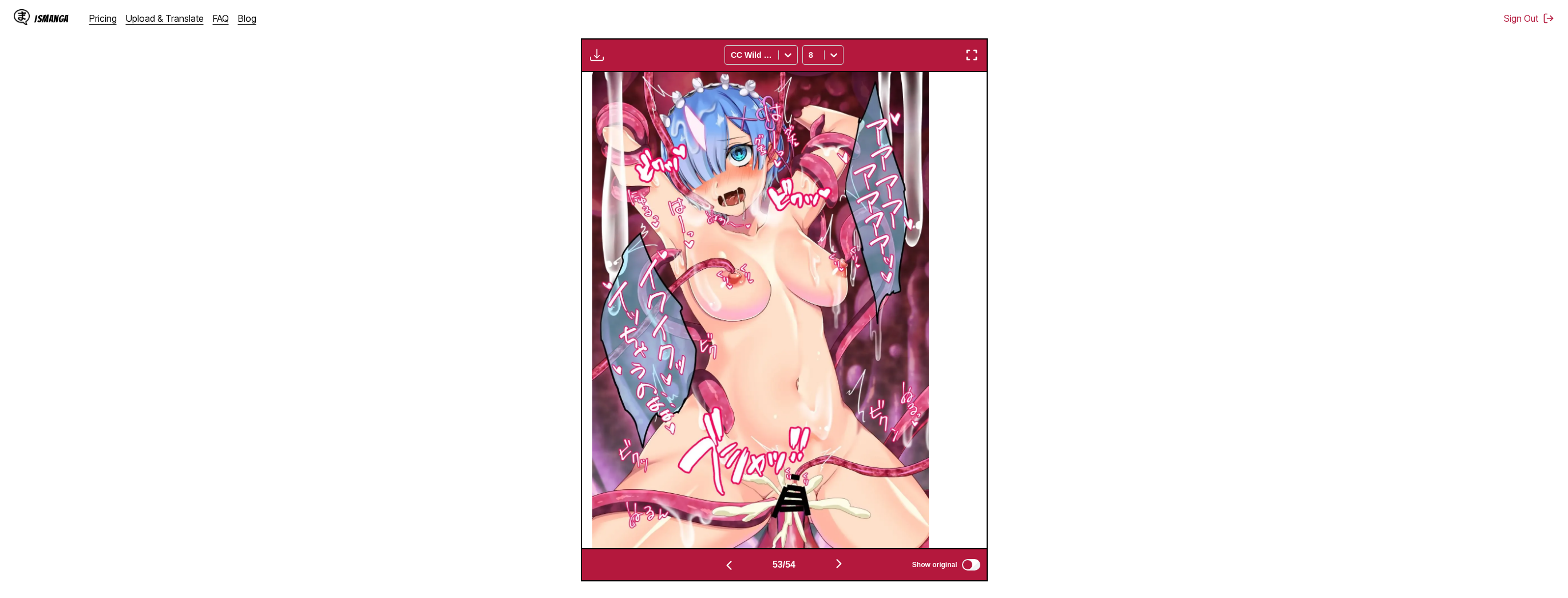
click at [842, 562] on img "button" at bounding box center [839, 564] width 13 height 13
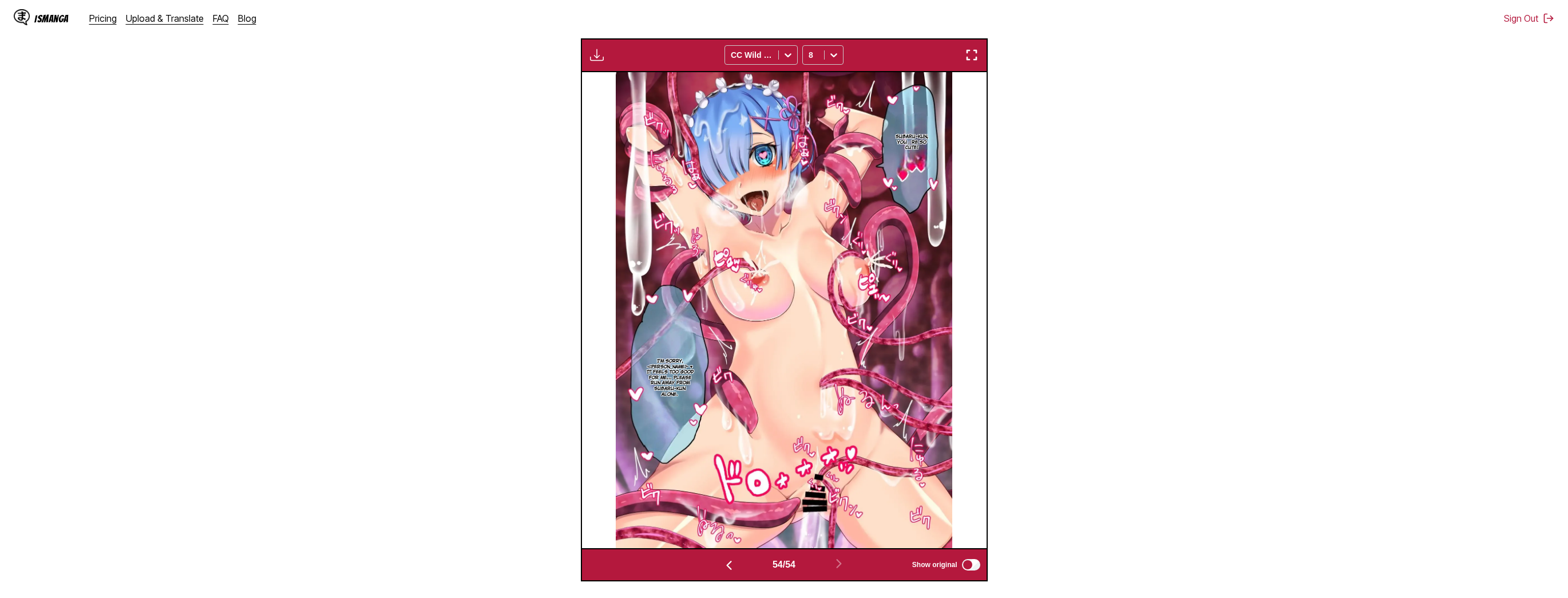
click at [726, 562] on img "button" at bounding box center [729, 566] width 13 height 13
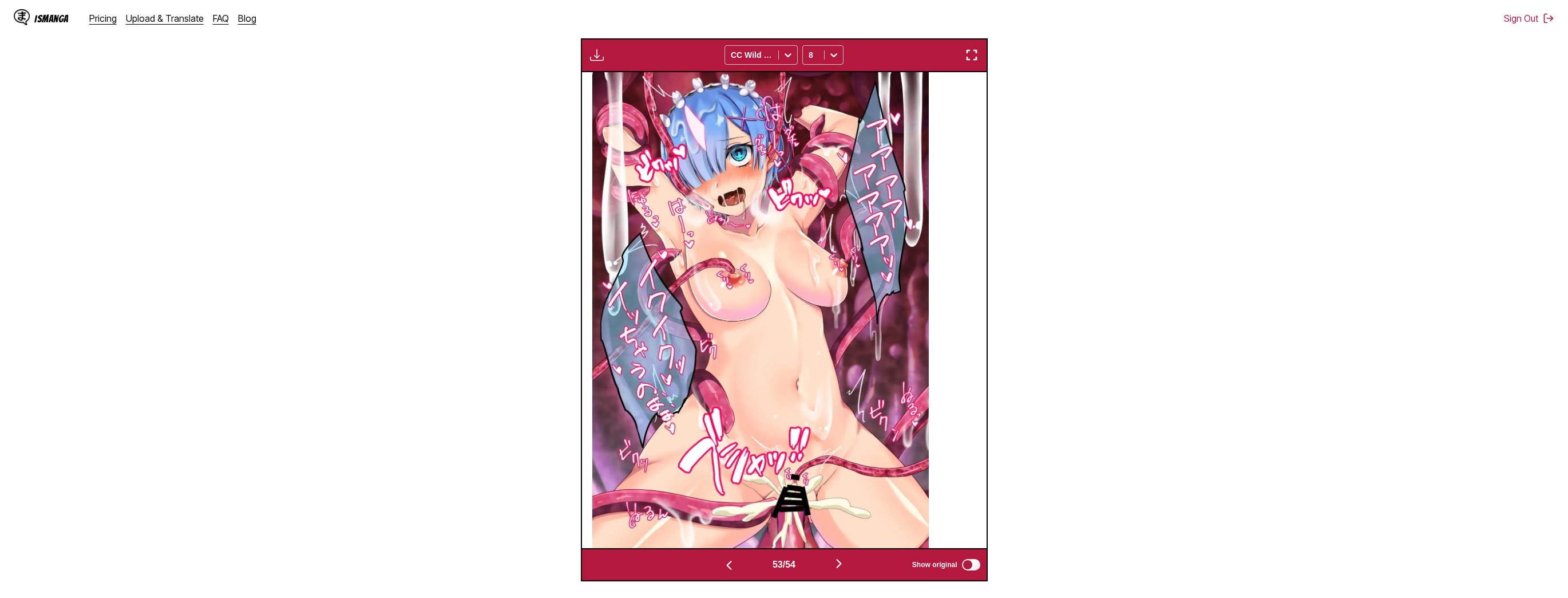
click at [726, 562] on img "button" at bounding box center [729, 566] width 13 height 13
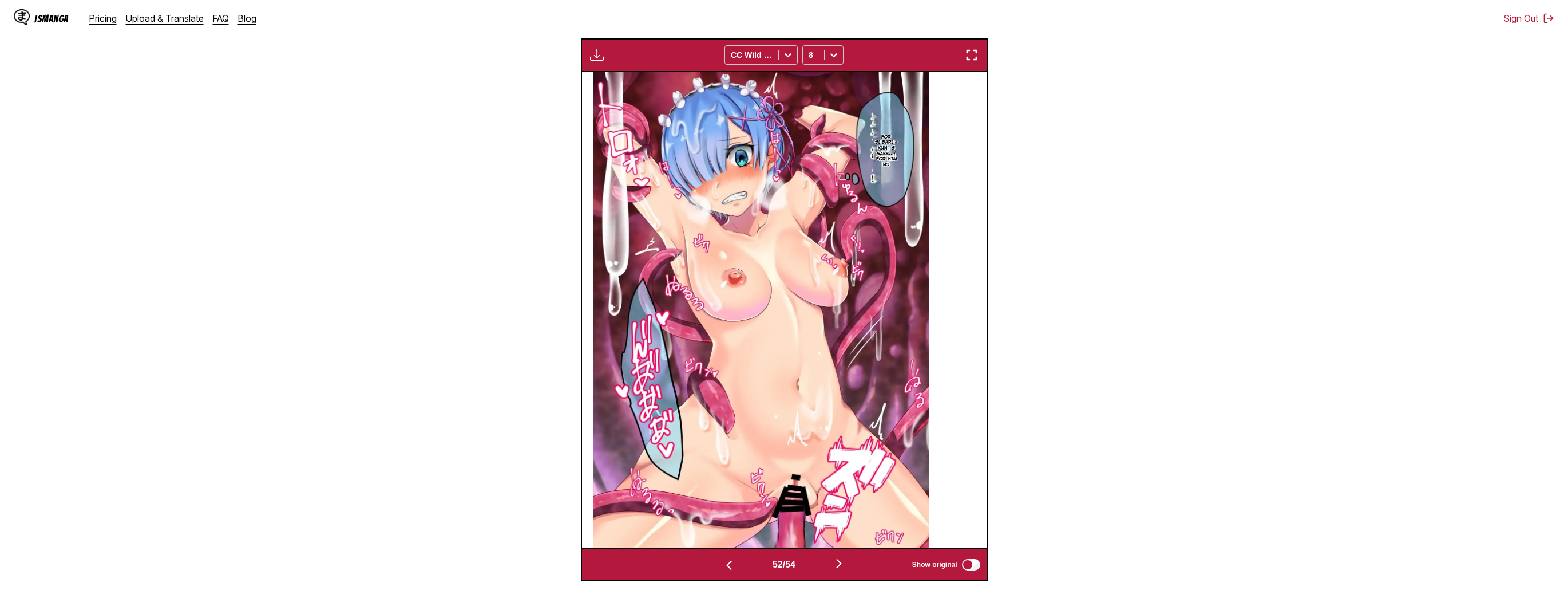
click at [726, 562] on img "button" at bounding box center [729, 566] width 13 height 13
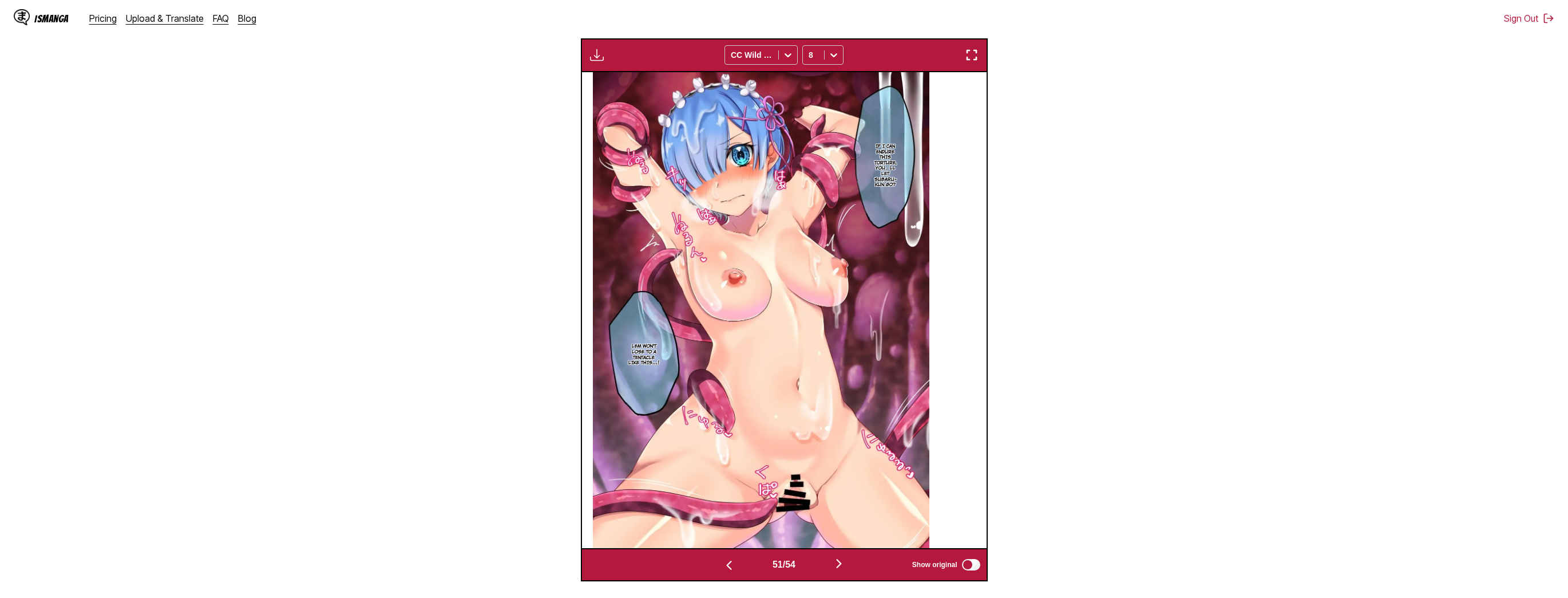
click at [726, 562] on img "button" at bounding box center [729, 566] width 13 height 13
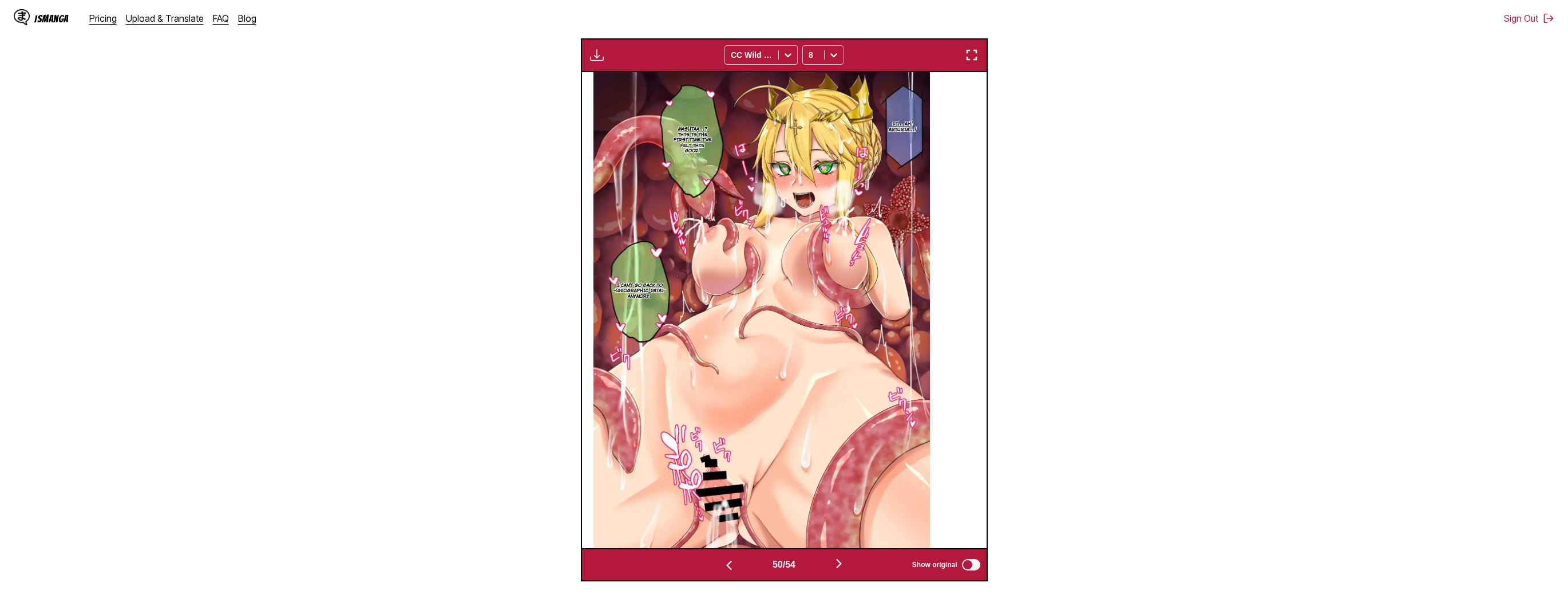
click at [726, 562] on img "button" at bounding box center [729, 566] width 13 height 13
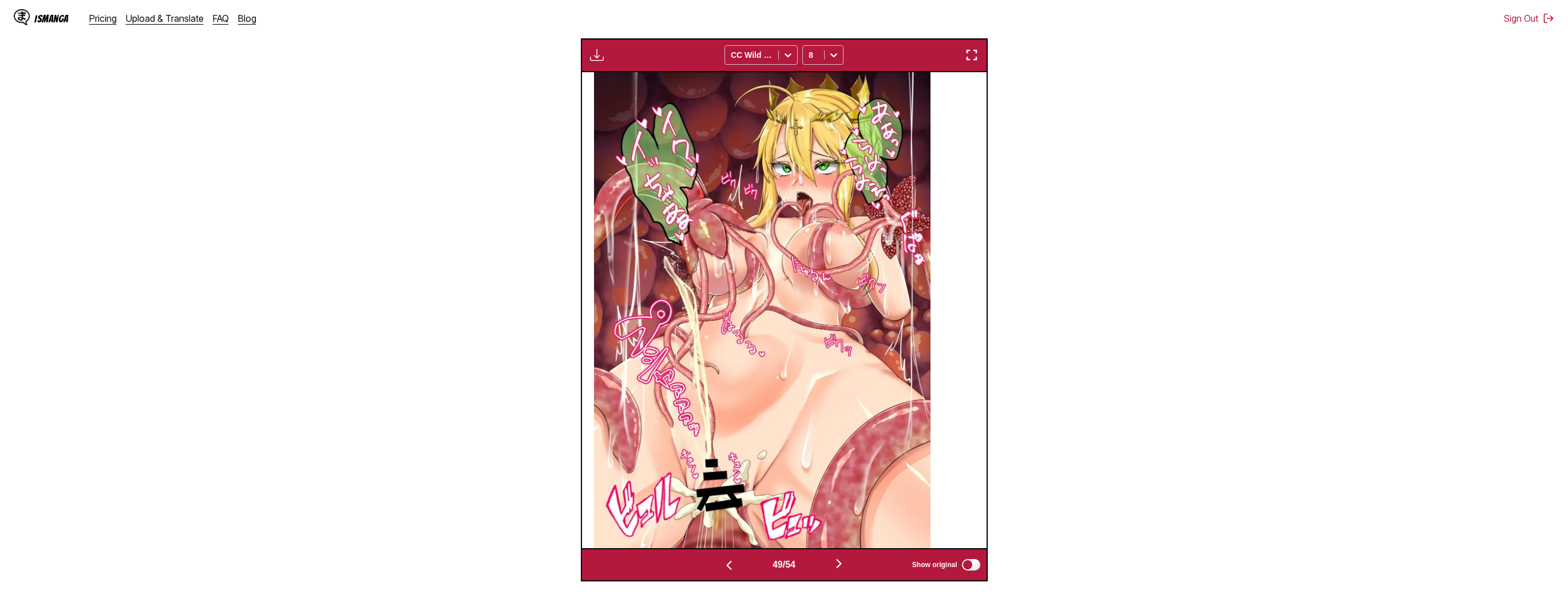
click at [726, 562] on img "button" at bounding box center [729, 566] width 13 height 13
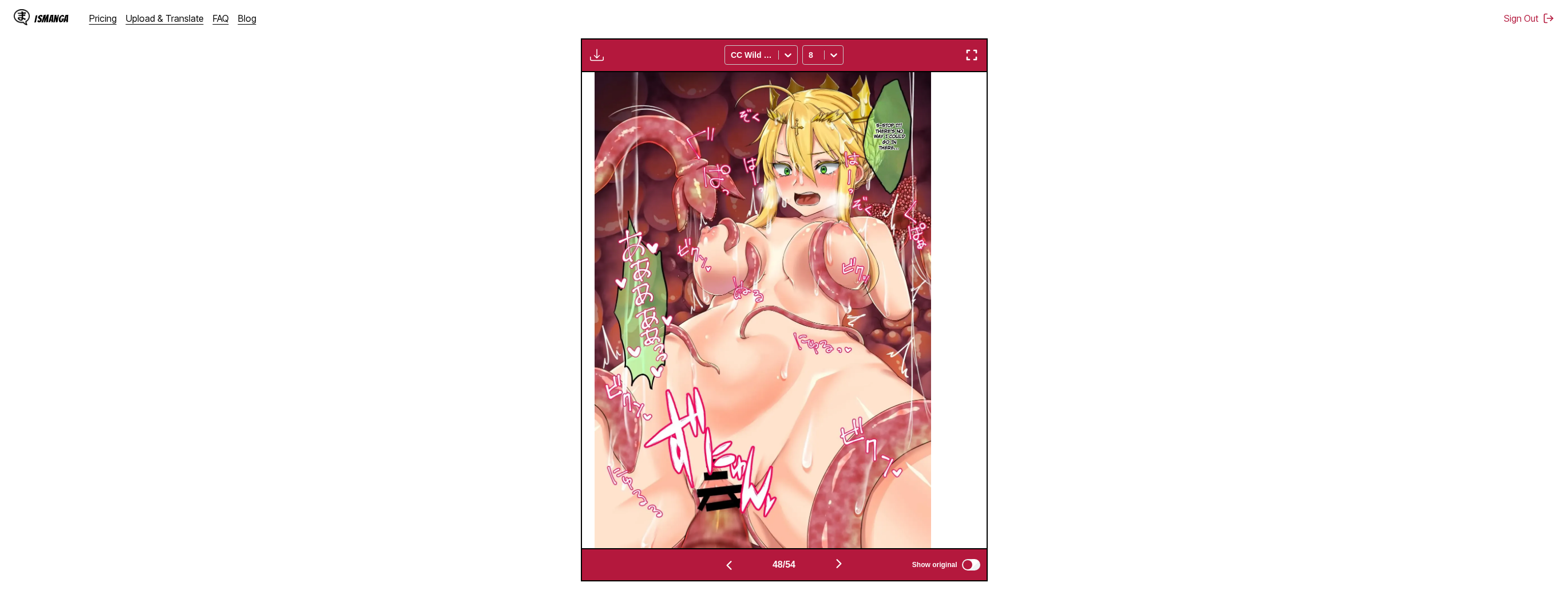
click at [726, 562] on img "button" at bounding box center [729, 566] width 13 height 13
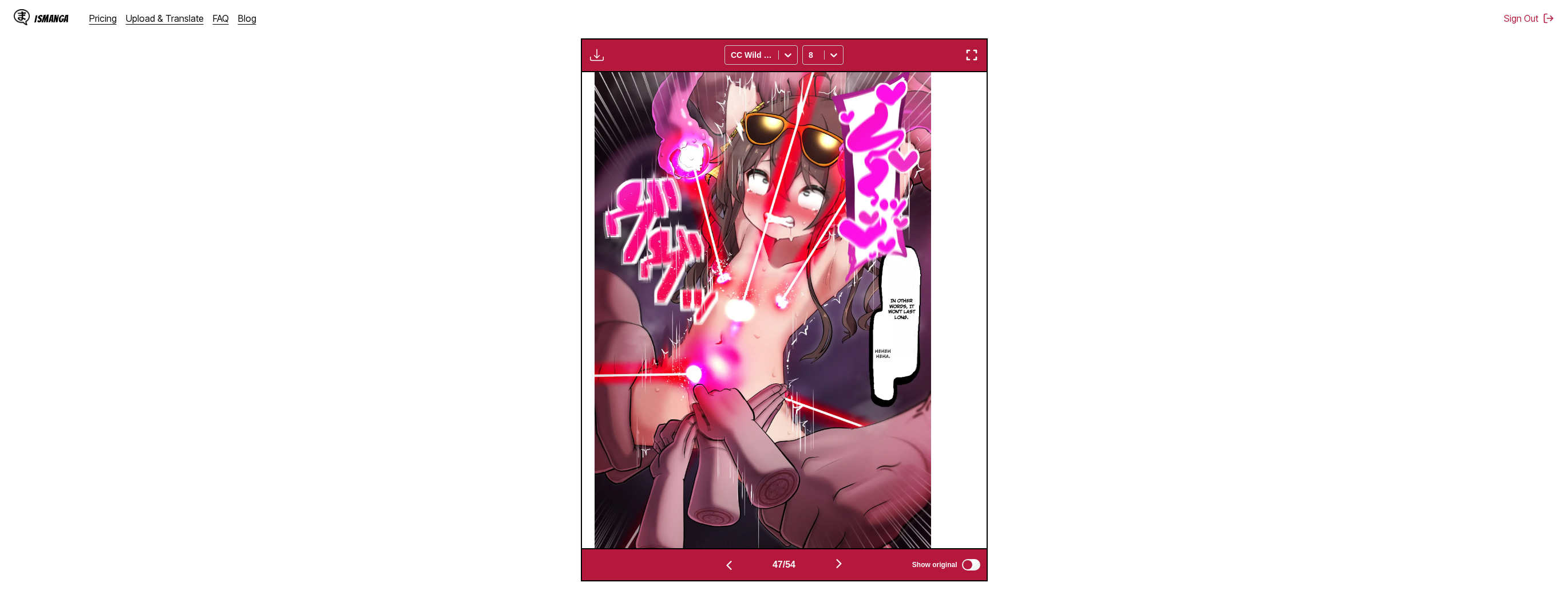
click at [842, 566] on img "button" at bounding box center [839, 564] width 13 height 13
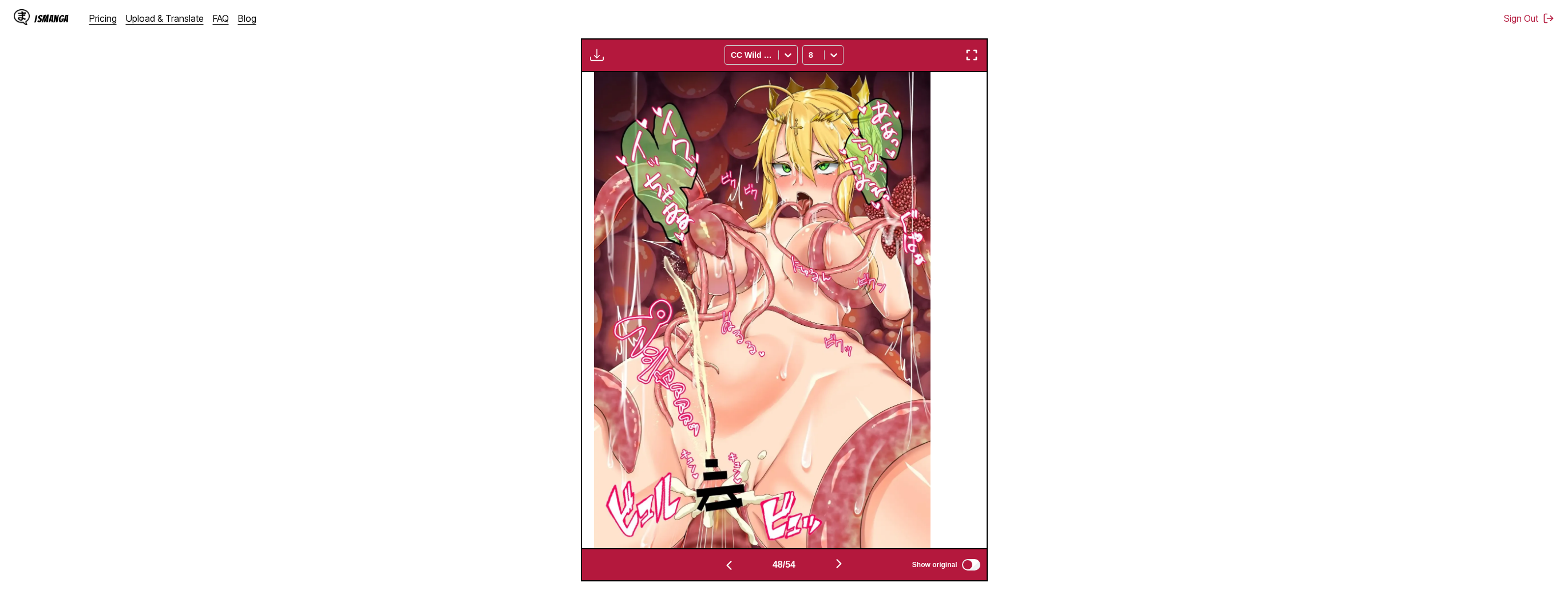
scroll to position [0, 19041]
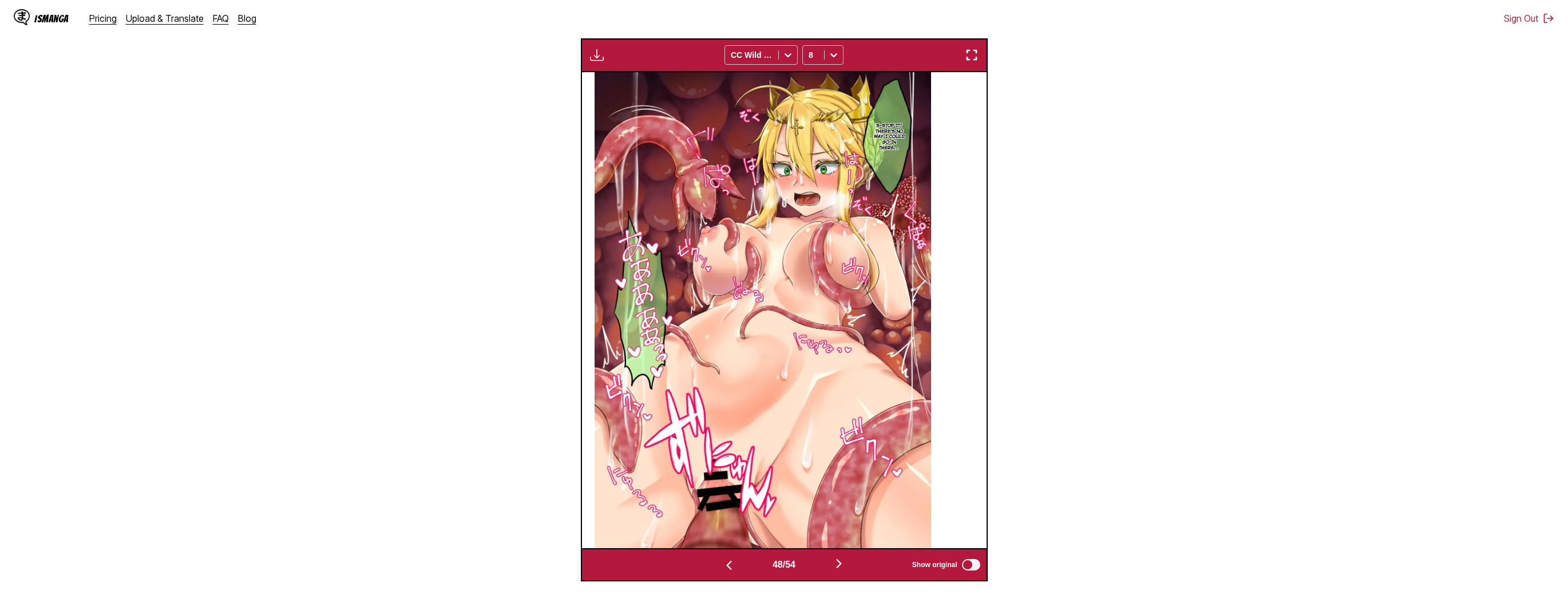
click at [964, 48] on div "Download Panel Download All CC Wild Words 8" at bounding box center [784, 55] width 407 height 34
click at [966, 57] on img "button" at bounding box center [972, 55] width 13 height 13
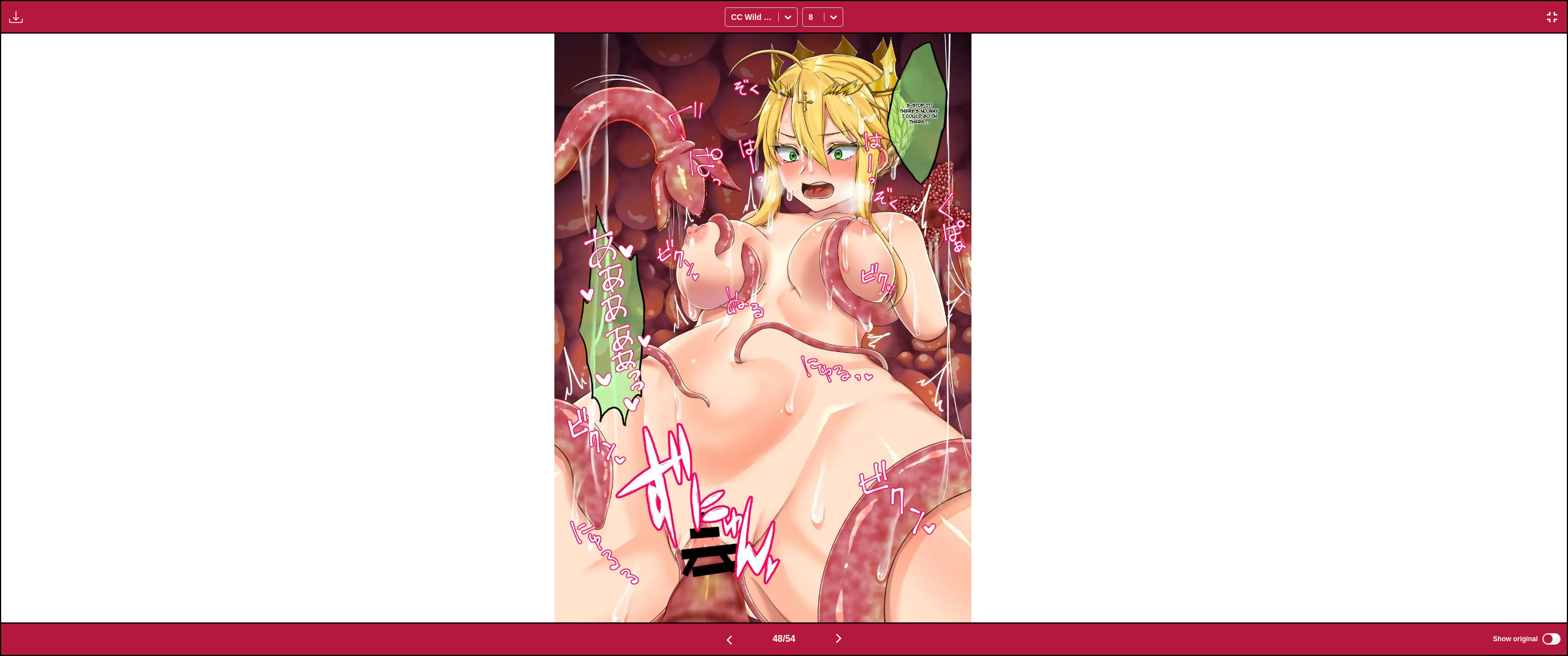
scroll to position [0, 75166]
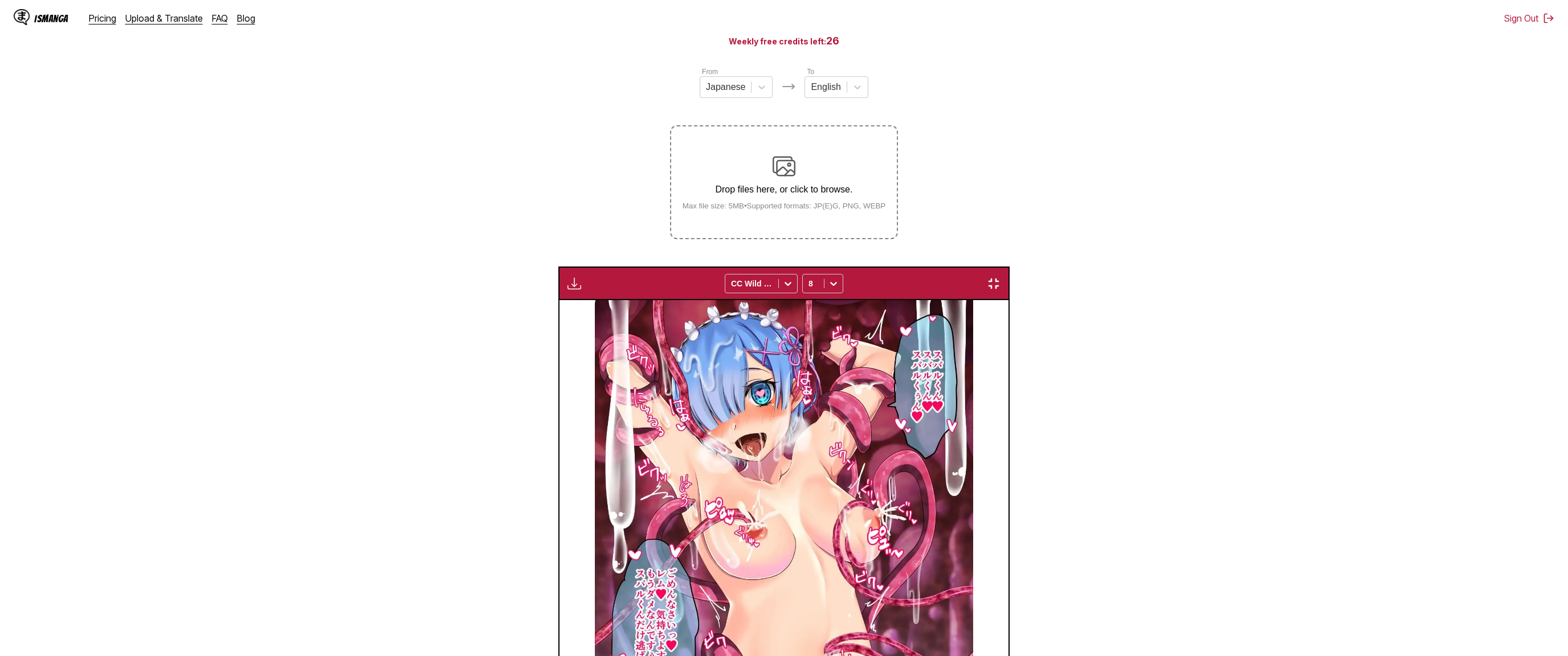
scroll to position [0, 82996]
click at [558, 266] on div "Download Panel Download All CC Wild Words 8" at bounding box center [784, 283] width 451 height 34
click at [567, 276] on img "button" at bounding box center [574, 283] width 13 height 13
click at [569, 308] on button "Download All" at bounding box center [605, 321] width 73 height 28
click at [1000, 276] on img "button" at bounding box center [993, 283] width 13 height 13
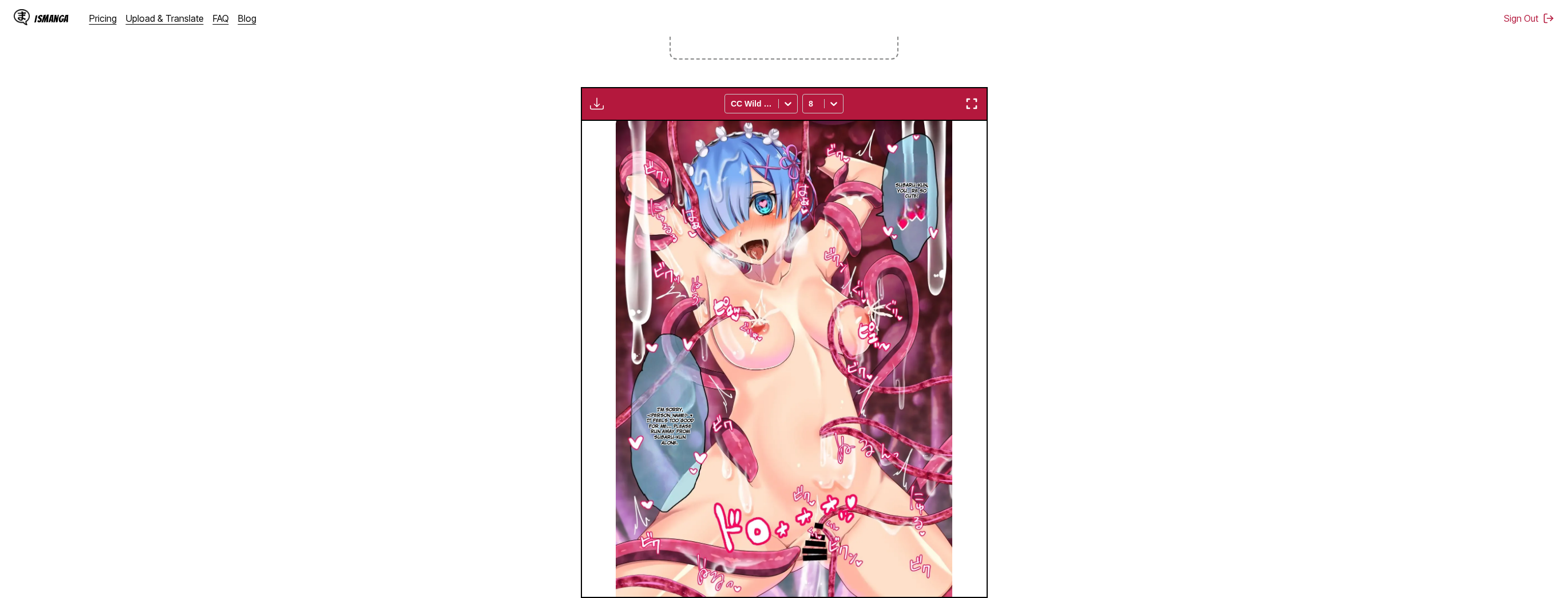
scroll to position [0, 21472]
